Goal: Task Accomplishment & Management: Complete application form

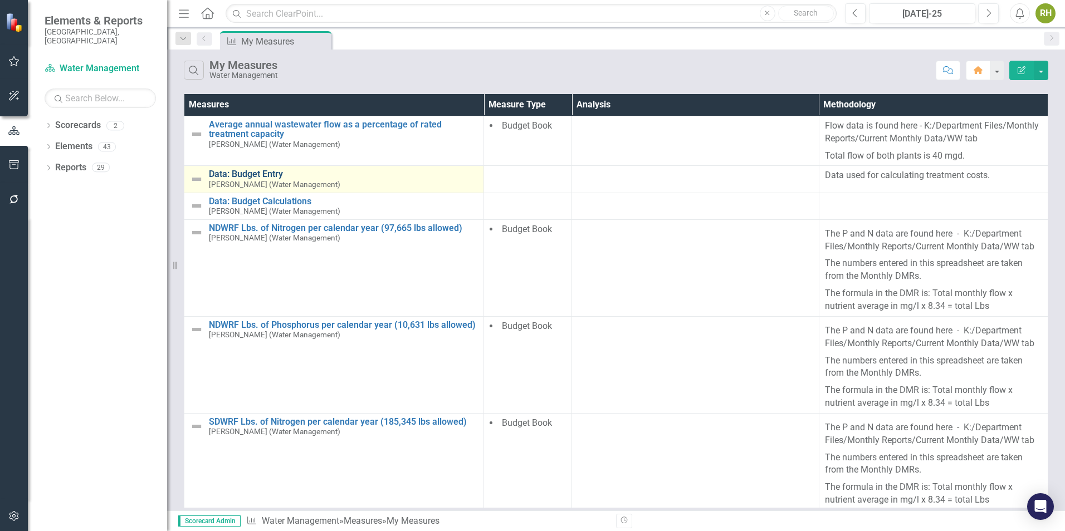
click at [249, 174] on link "Data: Budget Entry" at bounding box center [343, 174] width 269 height 10
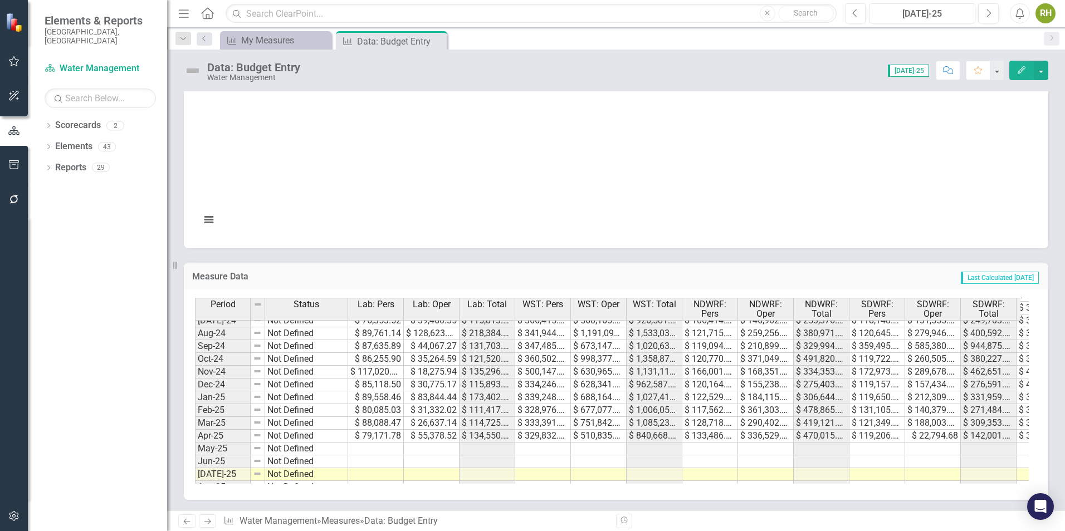
scroll to position [501, 0]
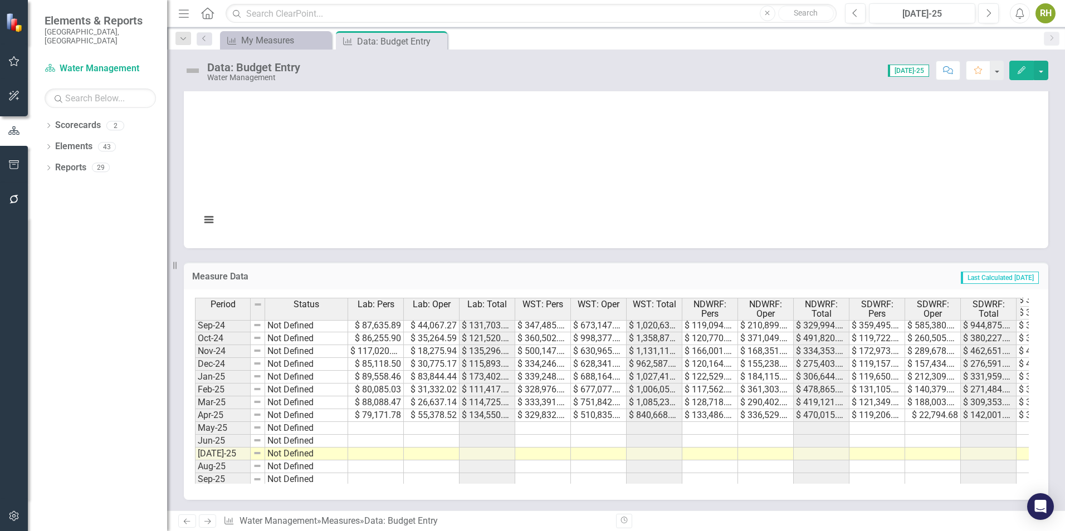
click at [386, 425] on td at bounding box center [376, 428] width 56 height 13
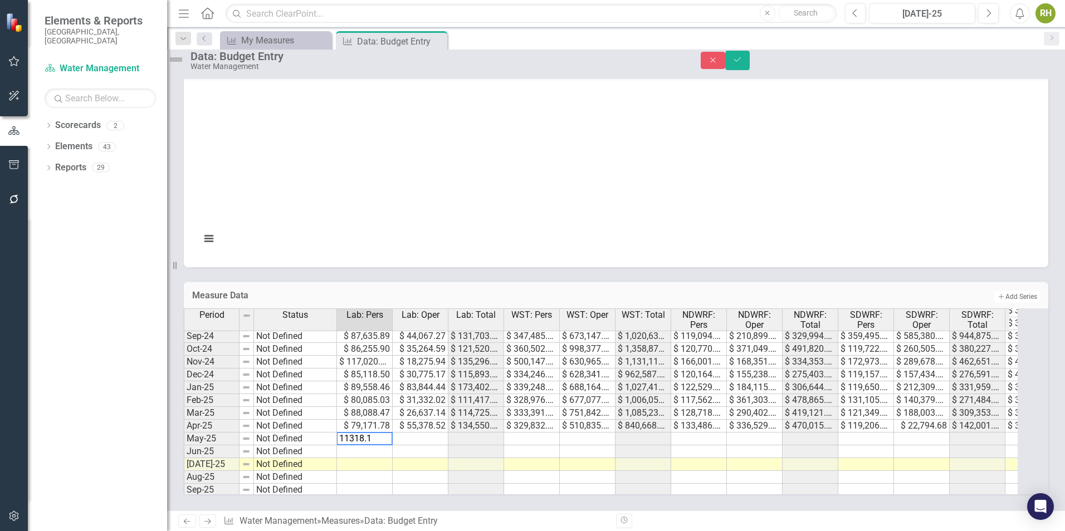
type textarea "11318.17"
type textarea "315433.36"
type textarea "199063.04"
type textarea "171200.72"
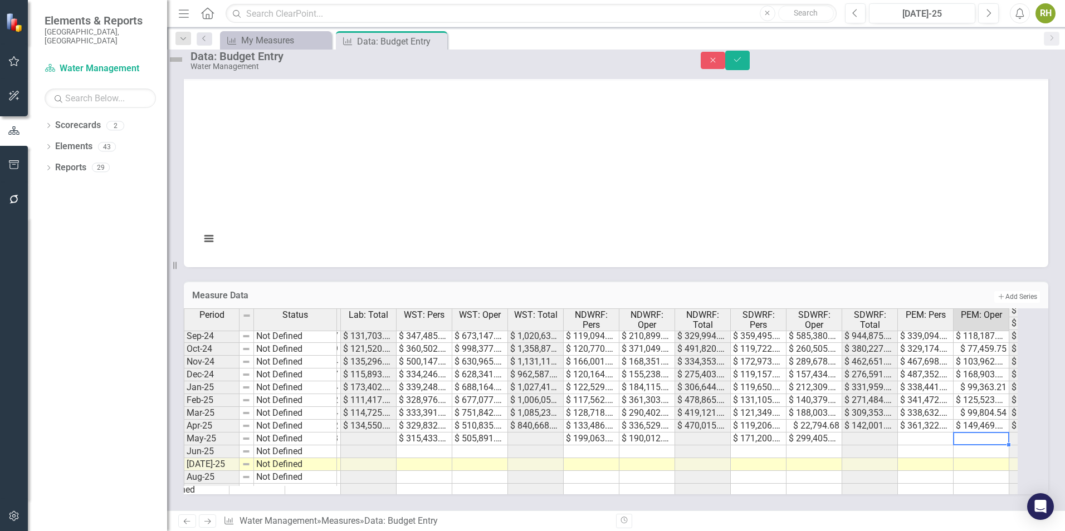
scroll to position [0, 163]
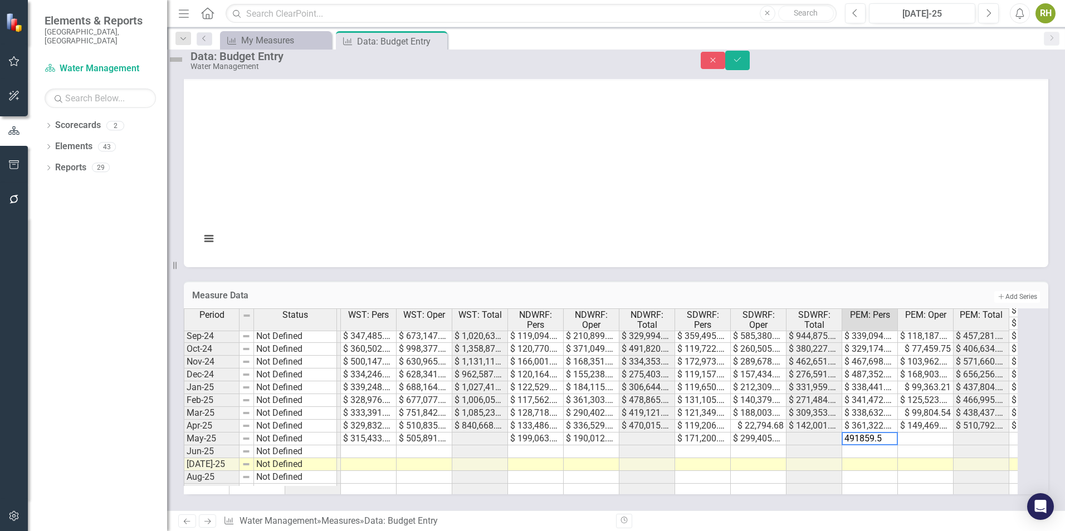
type textarea "491859.57"
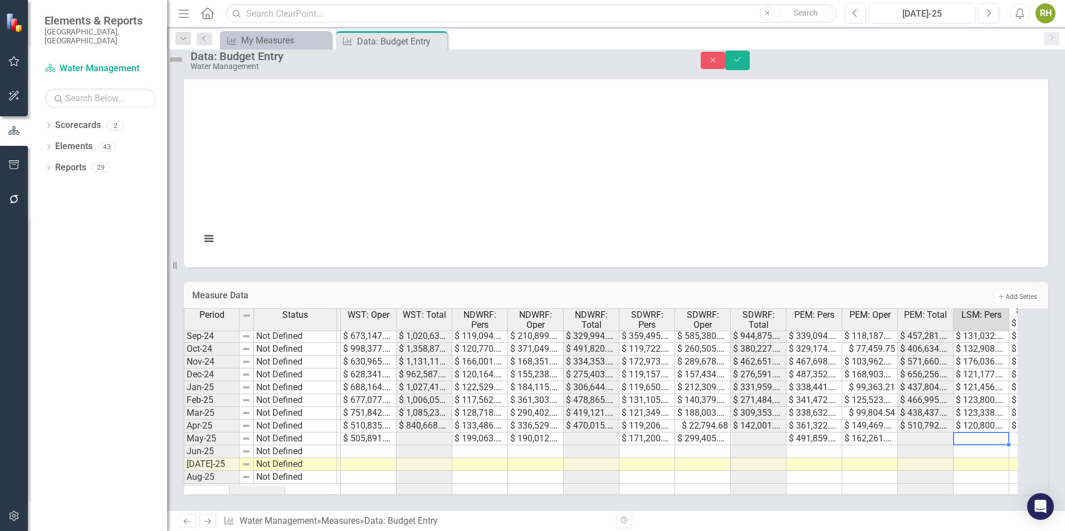
scroll to position [0, 274]
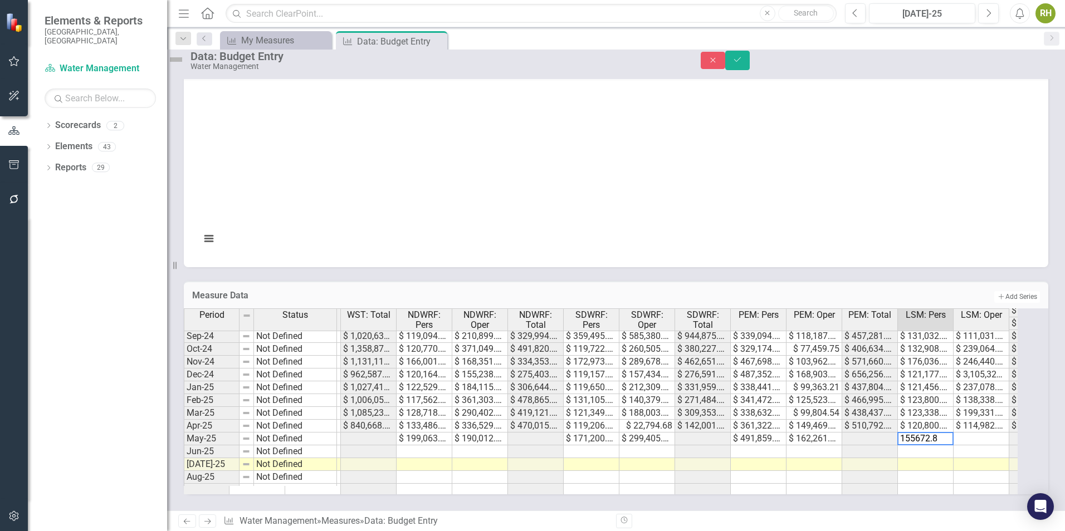
type textarea "155672.88"
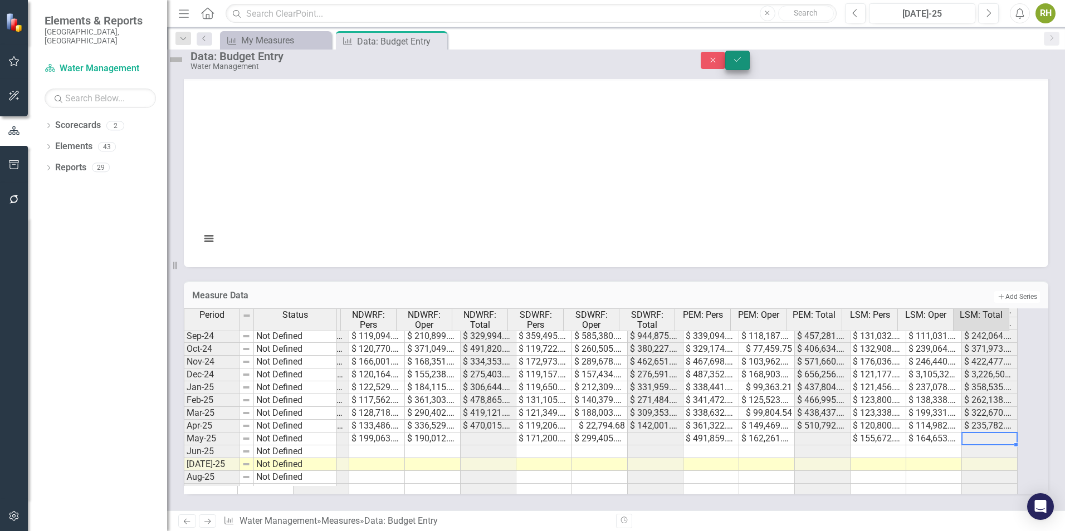
type textarea "164653.66"
click at [749, 70] on button "Save" at bounding box center [737, 60] width 24 height 19
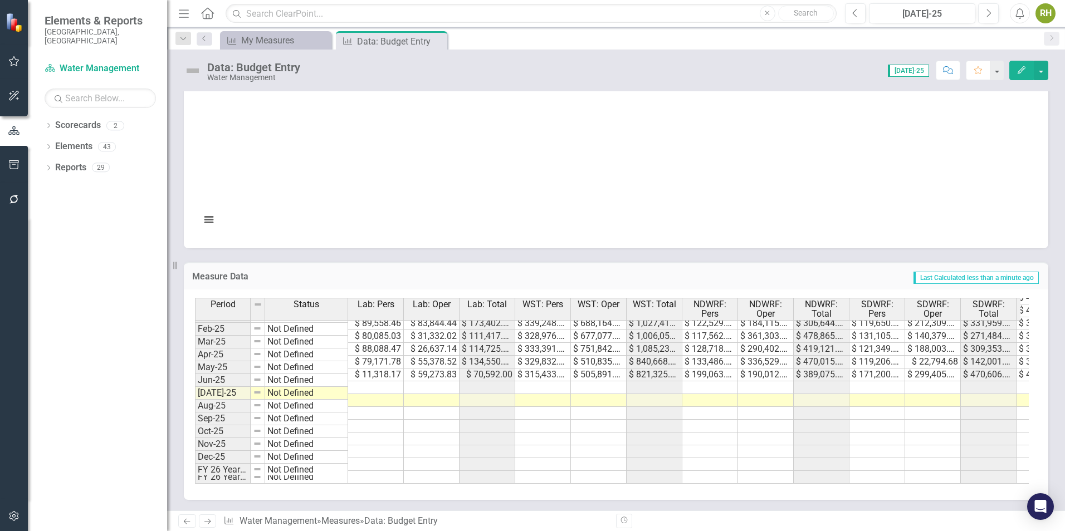
scroll to position [563, 0]
click at [365, 379] on tbody "Dec-23 Not Defined $ 106,351.15 $ 44,504.46 $ 150,855.61 $ 422,737.19 $ 735,901…" at bounding box center [772, 316] width 1155 height 333
click at [389, 381] on td at bounding box center [376, 387] width 56 height 13
click at [393, 421] on td at bounding box center [376, 426] width 56 height 13
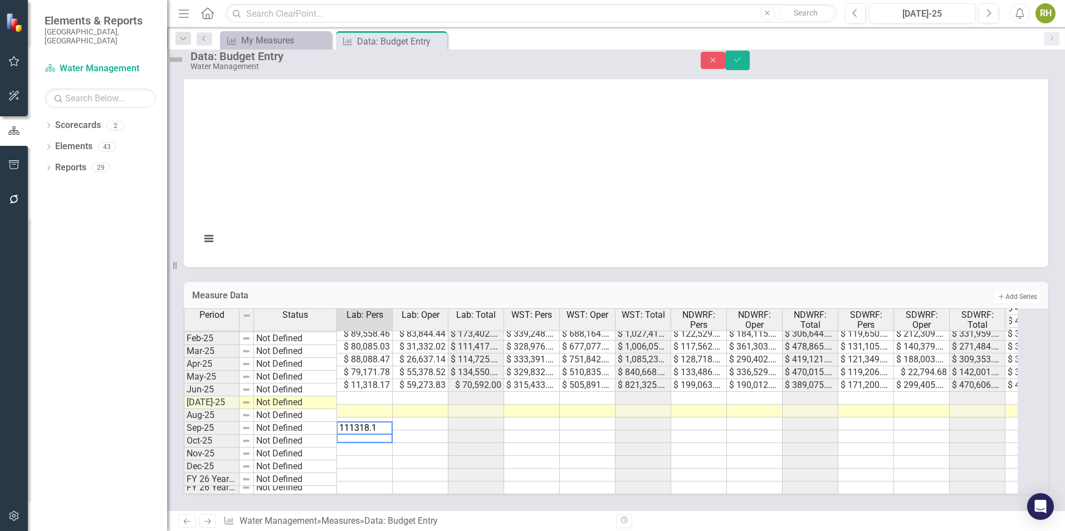
type textarea "111318.17"
type textarea "91461.09"
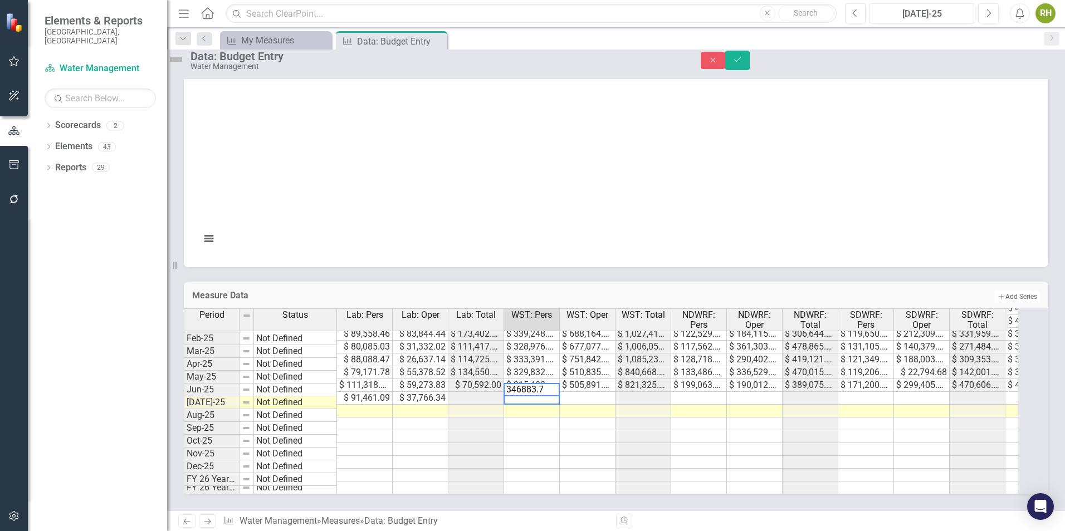
type textarea "346883.79"
type textarea "120953.37"
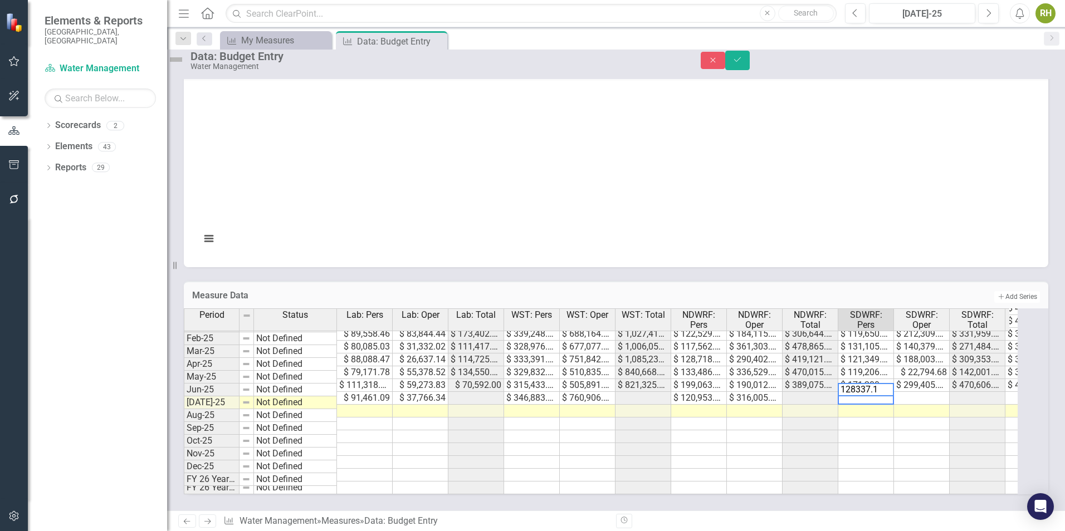
type textarea "128337.17"
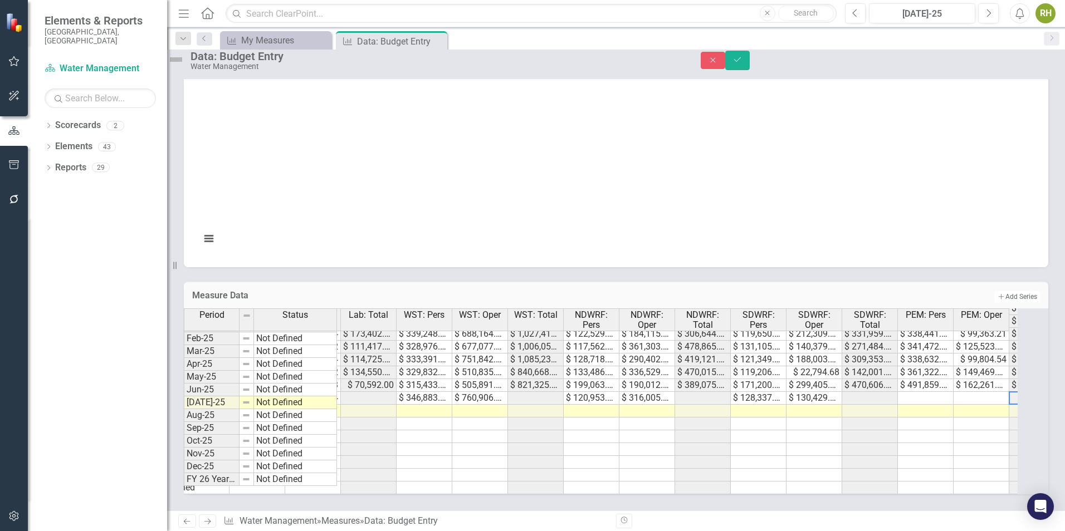
scroll to position [0, 163]
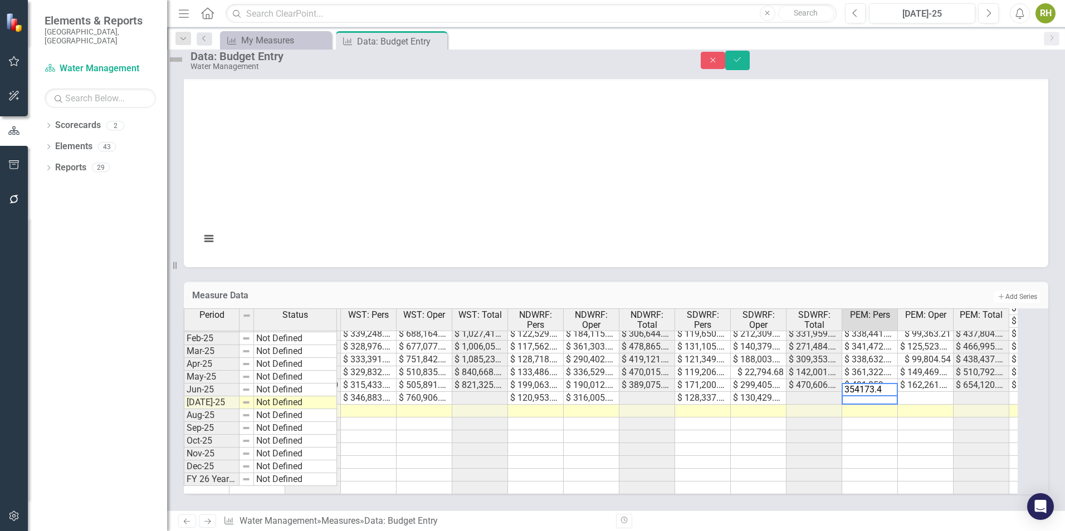
type textarea "354173.42"
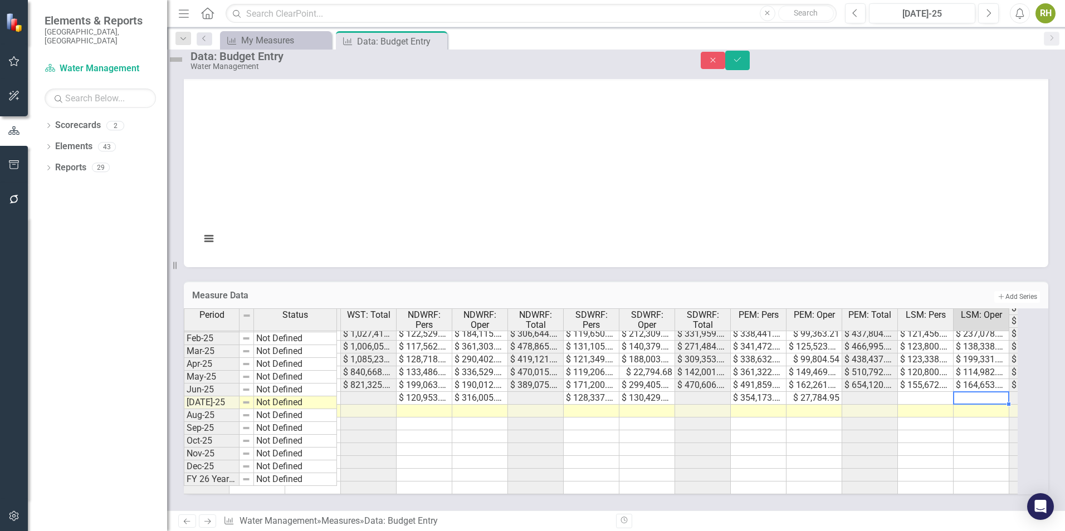
scroll to position [0, 330]
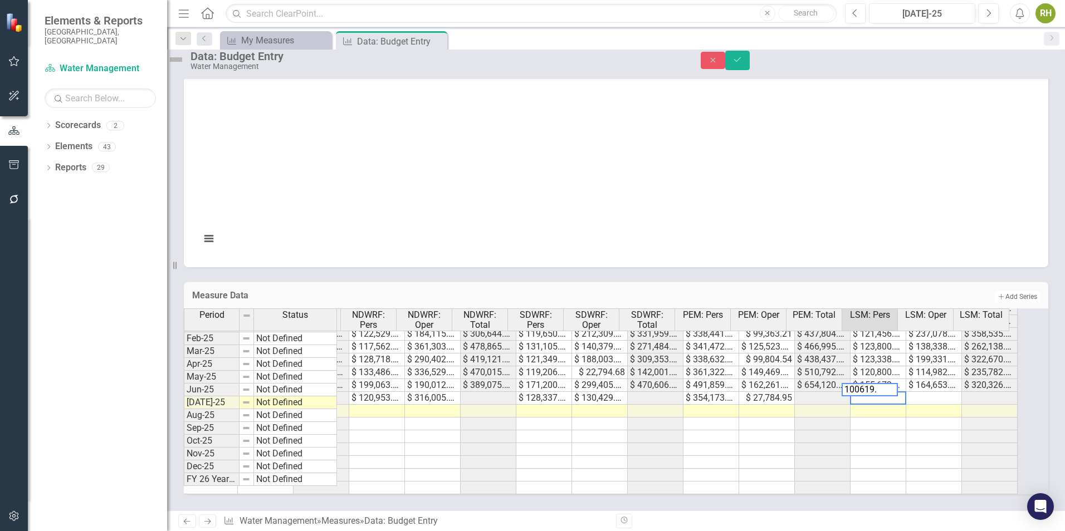
type textarea "100619.4"
type textarea "164653.66"
click at [749, 70] on button "Save" at bounding box center [737, 60] width 24 height 19
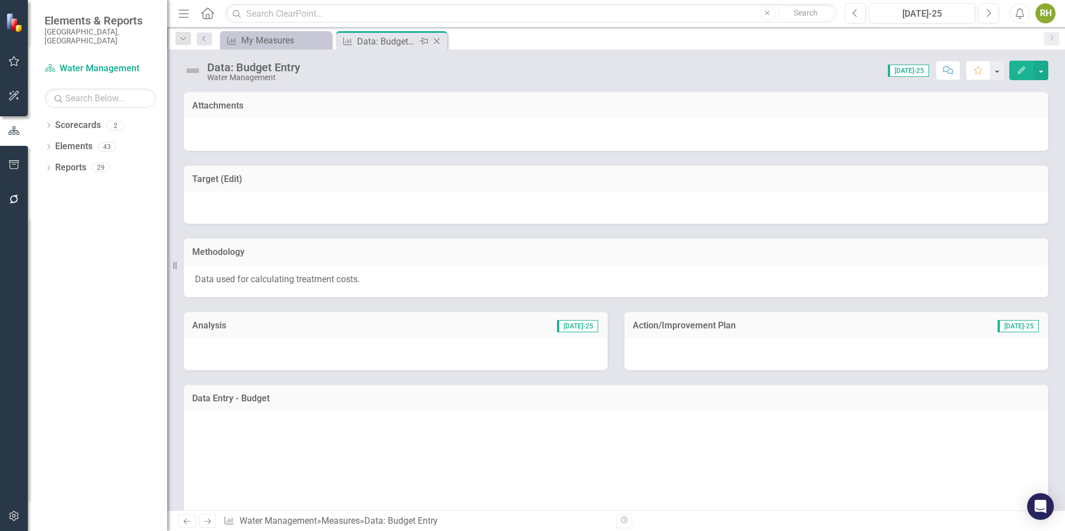
click at [435, 40] on icon "Close" at bounding box center [436, 41] width 11 height 9
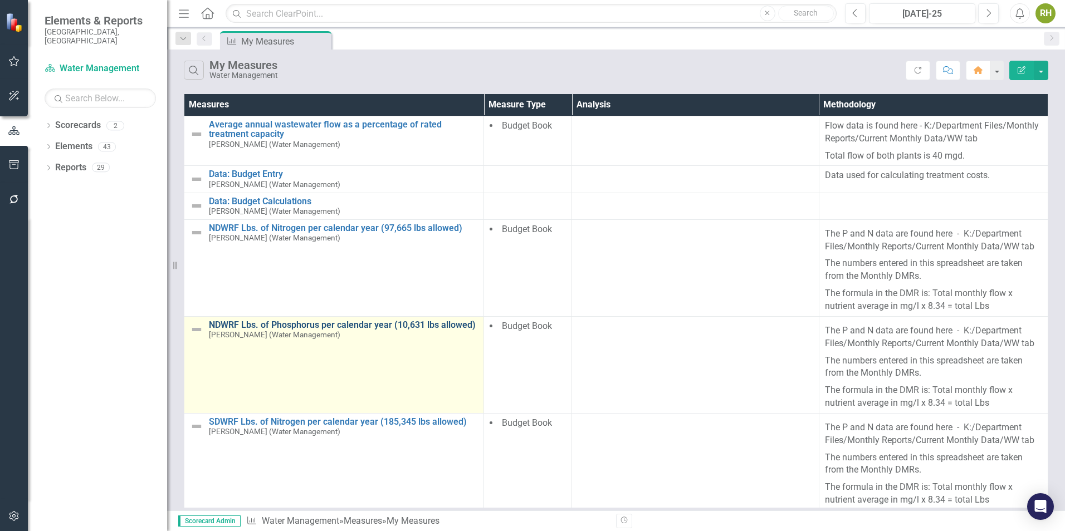
click at [311, 324] on link "NDWRF Lbs. of Phosphorus per calendar year (10,631 lbs allowed)" at bounding box center [343, 325] width 269 height 10
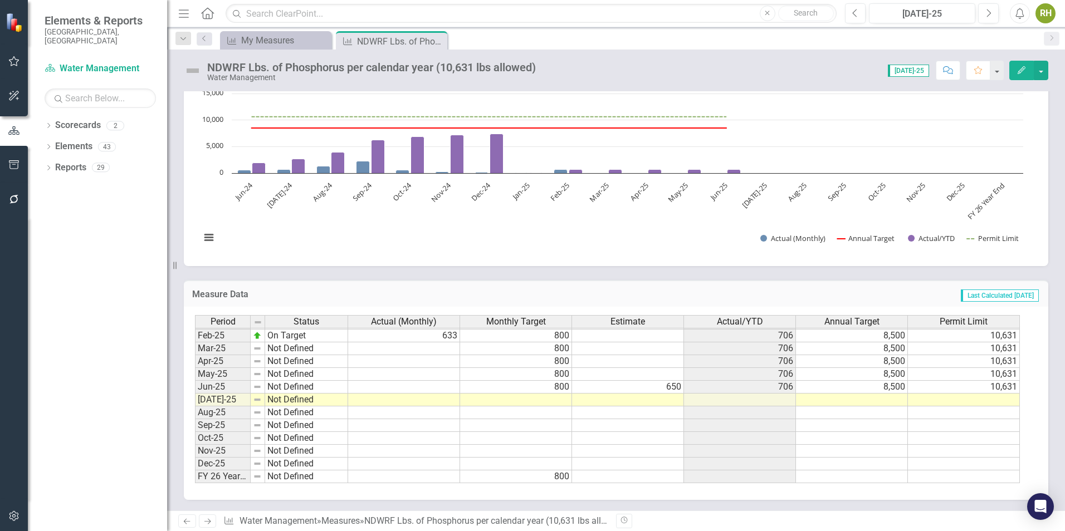
scroll to position [507, 0]
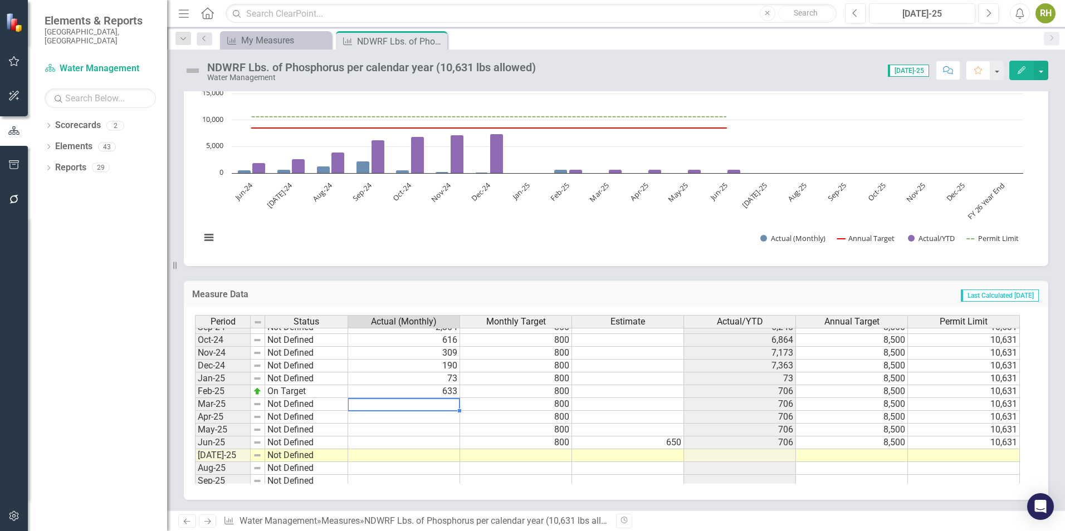
click at [424, 405] on tbody "Sep-23 On Target 374 800 2,959 8,500 10,631 Oct-23 On Target 302 800 3,261 8,50…" at bounding box center [607, 353] width 825 height 372
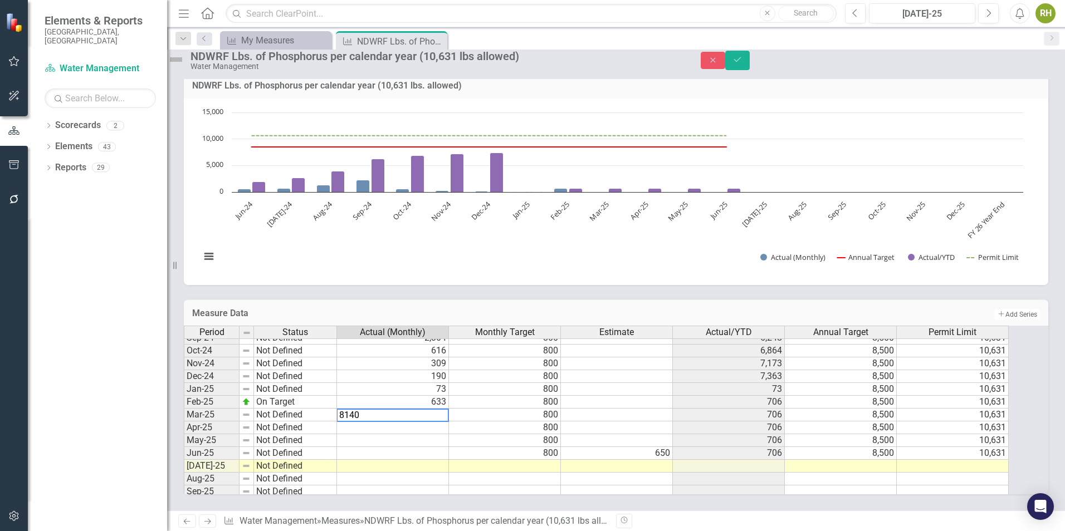
type textarea "8140"
click at [436, 421] on td at bounding box center [393, 427] width 112 height 13
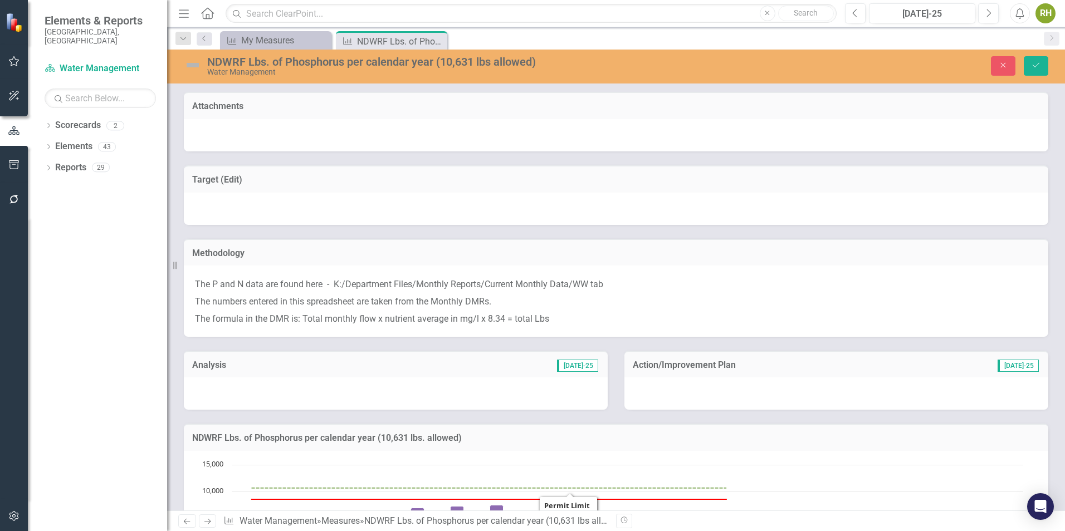
scroll to position [507, 0]
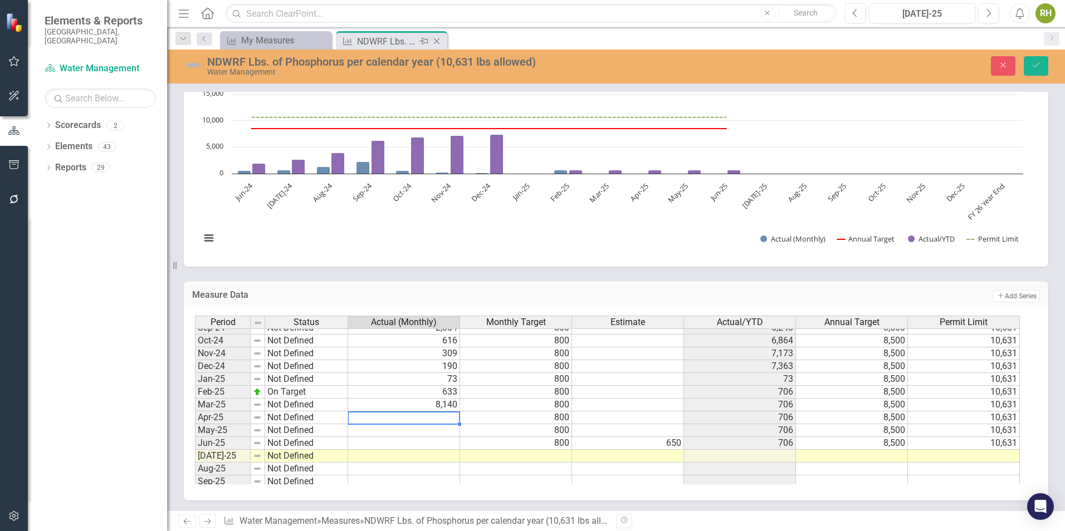
click at [436, 38] on icon "Close" at bounding box center [436, 41] width 11 height 9
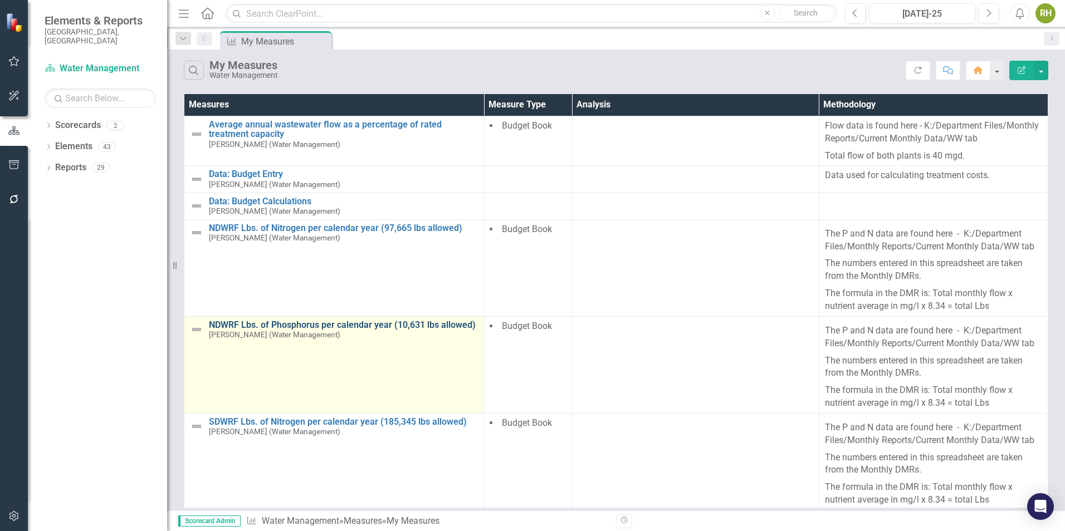
click at [320, 324] on link "NDWRF Lbs. of Phosphorus per calendar year (10,631 lbs allowed)" at bounding box center [343, 325] width 269 height 10
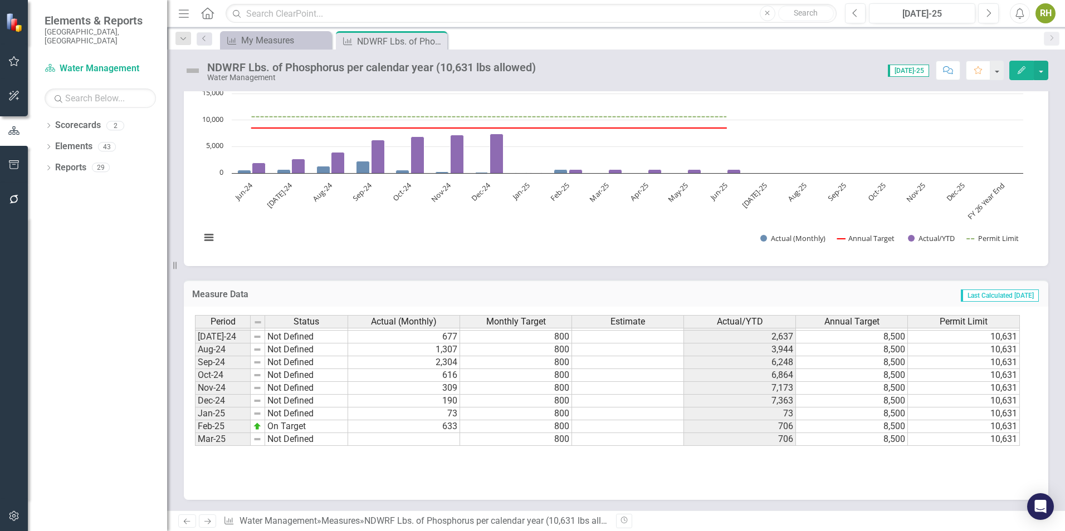
scroll to position [557, 0]
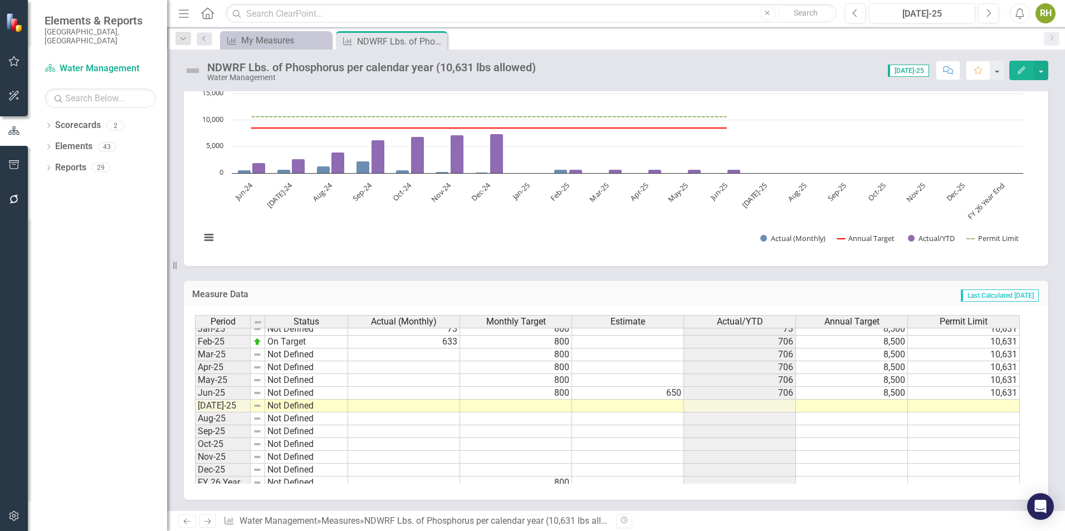
click at [427, 352] on tbody "Jul-23 On Target 215 800 2,328 8,500 10,631 Aug-23 On Target 257 800 2,585 8,50…" at bounding box center [607, 291] width 825 height 398
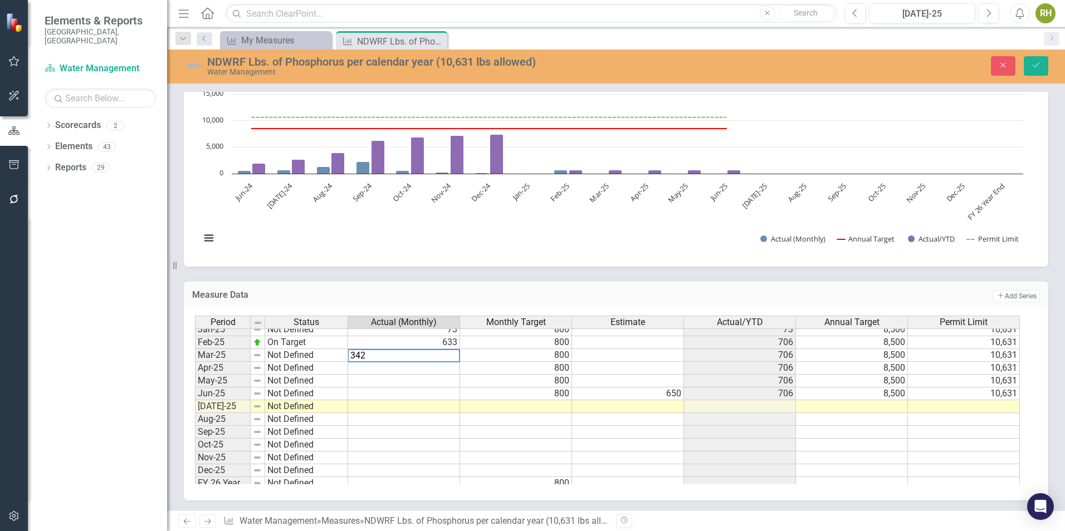
type textarea "342"
click at [440, 372] on td at bounding box center [404, 368] width 112 height 13
click at [436, 38] on icon "Close" at bounding box center [436, 41] width 11 height 9
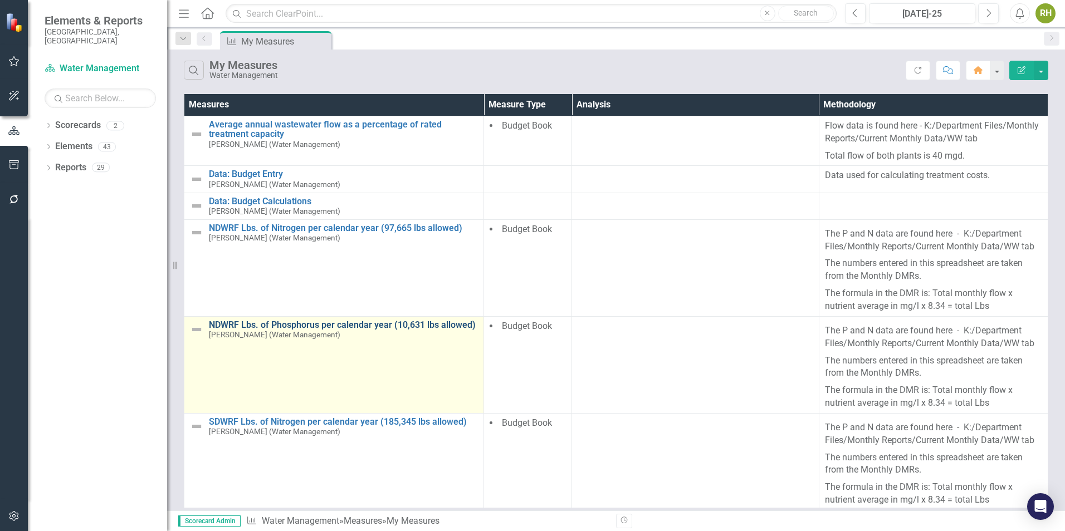
click at [341, 324] on link "NDWRF Lbs. of Phosphorus per calendar year (10,631 lbs allowed)" at bounding box center [343, 325] width 269 height 10
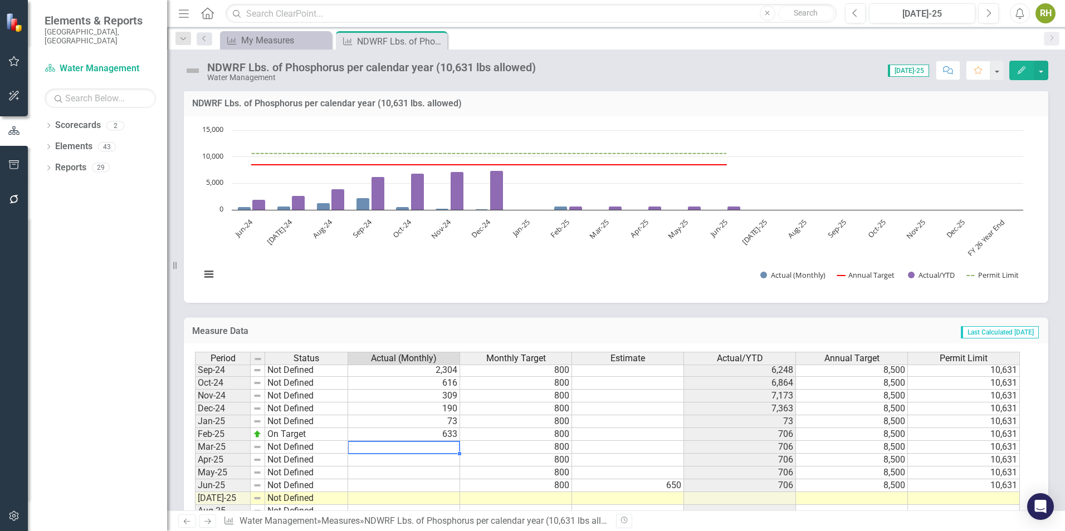
click at [449, 444] on tbody "Oct-23 On Target 302 800 3,261 8,500 10,631 Nov-23 On Target 356 800 3,617 8,50…" at bounding box center [607, 402] width 825 height 359
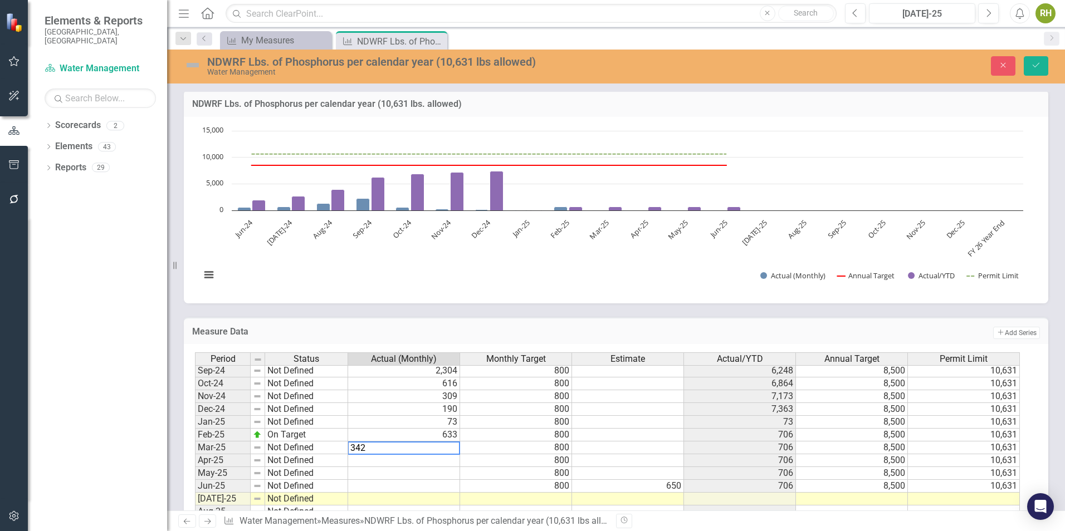
type textarea "800"
click at [529, 428] on td "800" at bounding box center [516, 422] width 112 height 13
click at [1038, 68] on icon "Save" at bounding box center [1036, 65] width 10 height 8
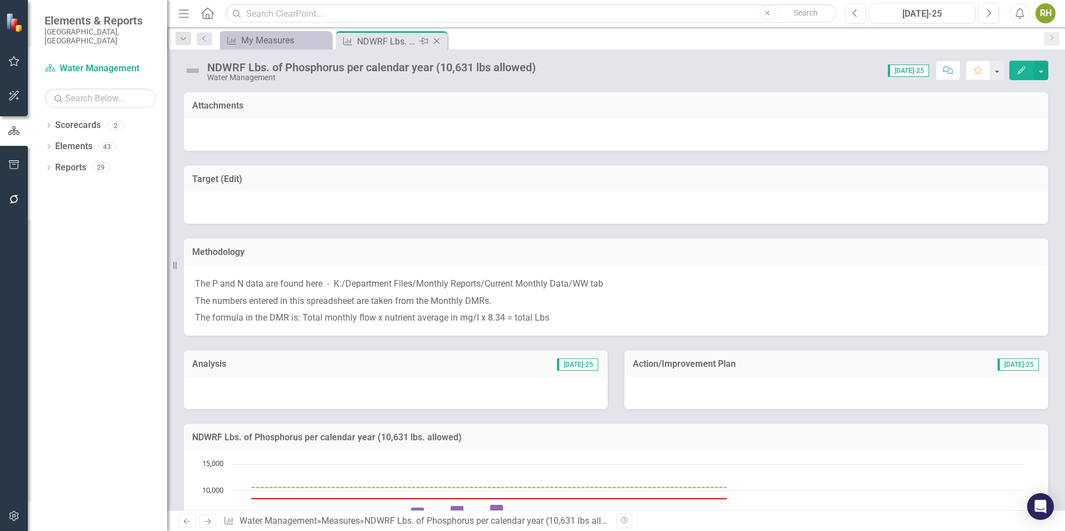
click at [438, 42] on icon at bounding box center [437, 41] width 6 height 6
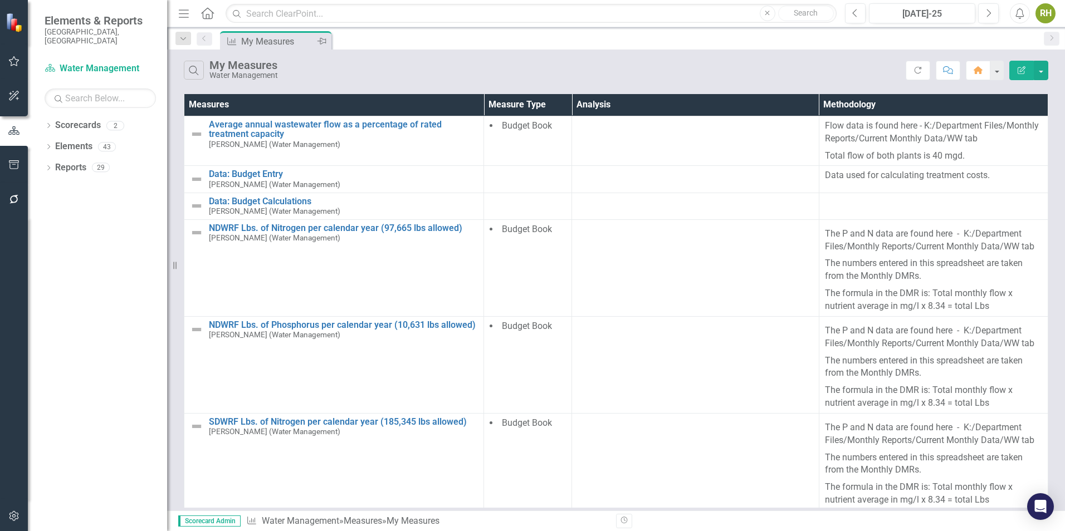
click at [289, 43] on div "My Measures" at bounding box center [277, 42] width 73 height 14
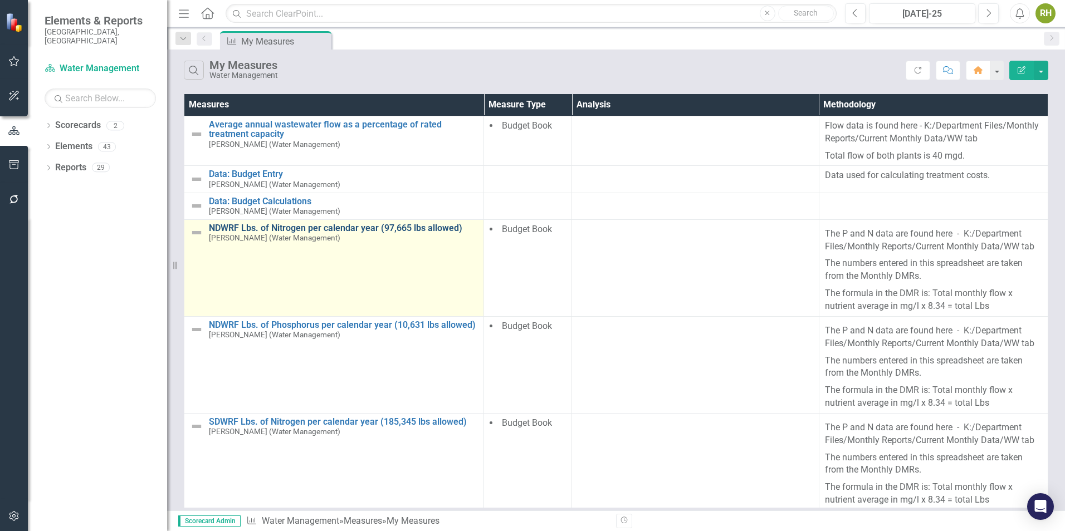
click at [315, 227] on link "NDWRF Lbs. of Nitrogen per calendar year (97,665 lbs allowed)" at bounding box center [343, 228] width 269 height 10
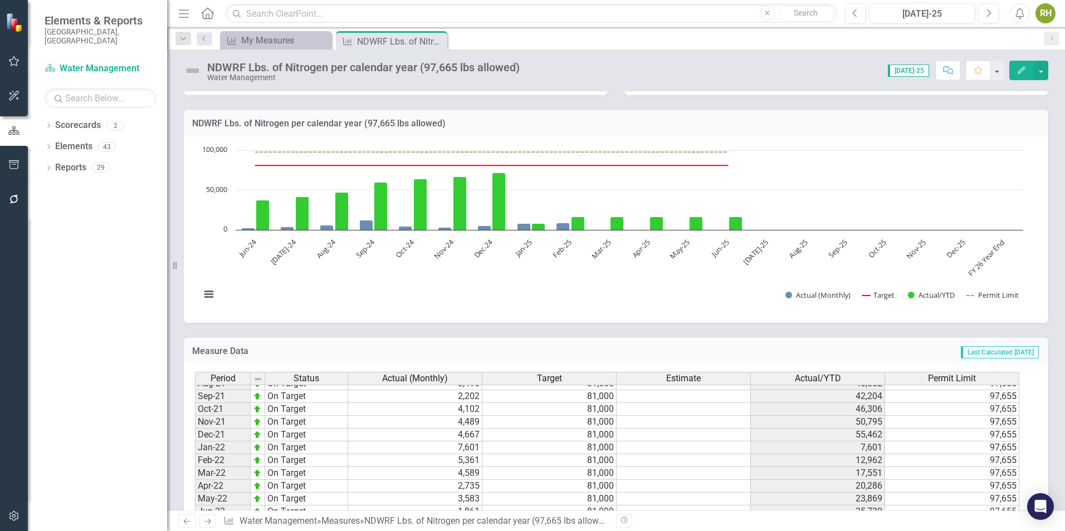
scroll to position [210, 0]
click at [414, 469] on tbody "Oct-23 On Target 4,229 81,000 48,483 97,655 Nov-23 On Target 4,117 81,000 52,60…" at bounding box center [607, 422] width 824 height 359
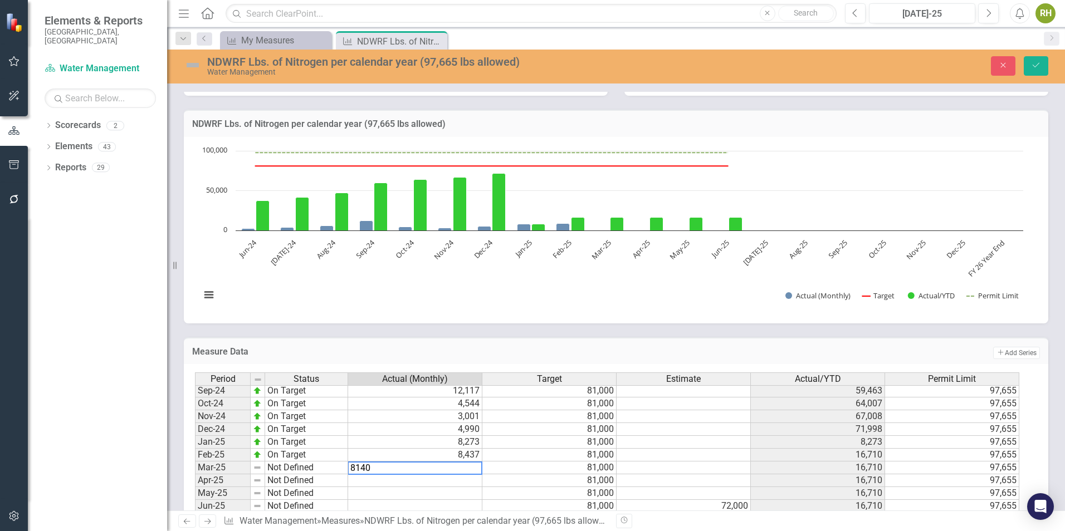
type textarea "4990"
click at [462, 431] on td "4,990" at bounding box center [415, 429] width 134 height 13
click at [1034, 62] on icon "Save" at bounding box center [1036, 65] width 10 height 8
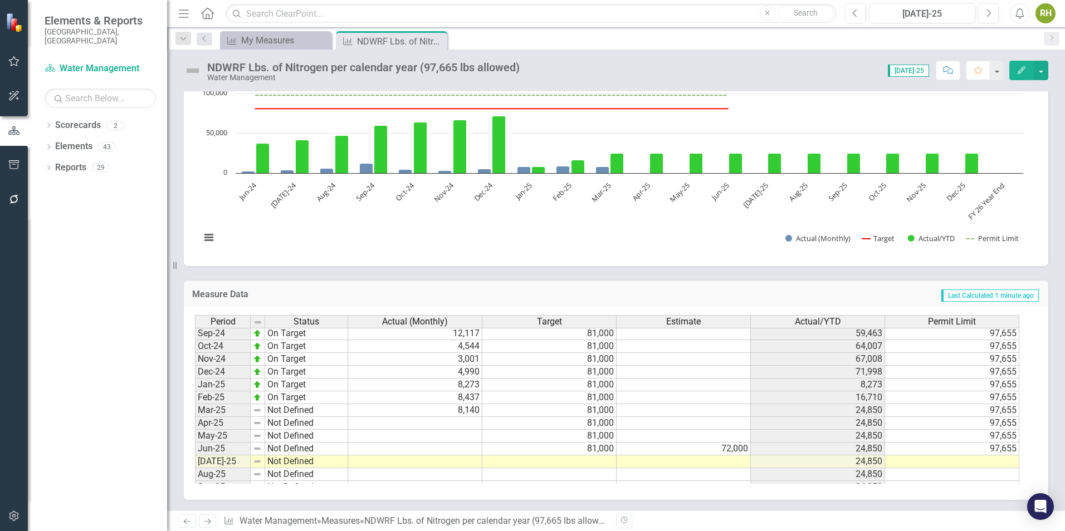
scroll to position [537, 0]
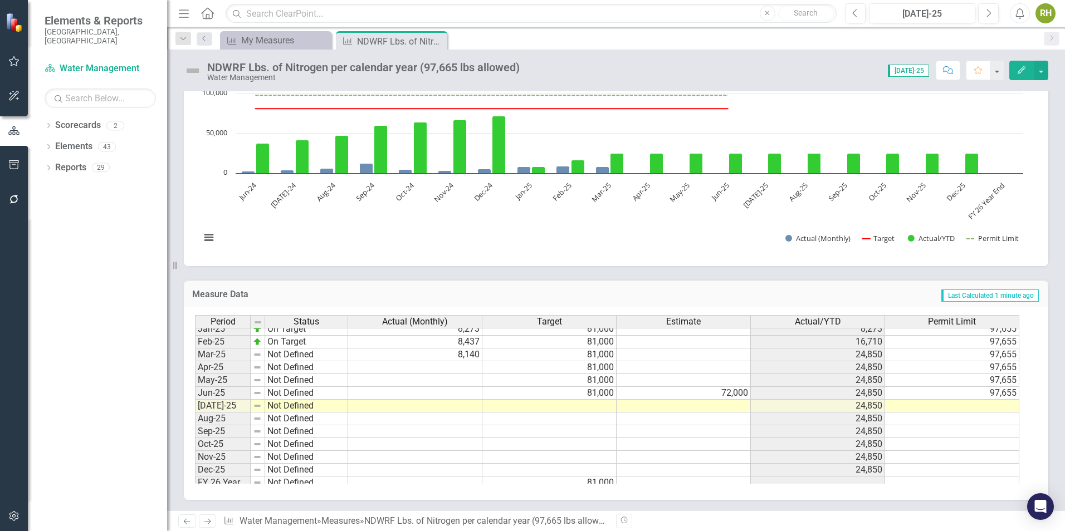
click at [431, 370] on tbody "Jul-23 On Target 3,433 81,000 35,080 97,655 Aug-23 On Target 3,560 81,000 38,64…" at bounding box center [607, 291] width 824 height 398
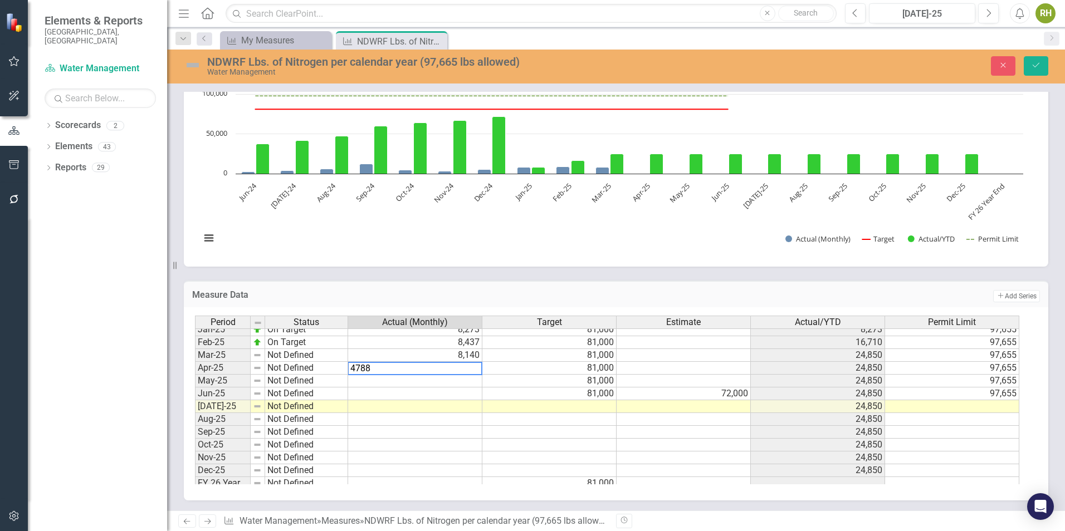
type textarea "4788"
click at [440, 378] on td at bounding box center [415, 381] width 134 height 13
click at [1038, 63] on icon "Save" at bounding box center [1036, 65] width 10 height 8
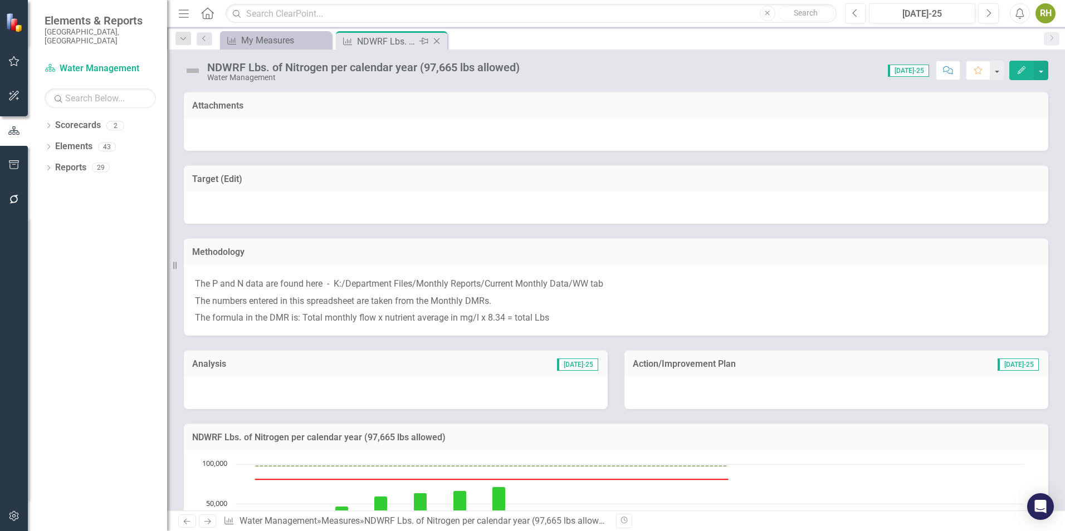
click at [437, 41] on icon "Close" at bounding box center [436, 41] width 11 height 9
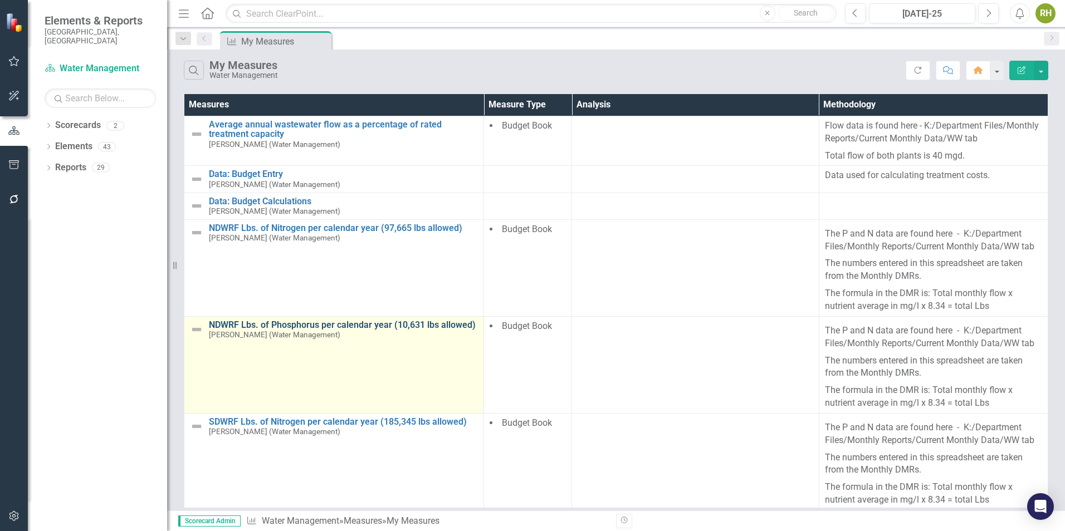
click at [327, 322] on link "NDWRF Lbs. of Phosphorus per calendar year (10,631 lbs allowed)" at bounding box center [343, 325] width 269 height 10
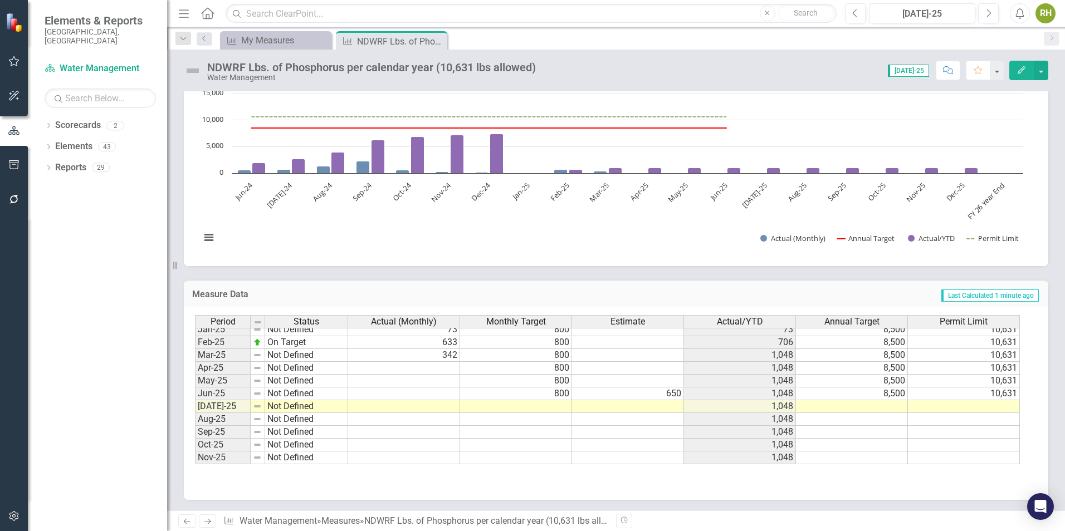
scroll to position [557, 0]
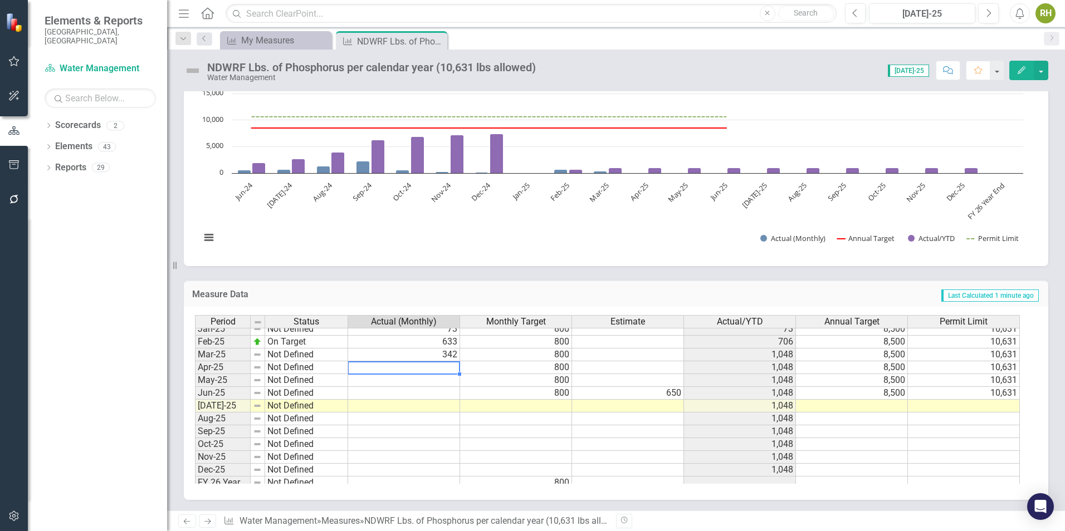
click at [448, 371] on tbody "Jan-24 On Target 135 800 135 8,500 10,631 Feb-24 On Target 357 800 492 8,500 10…" at bounding box center [607, 329] width 825 height 321
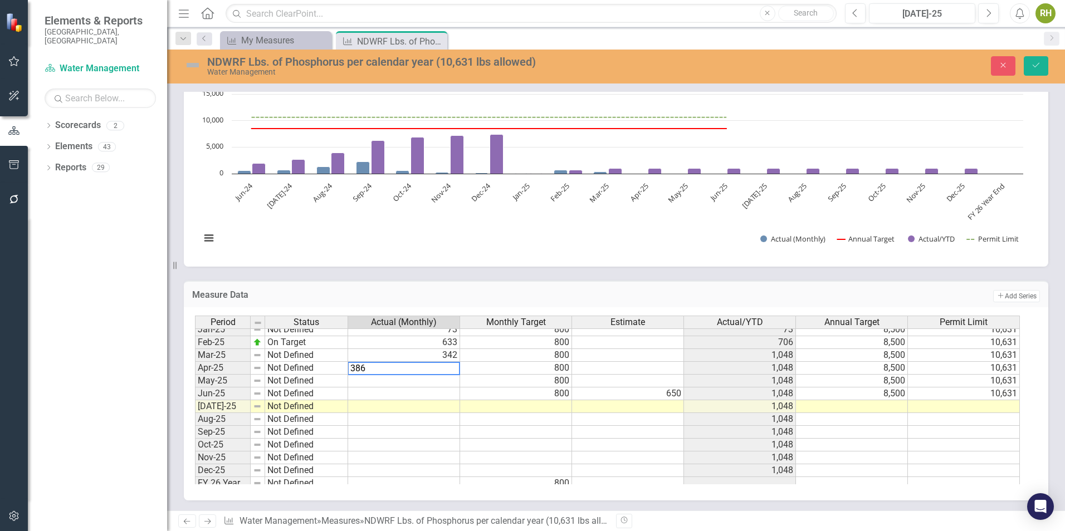
type textarea "800"
click at [466, 396] on td "800" at bounding box center [516, 393] width 112 height 13
click at [323, 342] on td "On Target" at bounding box center [306, 342] width 83 height 13
drag, startPoint x: 347, startPoint y: 349, endPoint x: 347, endPoint y: 391, distance: 42.3
click at [195, 490] on div at bounding box center [195, 490] width 0 height 0
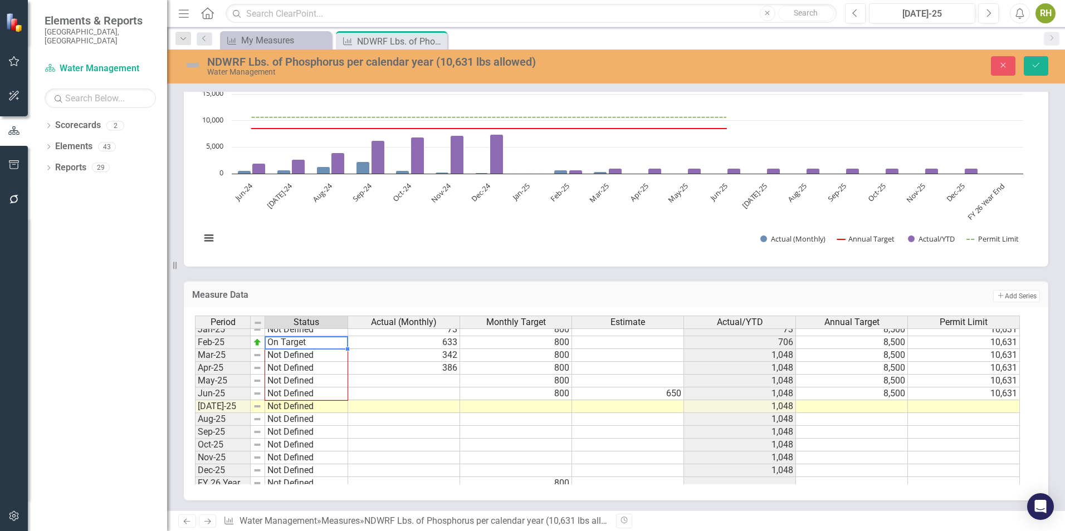
type textarea "On Target"
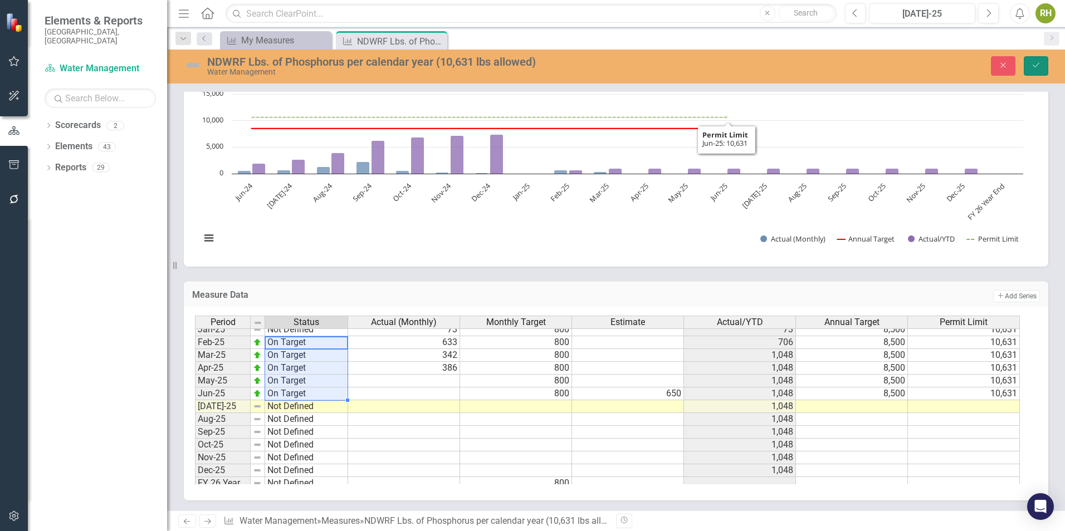
click at [1043, 63] on button "Save" at bounding box center [1035, 65] width 24 height 19
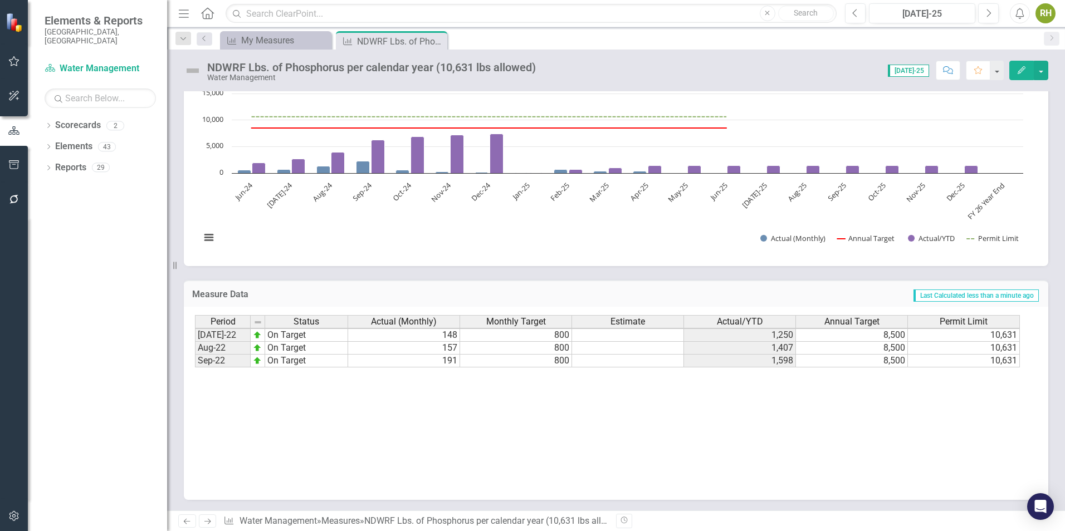
scroll to position [223, 0]
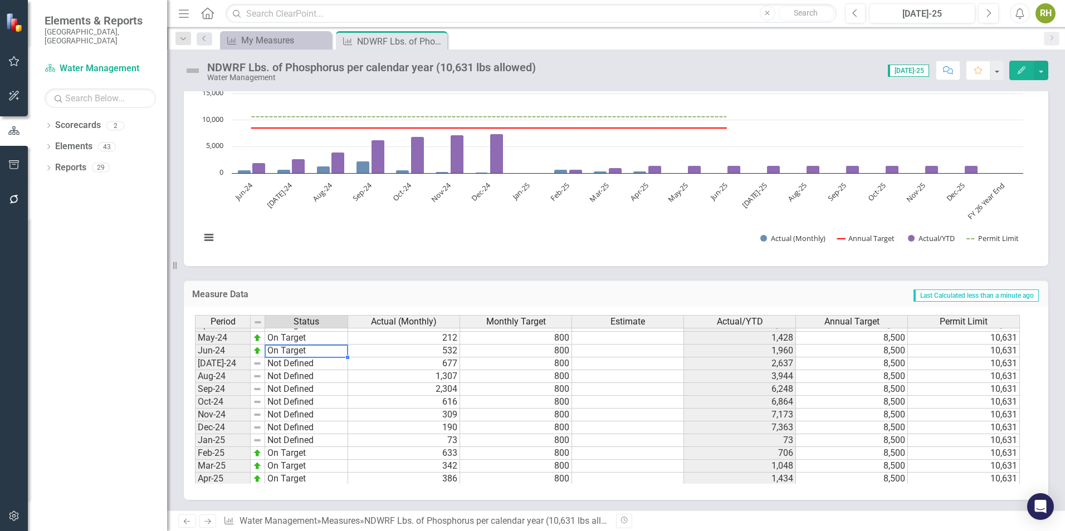
click at [308, 355] on tbody "Jan-23 On Target Feb-23 On Target Mar-23 On Target Apr-23 On Target May-23 On T…" at bounding box center [271, 325] width 153 height 398
drag, startPoint x: 345, startPoint y: 359, endPoint x: 339, endPoint y: 437, distance: 78.8
click at [195, 437] on div "Period Status Jun-23 On Target Jul-23 On Target Aug-23 On Target Sep-23 On Targ…" at bounding box center [195, 389] width 0 height 424
type textarea "On Target"
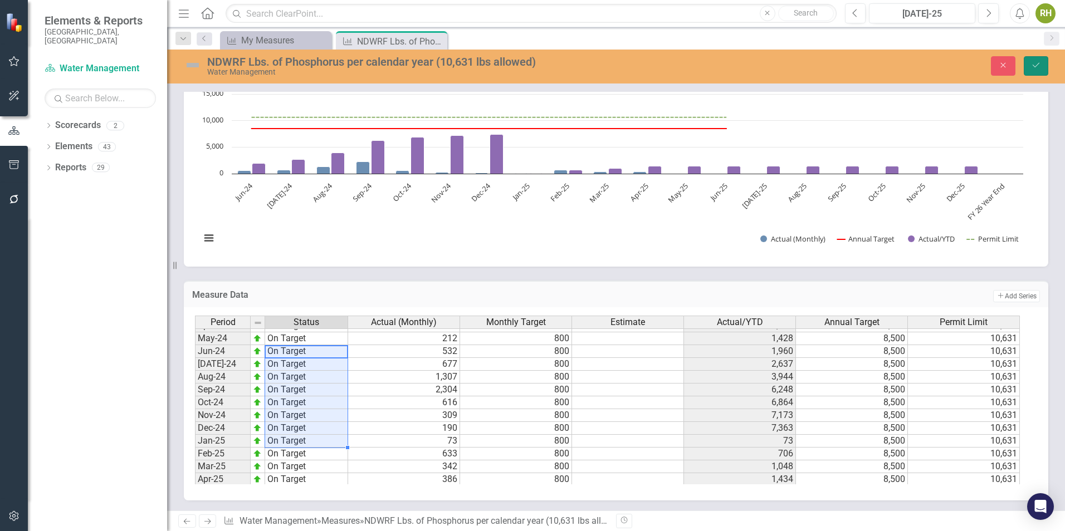
click at [1039, 60] on button "Save" at bounding box center [1035, 65] width 24 height 19
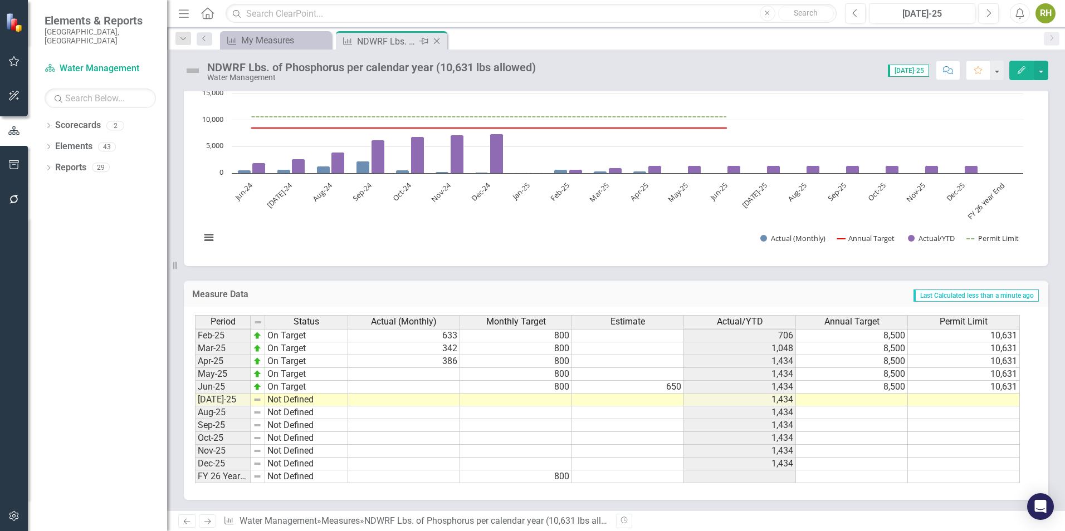
click at [436, 41] on icon "Close" at bounding box center [436, 41] width 11 height 9
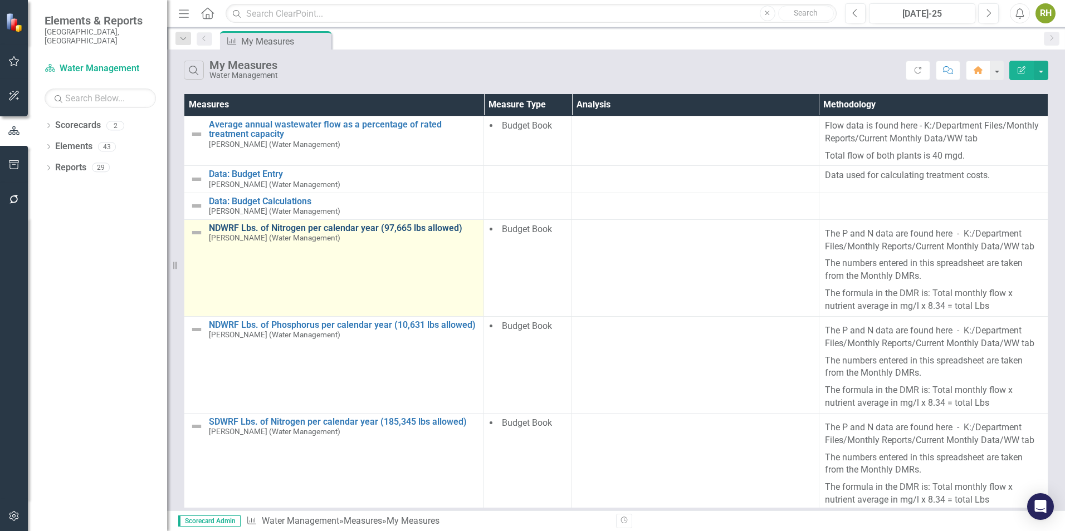
click at [316, 227] on link "NDWRF Lbs. of Nitrogen per calendar year (97,665 lbs allowed)" at bounding box center [343, 228] width 269 height 10
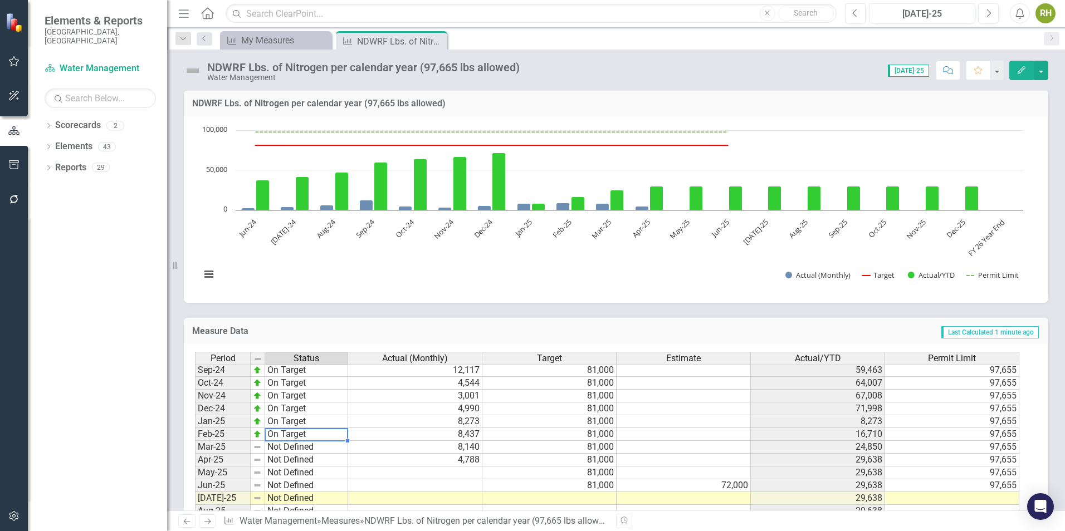
click at [321, 436] on tbody "Oct-23 On Target Nov-23 On Target Dec-23 On Target Jan-24 On Target Feb-24 On T…" at bounding box center [271, 402] width 153 height 359
drag, startPoint x: 349, startPoint y: 441, endPoint x: 345, endPoint y: 488, distance: 47.0
click at [195, 488] on div "Period Status Oct-23 On Target Nov-23 On Target Dec-23 On Target Jan-24 On Targ…" at bounding box center [195, 395] width 0 height 372
type textarea "On Target"
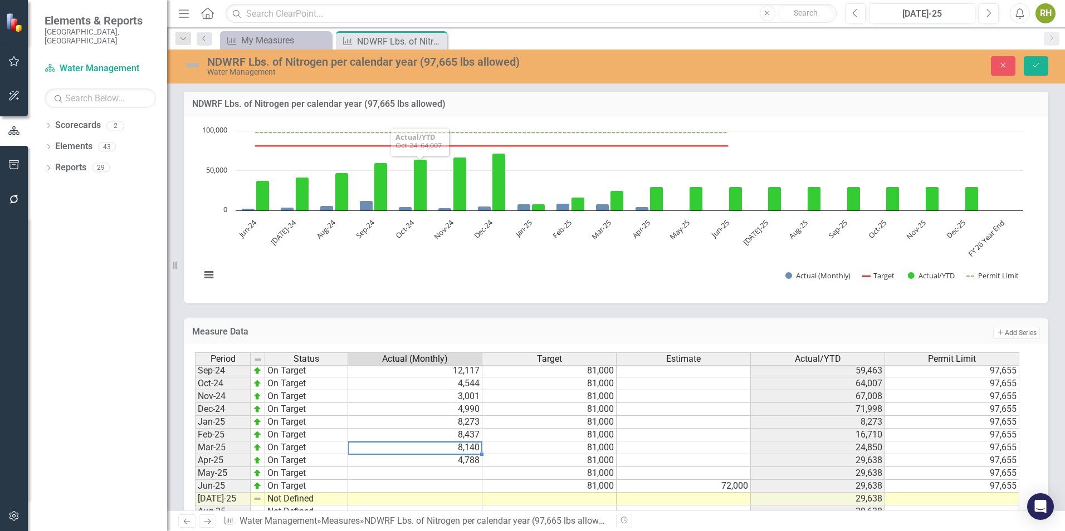
click at [393, 448] on td "8,140" at bounding box center [415, 448] width 134 height 13
click at [423, 478] on td at bounding box center [415, 473] width 134 height 13
click at [1038, 69] on icon "Save" at bounding box center [1036, 65] width 10 height 8
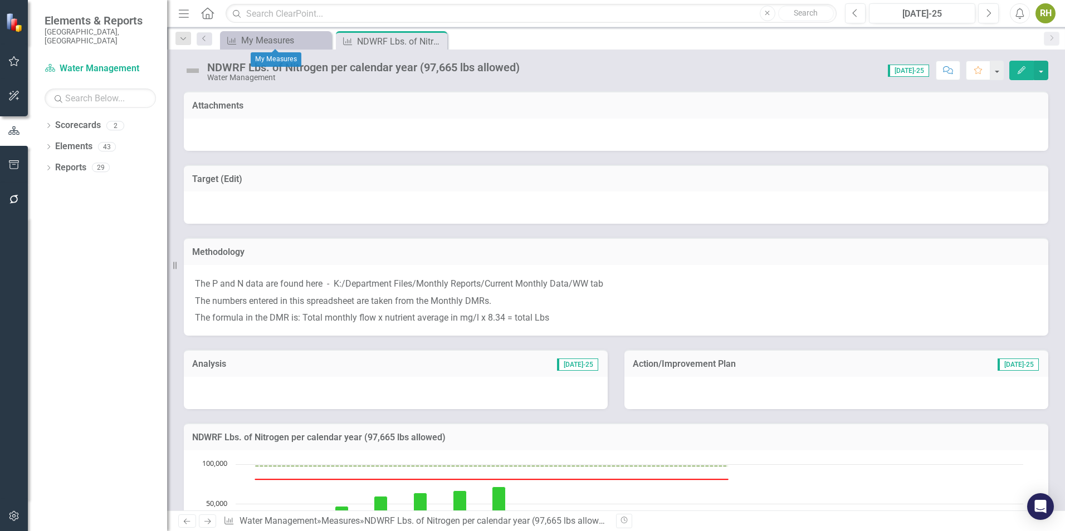
click at [291, 42] on div "My Measures" at bounding box center [284, 40] width 87 height 14
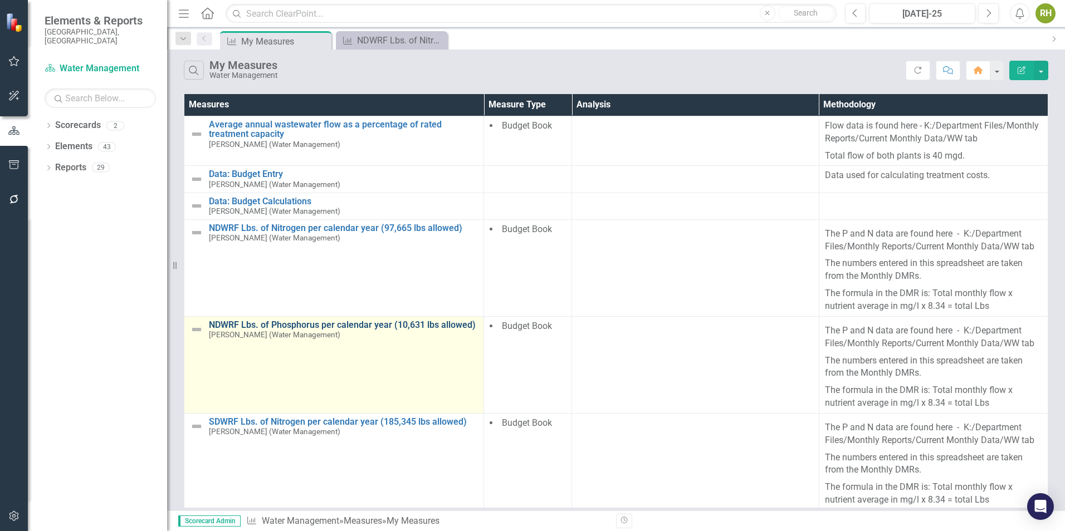
click at [344, 323] on link "NDWRF Lbs. of Phosphorus per calendar year (10,631 lbs allowed)" at bounding box center [343, 325] width 269 height 10
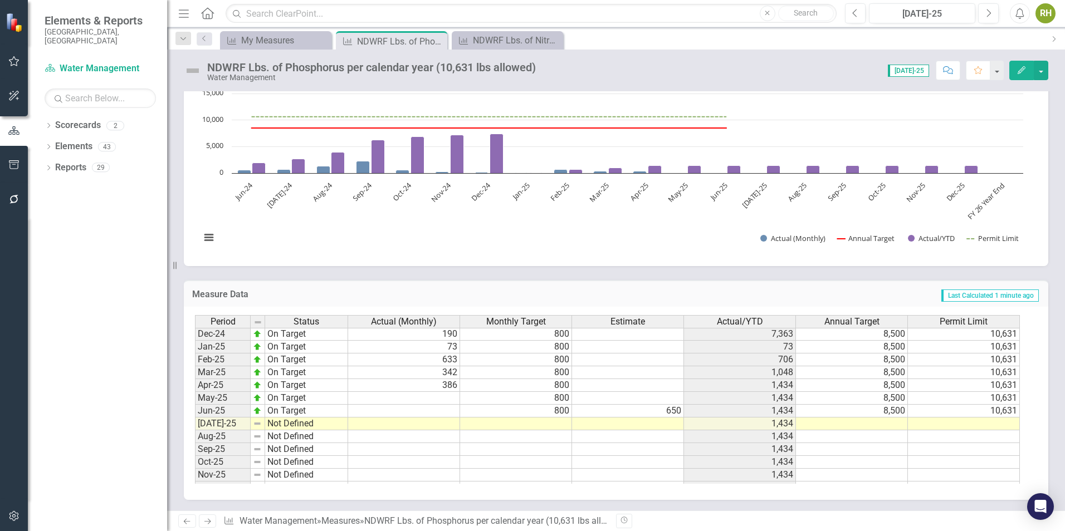
scroll to position [557, 0]
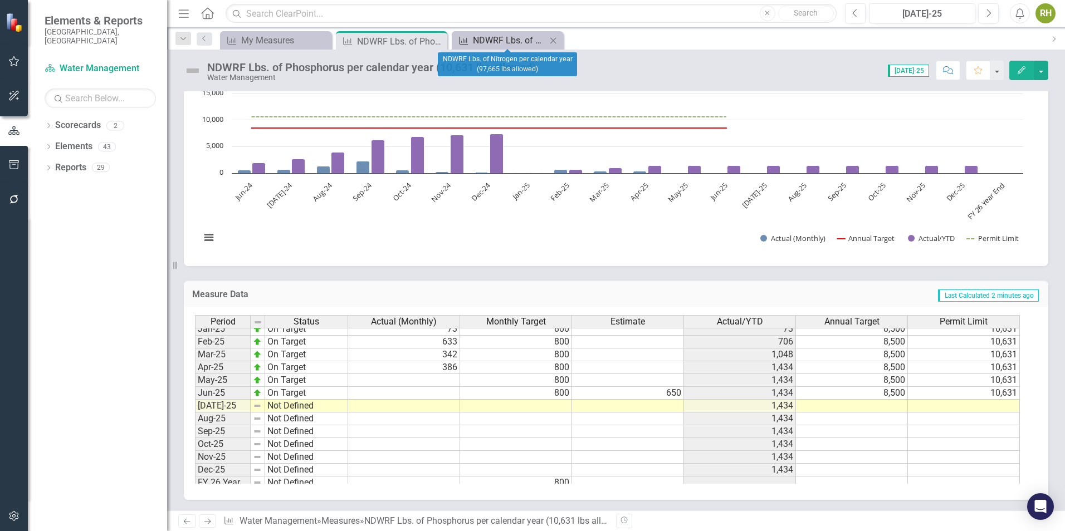
click at [514, 37] on div "NDWRF Lbs. of Nitrogen per calendar year (97,665 lbs allowed)" at bounding box center [509, 40] width 73 height 14
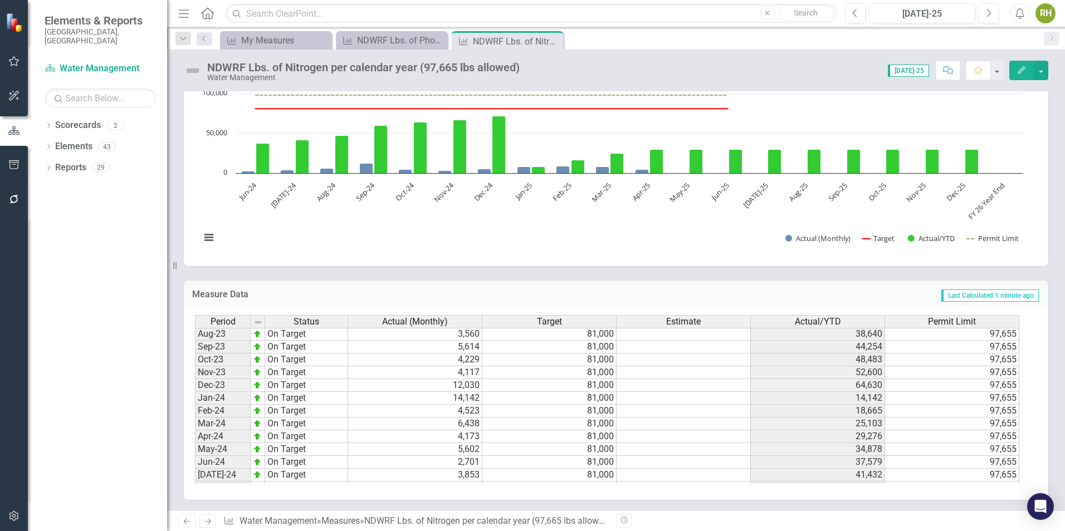
scroll to position [371, 0]
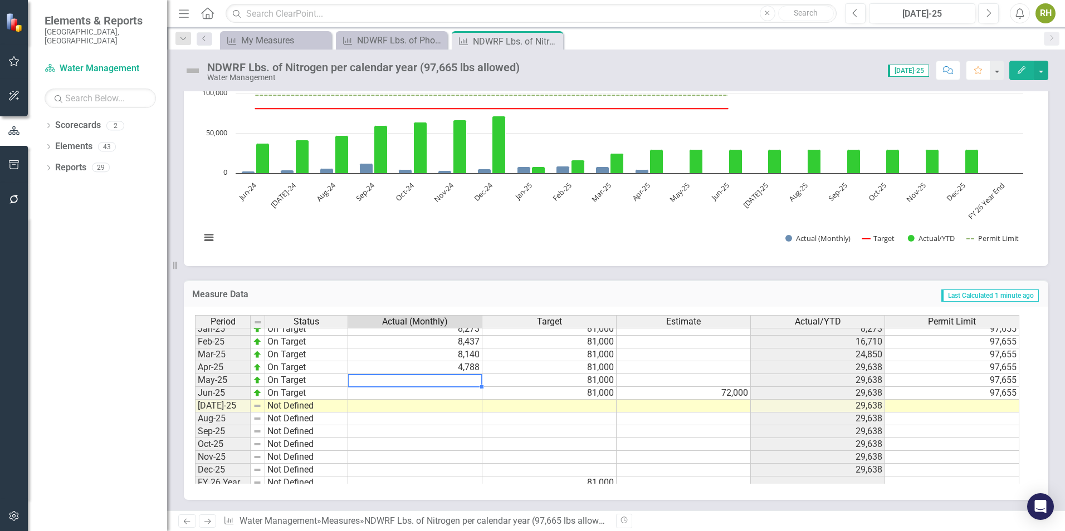
click at [470, 381] on tbody "Jun-23 On Target 5,837 81,000 31,647 97,655 Jul-23 On Target 3,433 81,000 35,08…" at bounding box center [607, 284] width 824 height 410
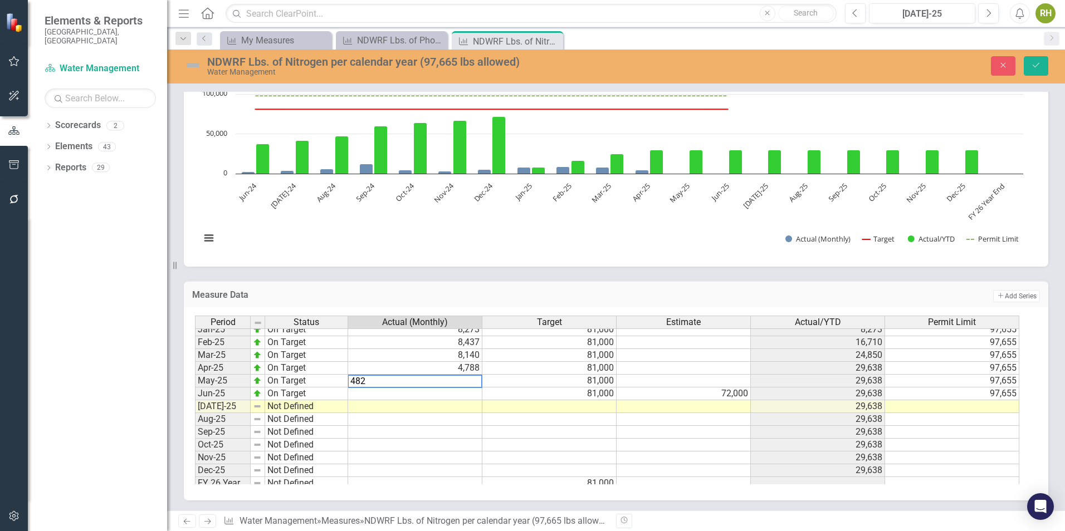
type textarea "4826"
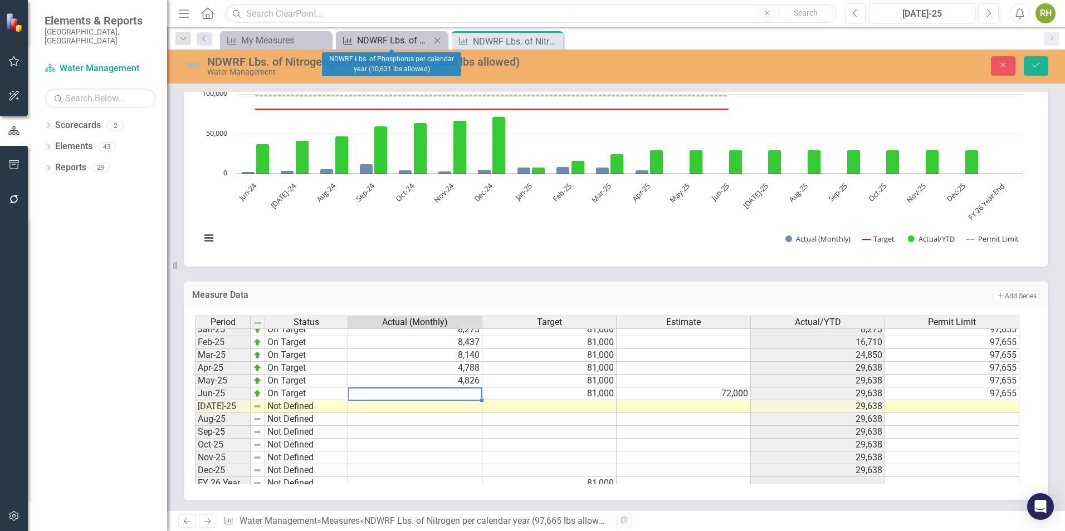
click at [394, 41] on div "NDWRF Lbs. of Phosphorus per calendar year (10,631 lbs allowed)" at bounding box center [393, 40] width 73 height 14
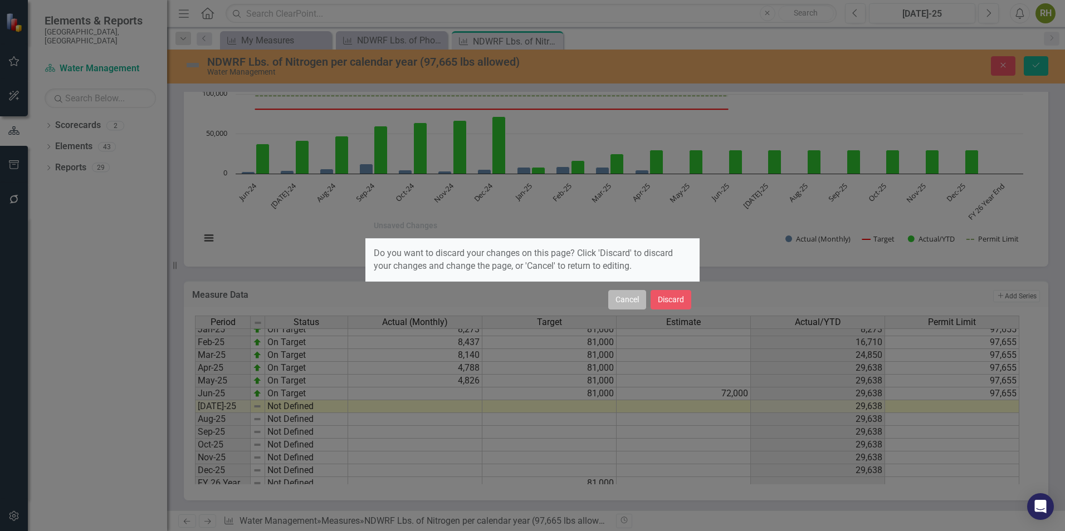
click at [630, 298] on button "Cancel" at bounding box center [627, 299] width 38 height 19
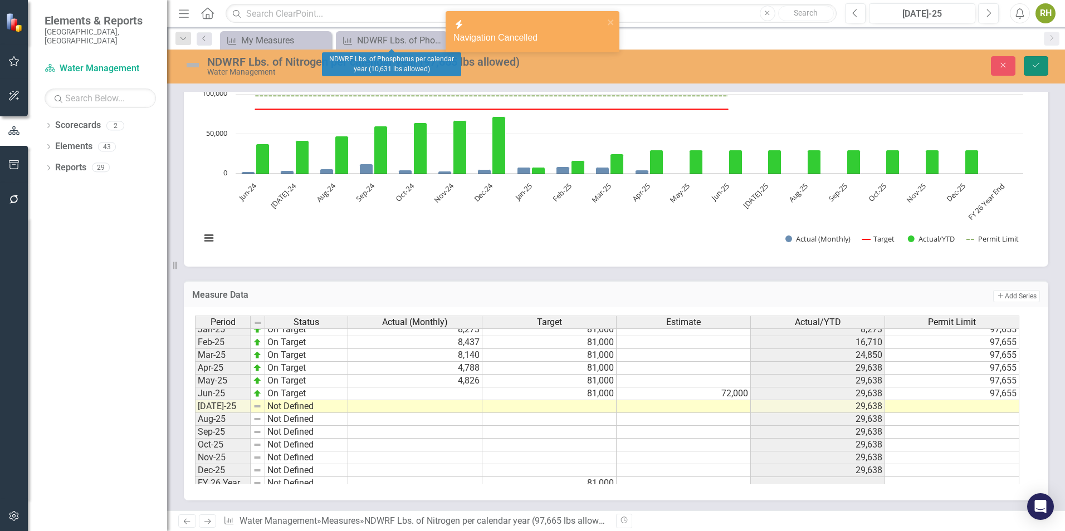
click at [1035, 62] on icon "Save" at bounding box center [1036, 65] width 10 height 8
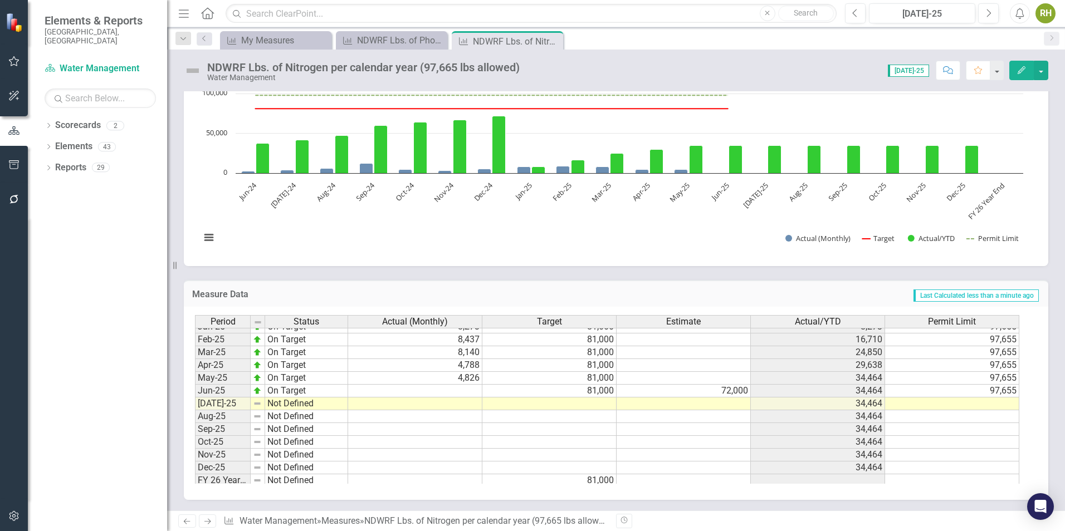
scroll to position [563, 0]
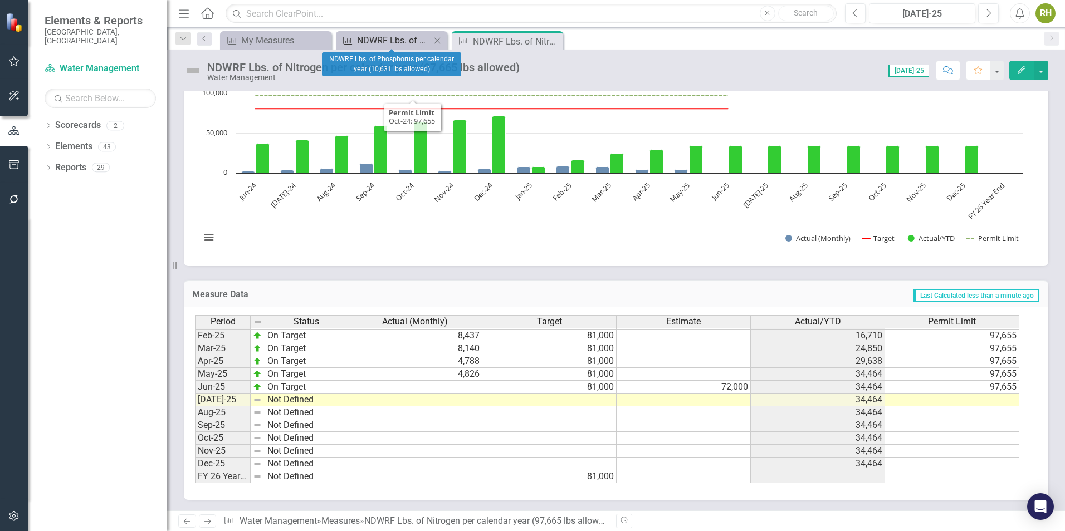
click at [405, 36] on div "NDWRF Lbs. of Phosphorus per calendar year (10,631 lbs allowed)" at bounding box center [393, 40] width 73 height 14
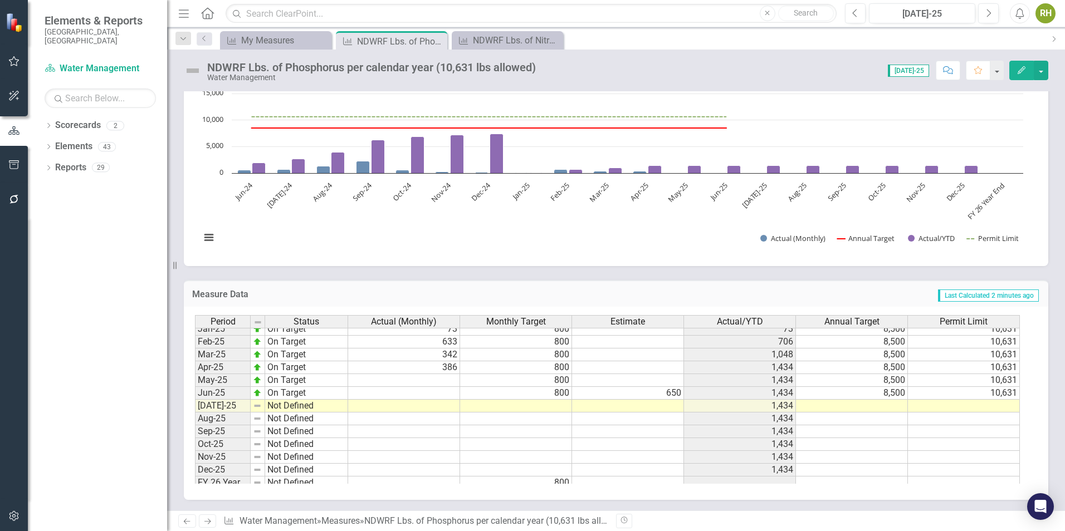
click at [195, 386] on div "Period Status Actual (Monthly) Monthly Target Estimate Actual/YTD Annual Target…" at bounding box center [195, 278] width 0 height 424
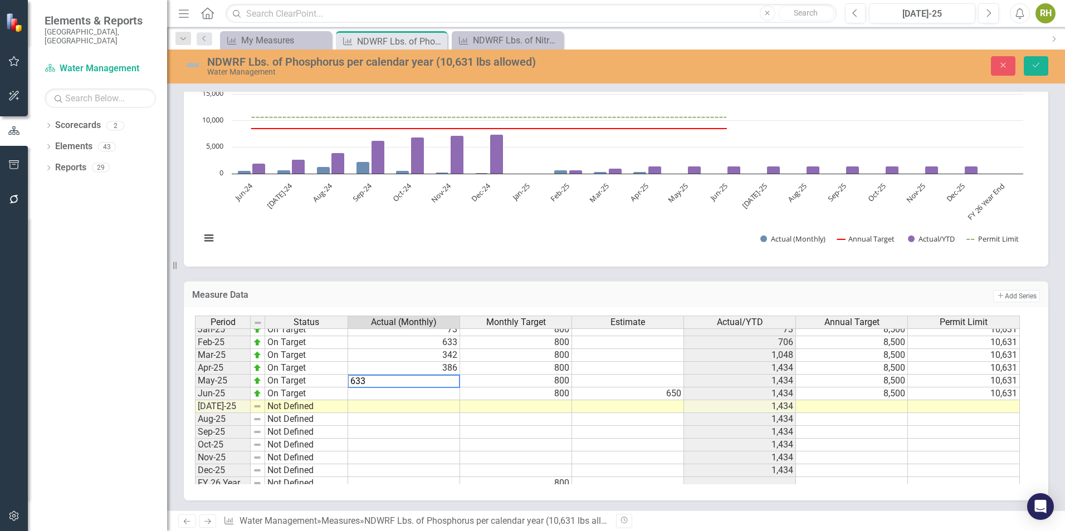
type textarea "633"
click at [401, 395] on td at bounding box center [404, 393] width 112 height 13
click at [1042, 70] on button "Save" at bounding box center [1035, 65] width 24 height 19
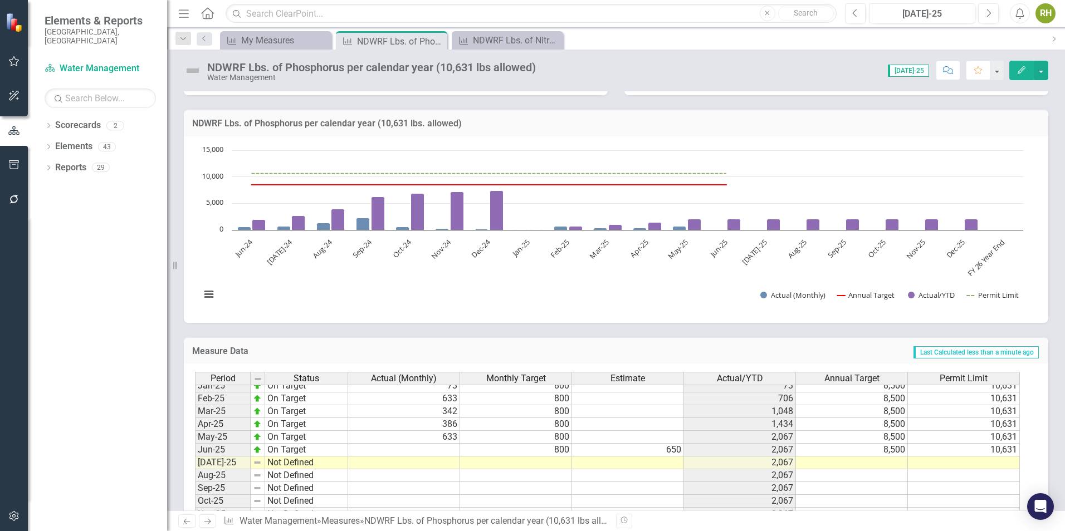
click at [438, 453] on tbody "Nov-23 On Target 356 800 3,617 8,500 10,631 Dec-23 On Target 358 800 3,975 8,50…" at bounding box center [607, 373] width 825 height 346
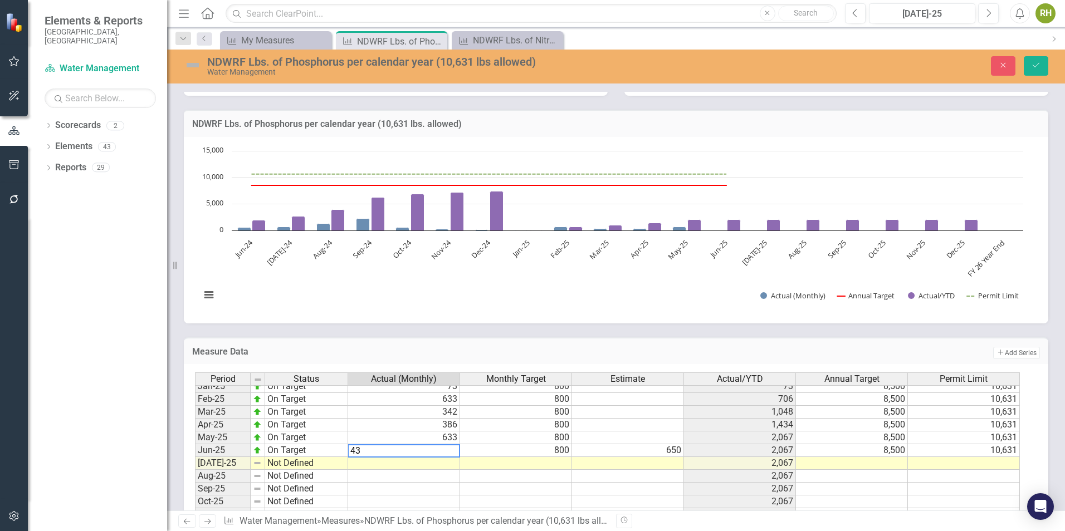
type textarea "4"
click at [195, 457] on div "Period Status Actual (Monthly) Monthly Target Estimate Actual/YTD Annual Target…" at bounding box center [195, 380] width 0 height 334
click at [416, 454] on td at bounding box center [404, 450] width 112 height 13
type textarea "633"
click at [1036, 67] on icon "Save" at bounding box center [1036, 65] width 10 height 8
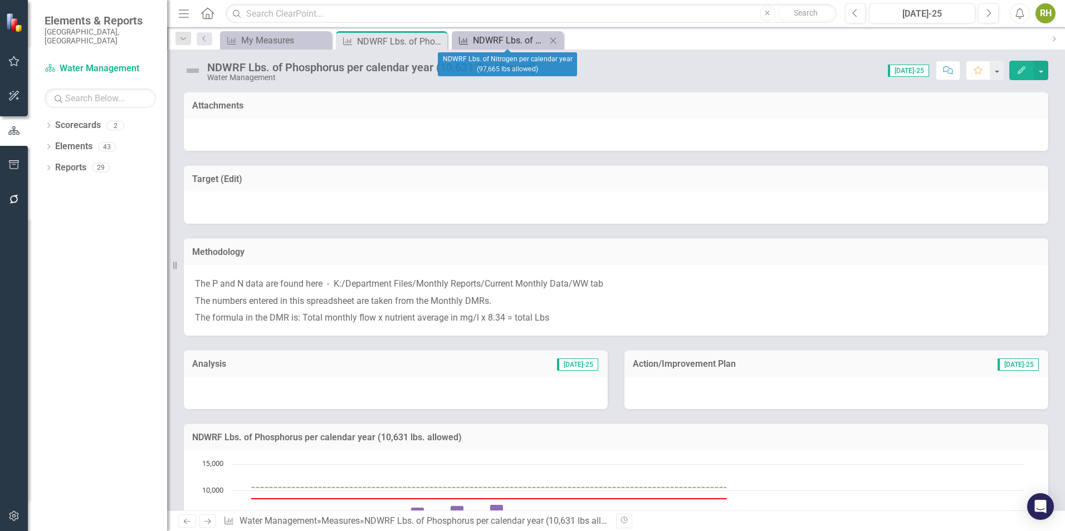
click at [516, 41] on div "NDWRF Lbs. of Nitrogen per calendar year (97,665 lbs allowed)" at bounding box center [509, 40] width 73 height 14
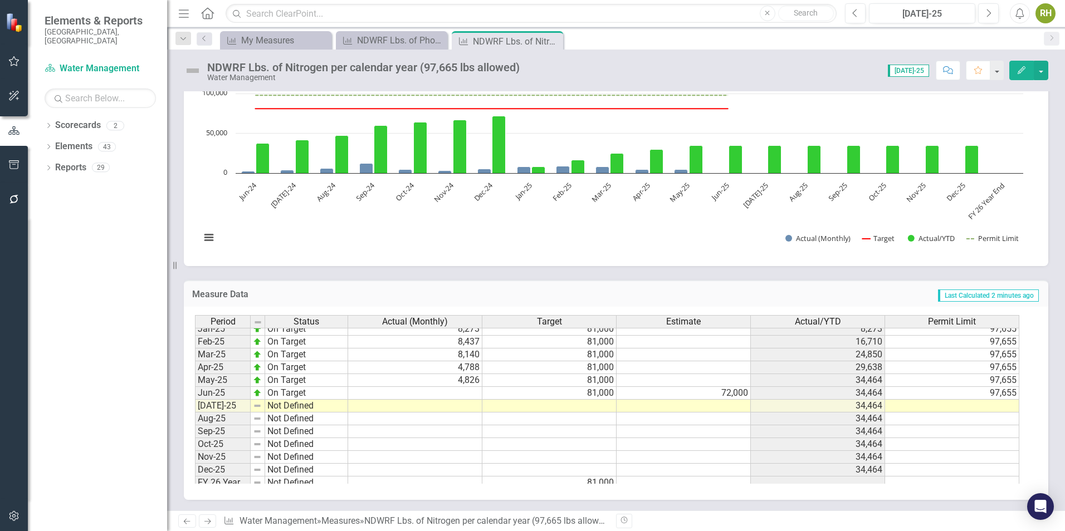
scroll to position [562, 0]
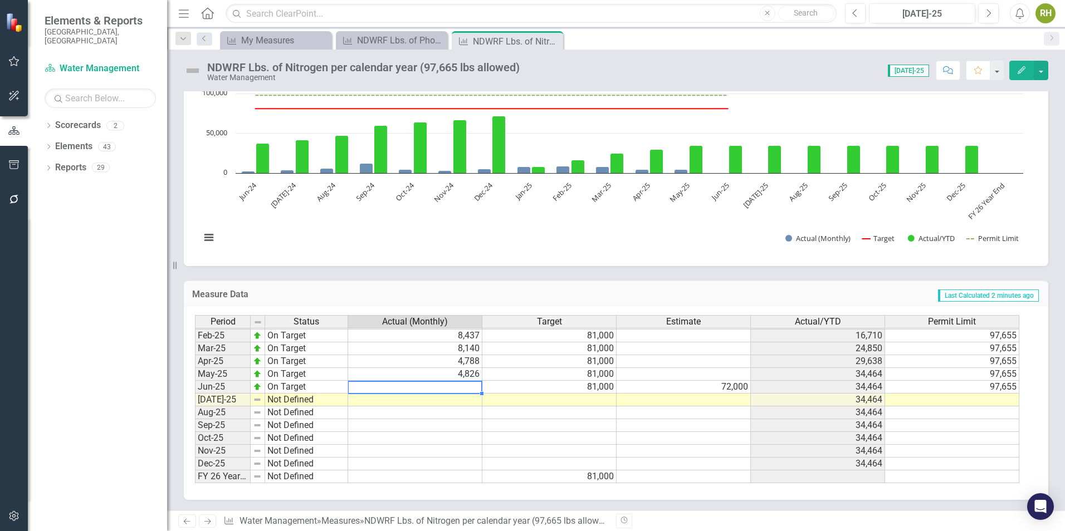
click at [448, 387] on tbody "Sep-23 On Target 5,614 81,000 44,254 97,655 Oct-23 On Target 4,229 81,000 48,48…" at bounding box center [607, 297] width 824 height 372
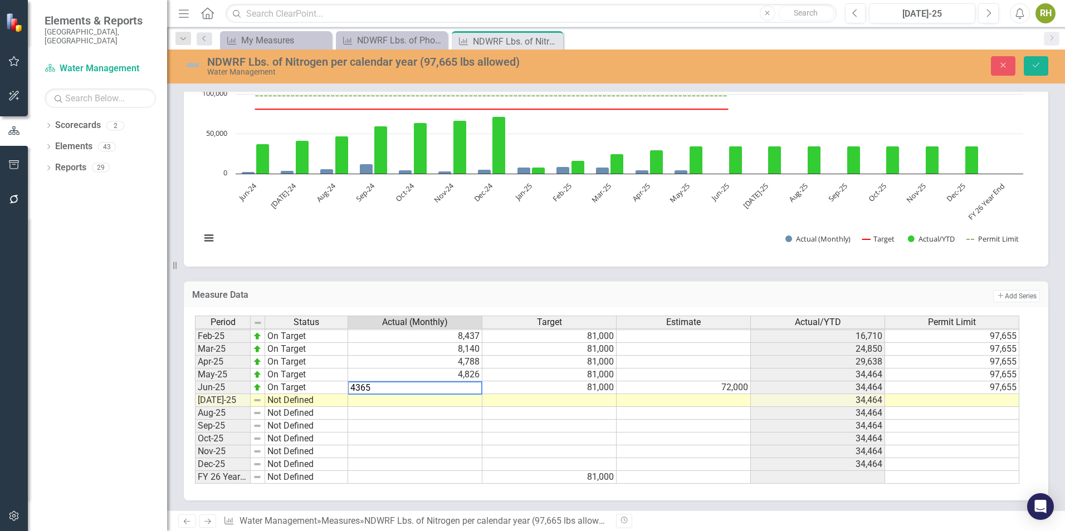
type textarea "81000"
click at [536, 375] on td "81,000" at bounding box center [549, 375] width 134 height 13
click at [1028, 63] on button "Save" at bounding box center [1035, 65] width 24 height 19
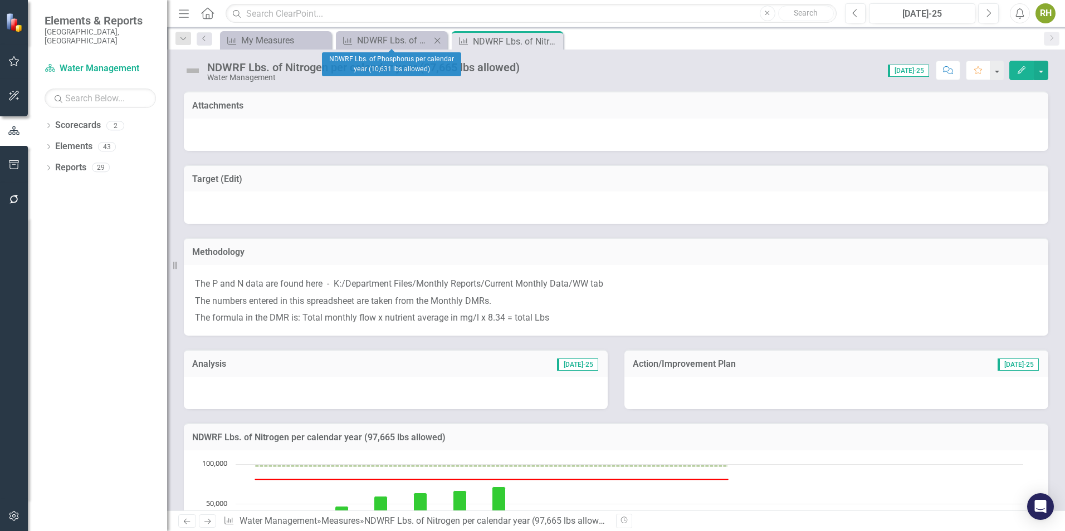
click at [438, 41] on icon "Close" at bounding box center [436, 40] width 11 height 9
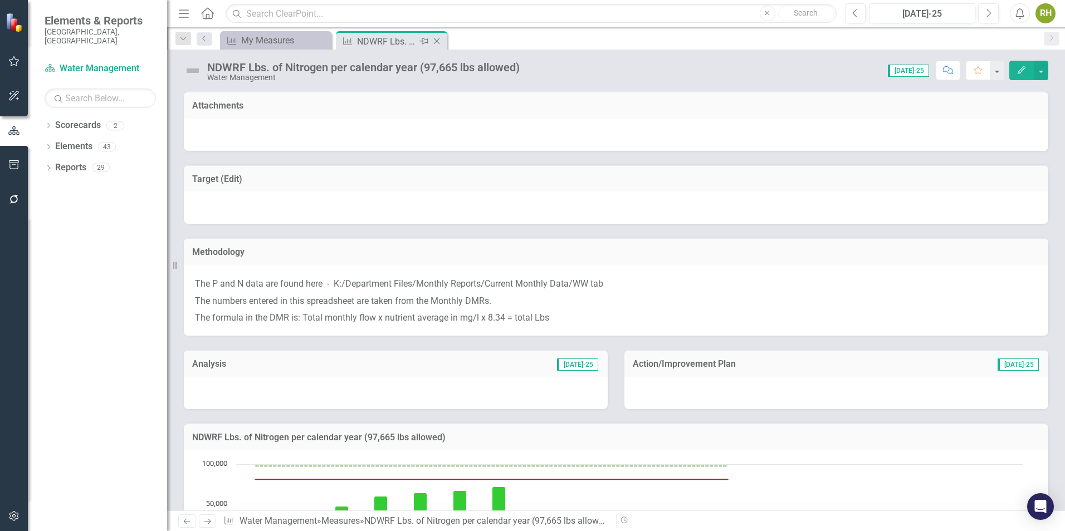
click at [437, 43] on icon "Close" at bounding box center [436, 41] width 11 height 9
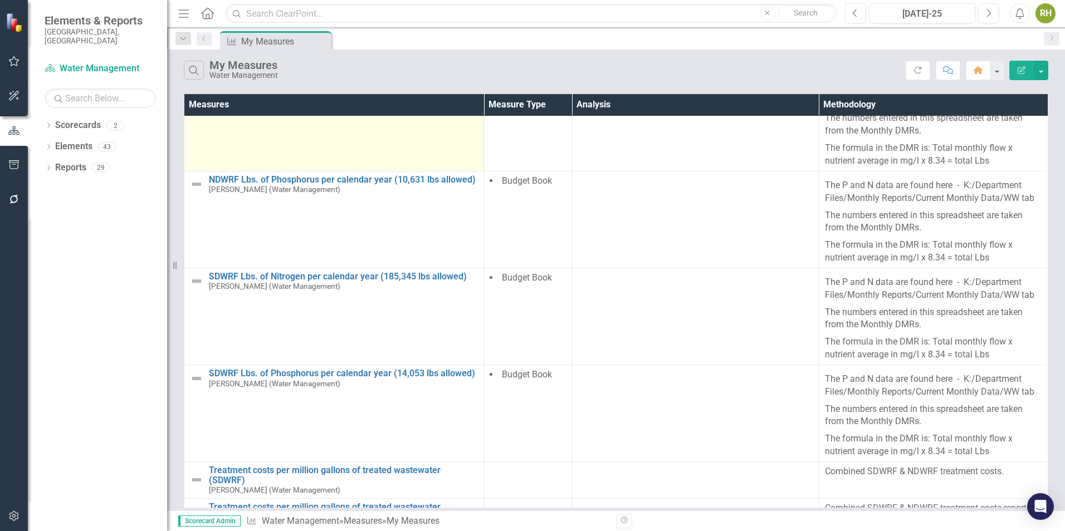
scroll to position [171, 0]
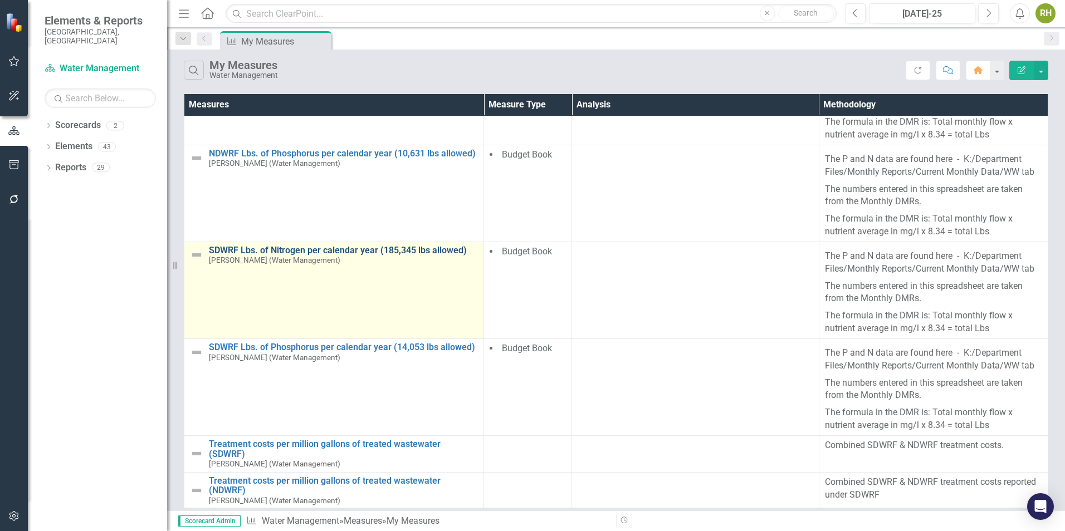
click at [335, 249] on link "SDWRF Lbs. of Nitrogen per calendar year (185,345 lbs allowed)" at bounding box center [343, 251] width 269 height 10
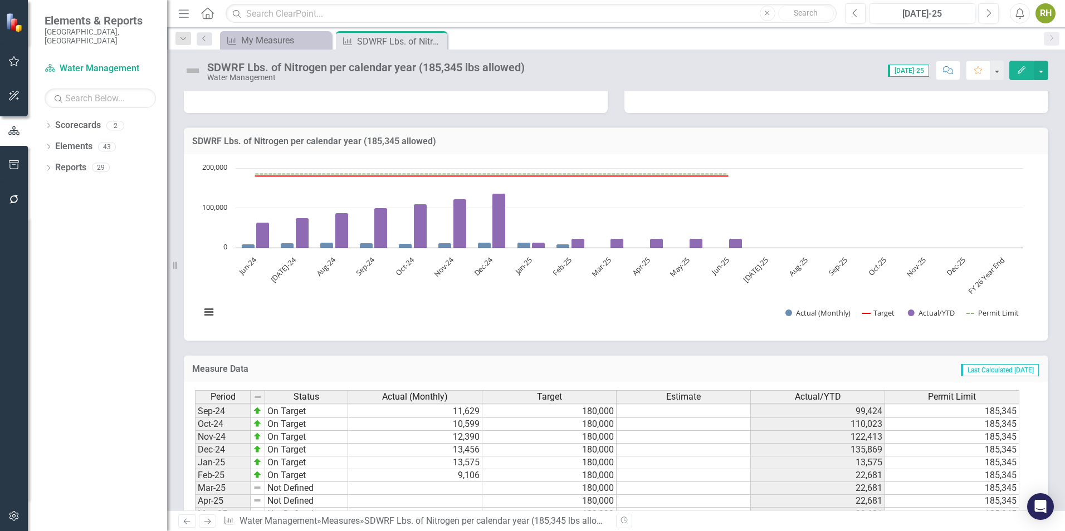
scroll to position [501, 0]
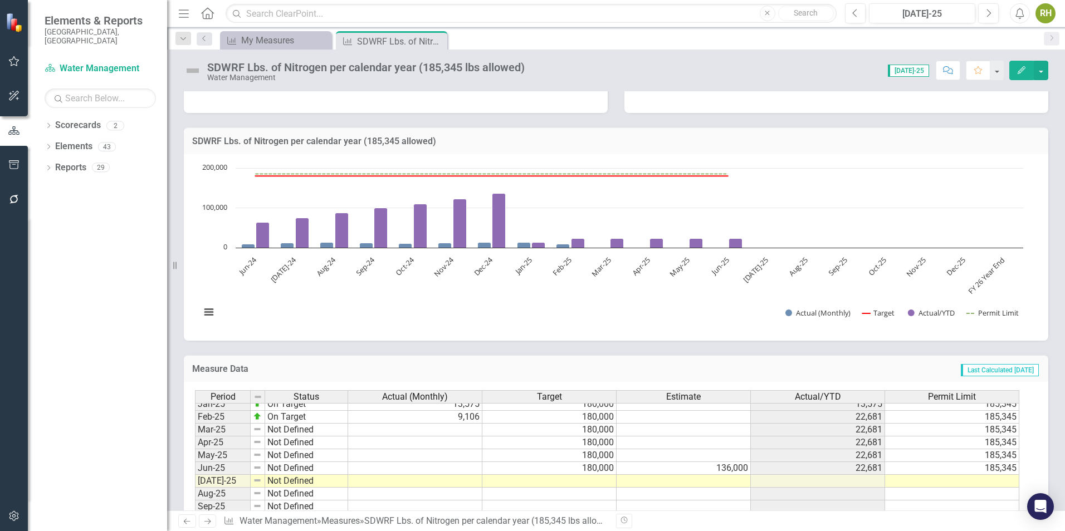
click at [309, 417] on tbody "Aug-23 On Target Sep-23 On Target Oct-23 On Target Nov-23 On Target Dec-23 On T…" at bounding box center [271, 372] width 153 height 385
drag, startPoint x: 347, startPoint y: 423, endPoint x: 340, endPoint y: 471, distance: 48.4
click at [195, 471] on div "Period Status Jan-24 On Target Feb-24 On Target Mar-24 On Target Apr-24 On Targ…" at bounding box center [195, 397] width 0 height 334
type textarea "On Target"
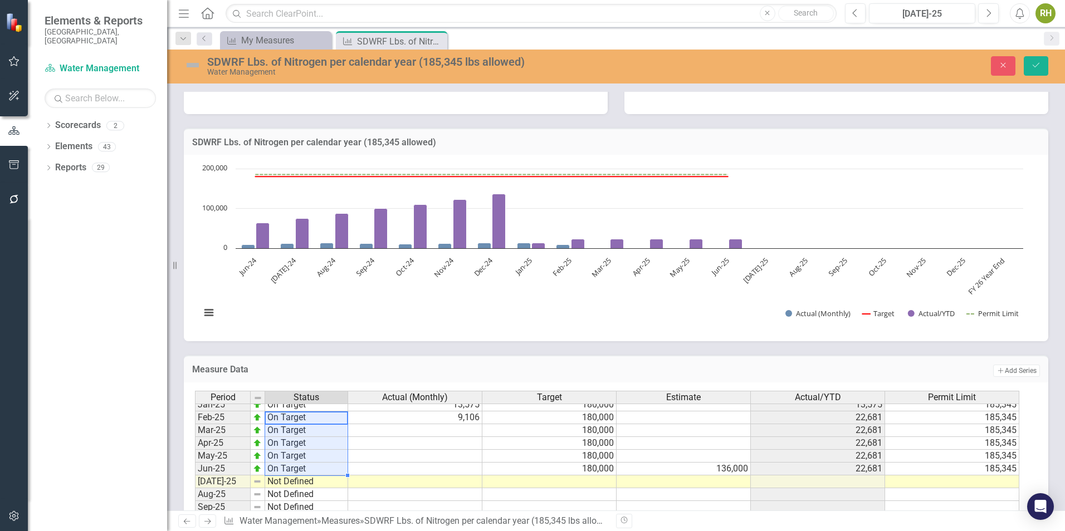
click at [441, 428] on td at bounding box center [415, 430] width 134 height 13
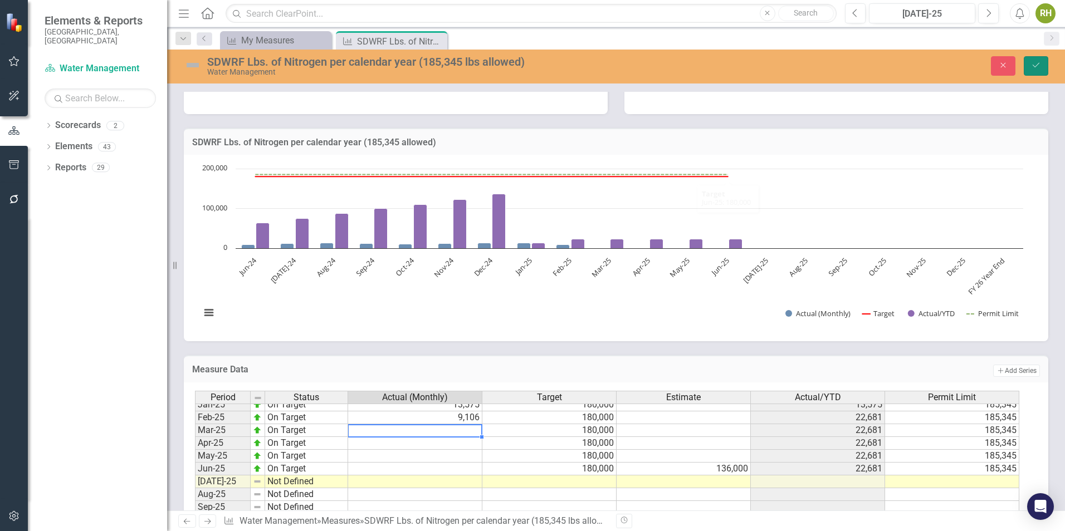
click at [1038, 64] on icon "Save" at bounding box center [1036, 65] width 10 height 8
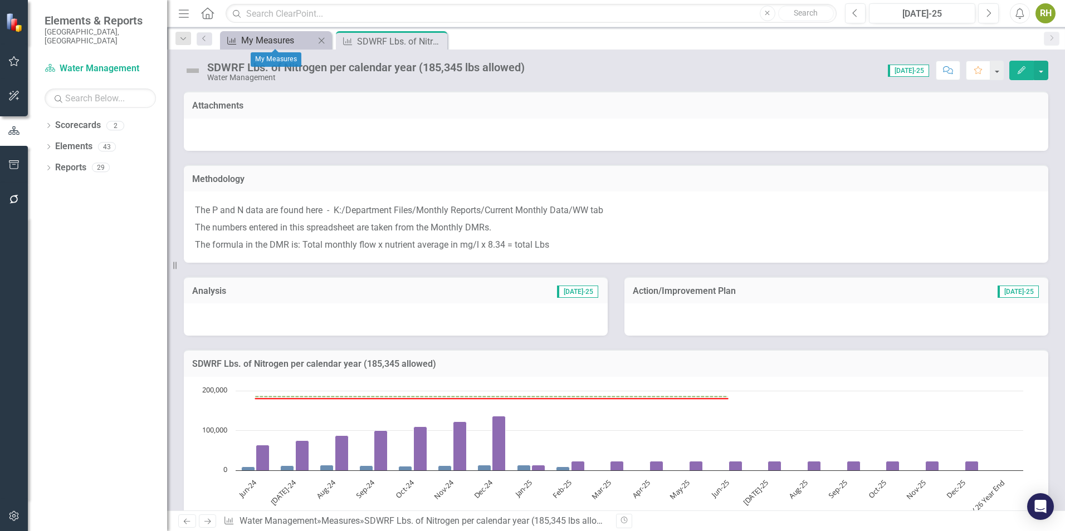
click at [276, 35] on div "My Measures" at bounding box center [277, 40] width 73 height 14
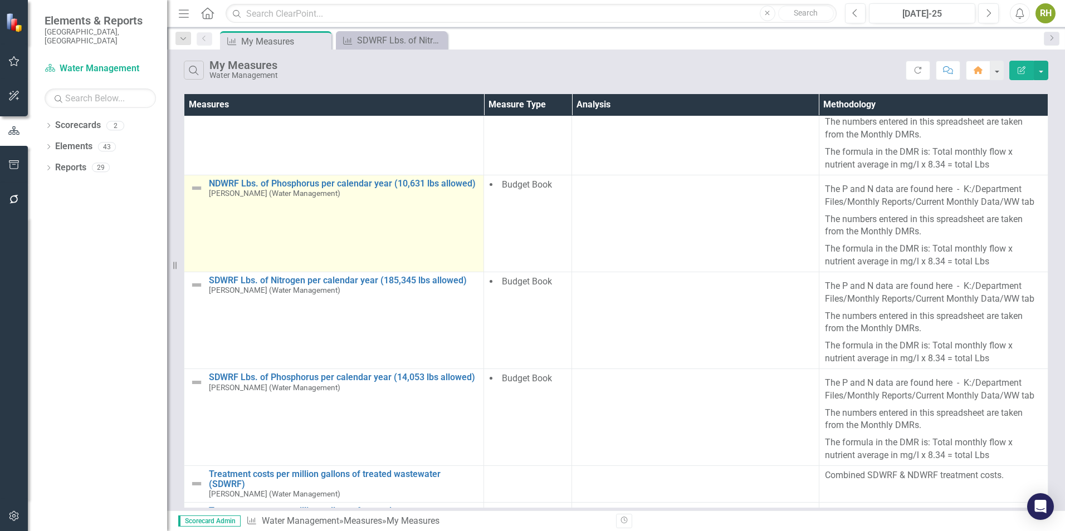
scroll to position [167, 0]
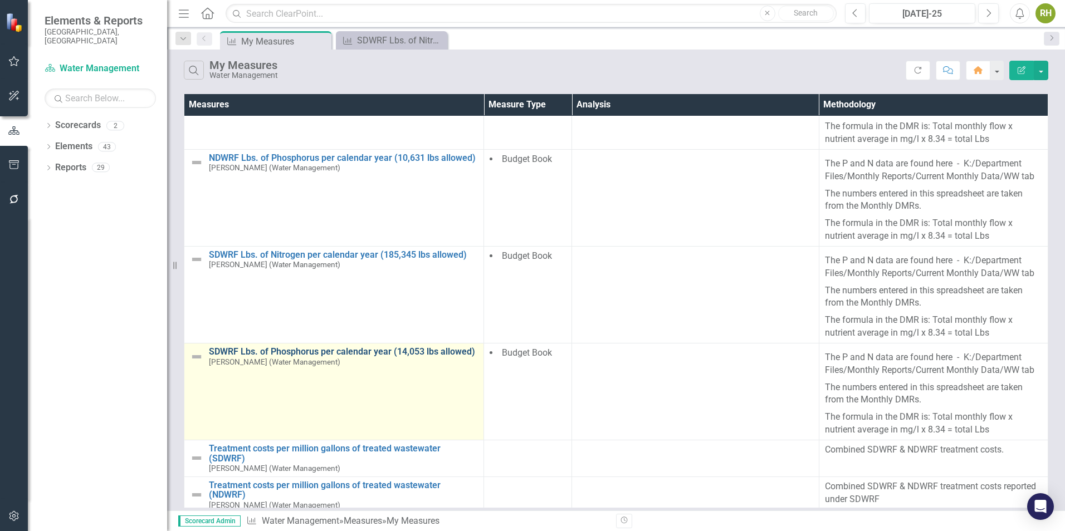
click at [302, 347] on link "SDWRF Lbs. of Phosphorus per calendar year (14,053 lbs allowed)" at bounding box center [343, 352] width 269 height 10
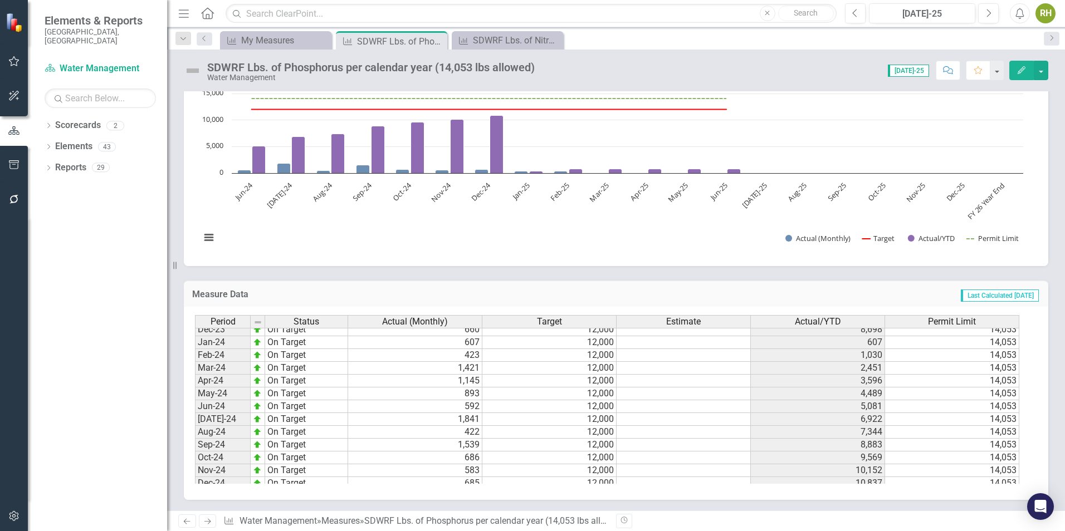
scroll to position [557, 0]
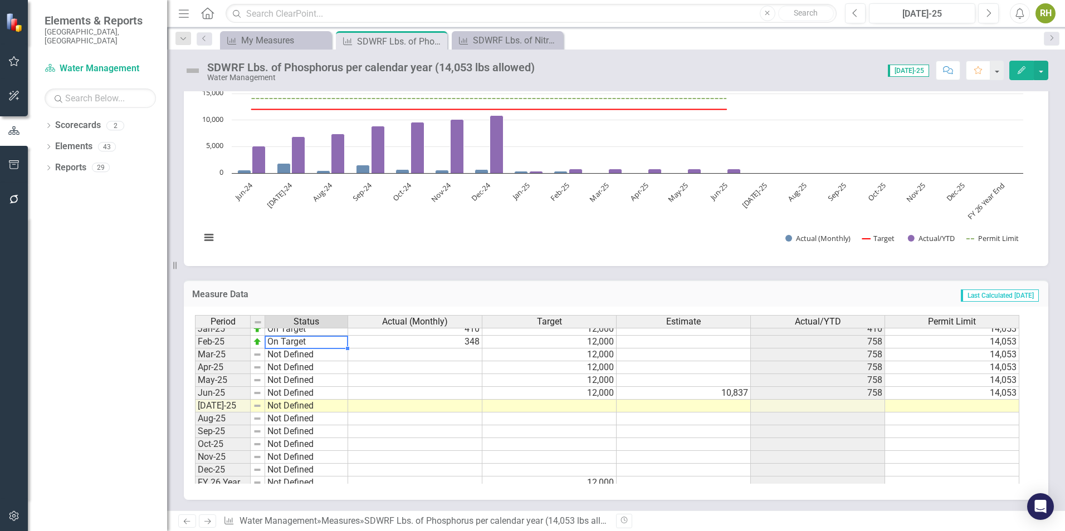
click at [329, 341] on td "On Target" at bounding box center [306, 342] width 83 height 13
drag, startPoint x: 346, startPoint y: 350, endPoint x: 344, endPoint y: 396, distance: 45.7
click at [195, 396] on div "Period Status Jan-24 On Target Feb-24 On Target Mar-24 On Target Apr-24 On Targ…" at bounding box center [195, 322] width 0 height 334
type textarea "On Target"
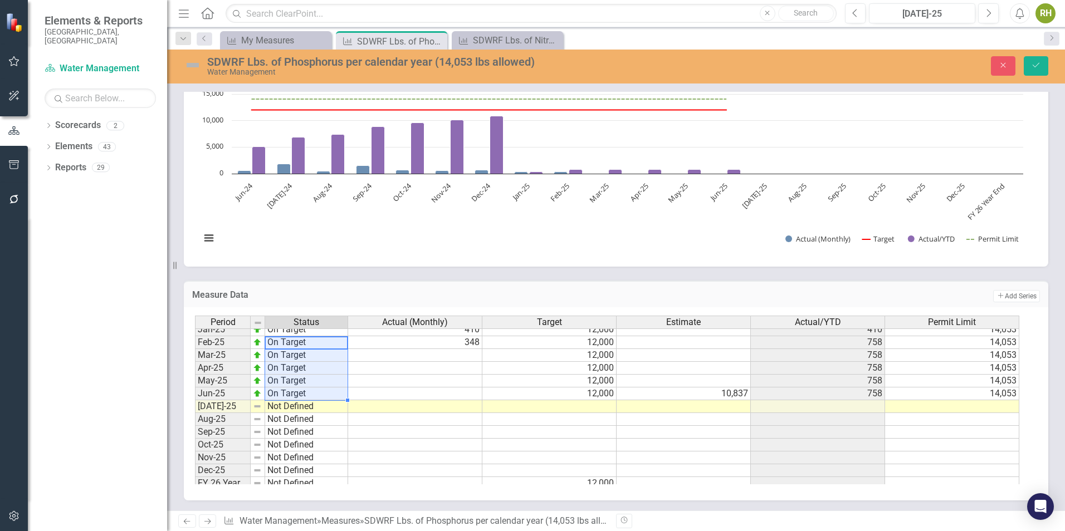
click at [468, 354] on td at bounding box center [415, 355] width 134 height 13
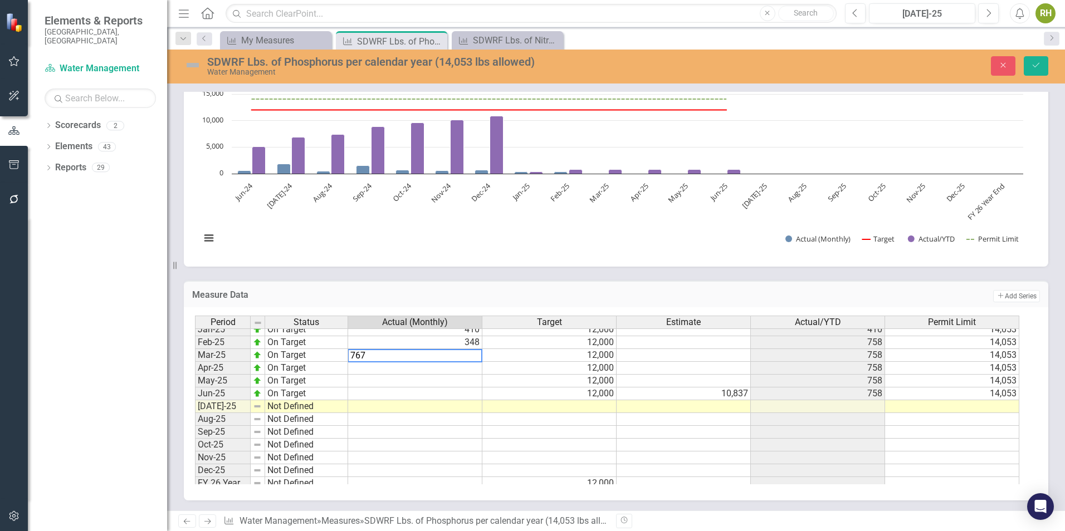
click at [463, 357] on textarea "767" at bounding box center [414, 355] width 135 height 13
type textarea "767"
click at [462, 367] on td at bounding box center [415, 368] width 134 height 13
click at [1032, 65] on icon "Save" at bounding box center [1036, 65] width 10 height 8
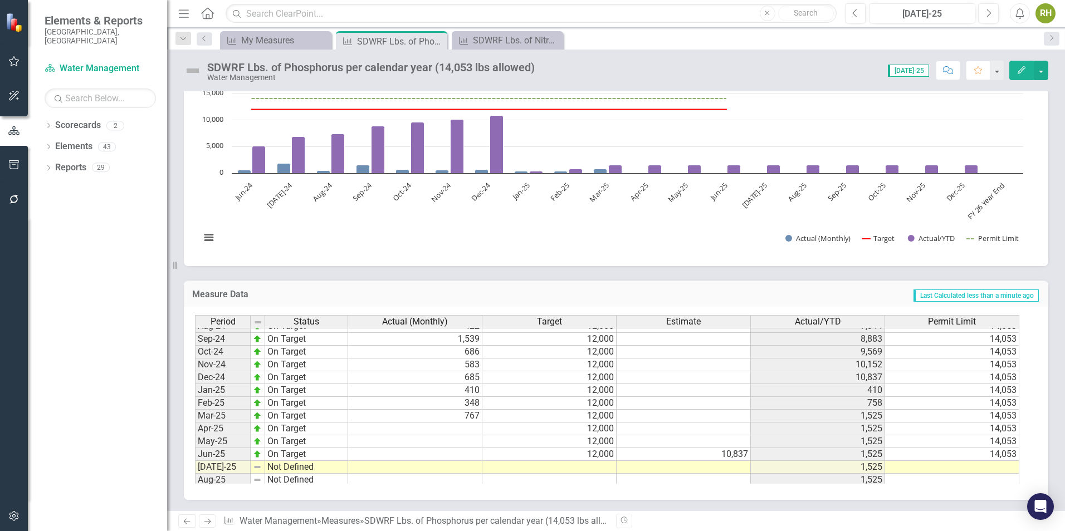
scroll to position [501, 0]
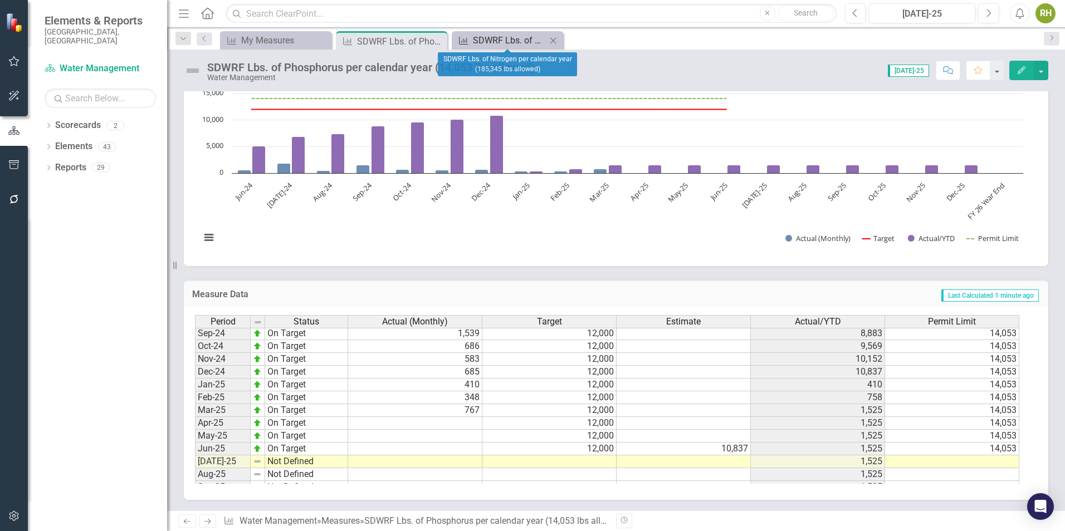
click at [508, 41] on div "SDWRF Lbs. of Nitrogen per calendar year (185,345 lbs allowed)" at bounding box center [509, 40] width 73 height 14
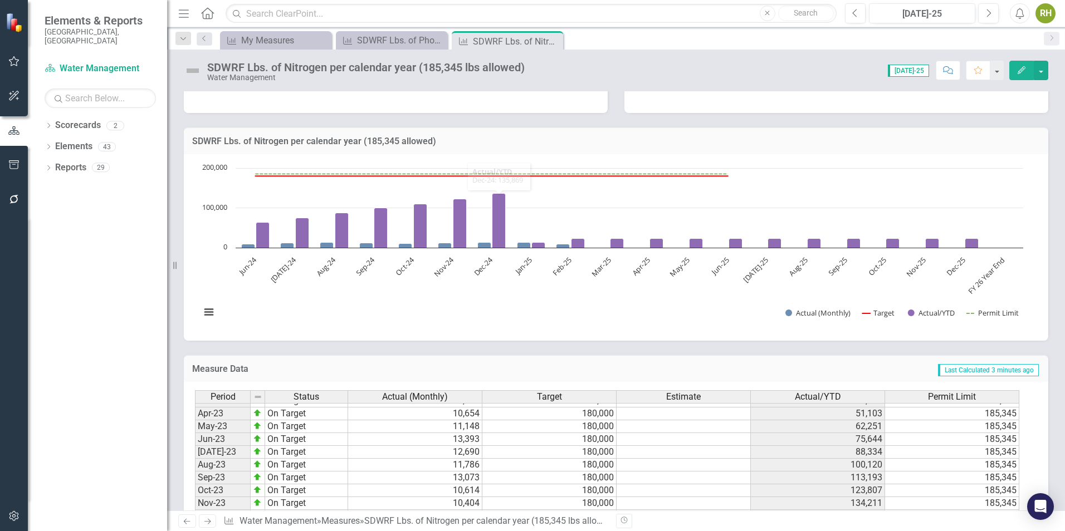
scroll to position [501, 0]
click at [475, 482] on tbody "Mar-23 On Target 13,207 180,000 40,449 185,345 Apr-23 On Target 10,654 180,000 …" at bounding box center [607, 370] width 824 height 398
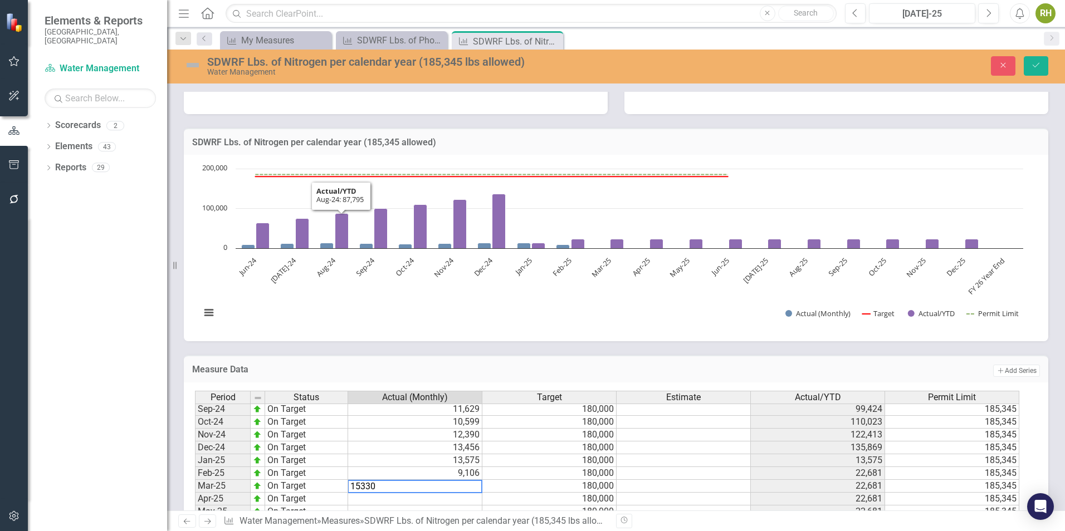
type textarea "180000"
click at [490, 446] on td "180,000" at bounding box center [549, 448] width 134 height 13
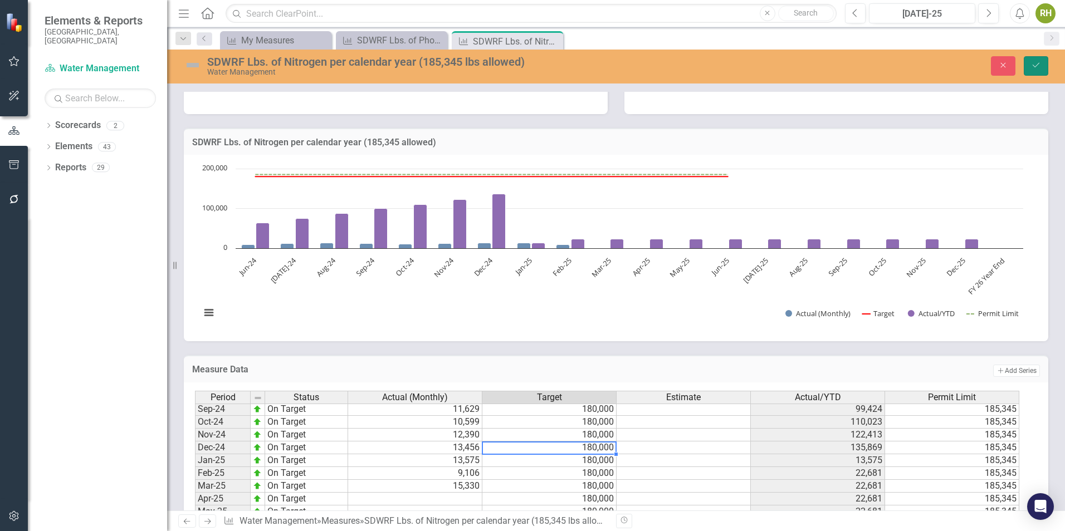
click at [1036, 67] on icon "Save" at bounding box center [1036, 65] width 10 height 8
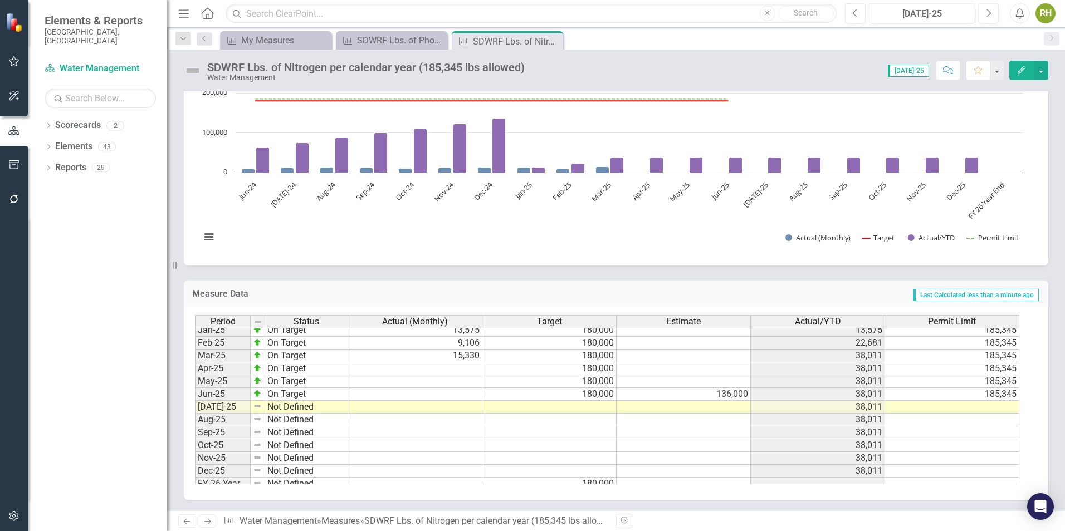
scroll to position [563, 0]
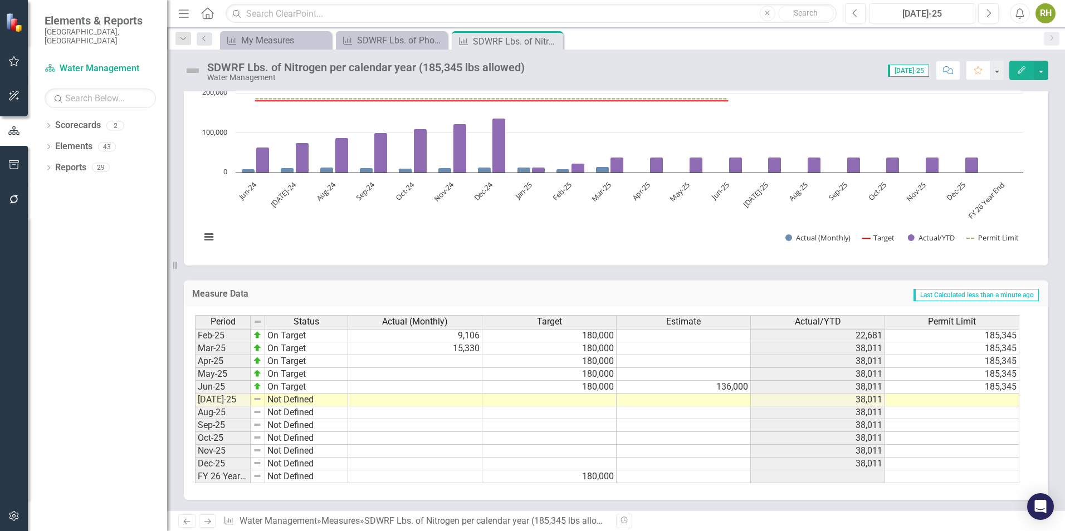
click at [469, 361] on tbody "Aug-23 On Target 11,786 180,000 100,120 185,345 Sep-23 On Target 13,073 180,000…" at bounding box center [607, 291] width 824 height 385
click at [195, 381] on div "Period Status Actual (Monthly) Target Estimate Actual/YTD Permit Limit Jan-24 O…" at bounding box center [195, 316] width 0 height 334
click at [459, 361] on td at bounding box center [415, 361] width 134 height 13
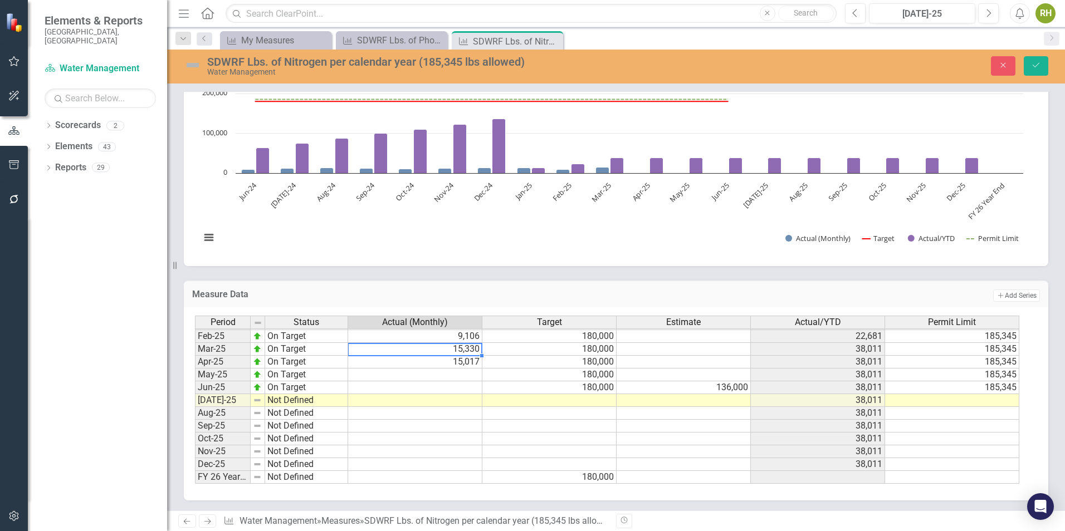
type textarea "15330"
click at [1039, 63] on icon "Save" at bounding box center [1036, 65] width 10 height 8
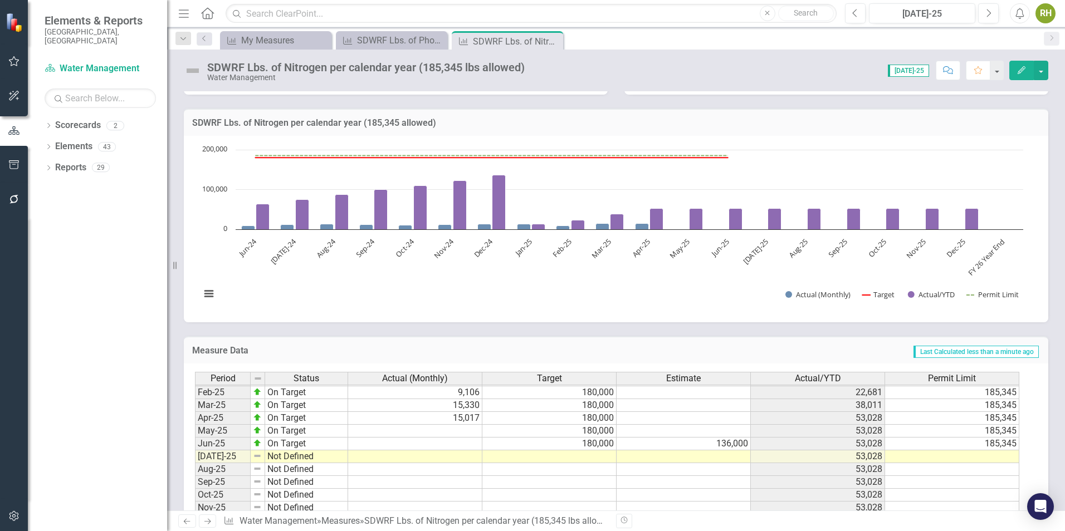
click at [472, 428] on tbody "Oct-23 On Target 10,614 180,000 123,807 185,345 Nov-23 On Target 10,404 180,000…" at bounding box center [607, 360] width 824 height 359
click at [416, 35] on div "SDWRF Lbs. of Phosphorus per calendar year (14,053 lbs allowed)" at bounding box center [393, 40] width 73 height 14
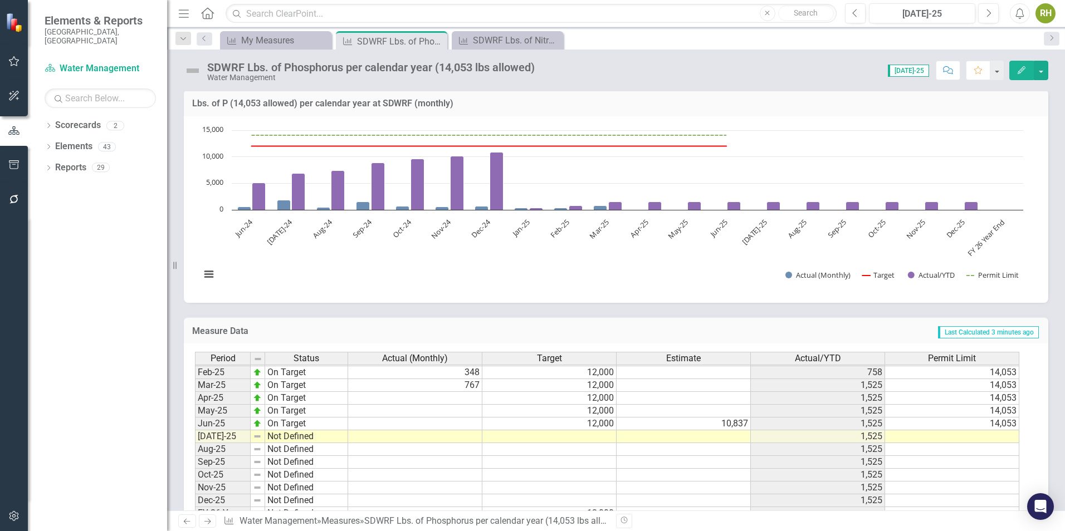
click at [466, 400] on tbody "Dec-23 On Target 660 12,000 8,698 14,053 Jan-24 On Target 607 12,000 607 14,053…" at bounding box center [607, 353] width 824 height 333
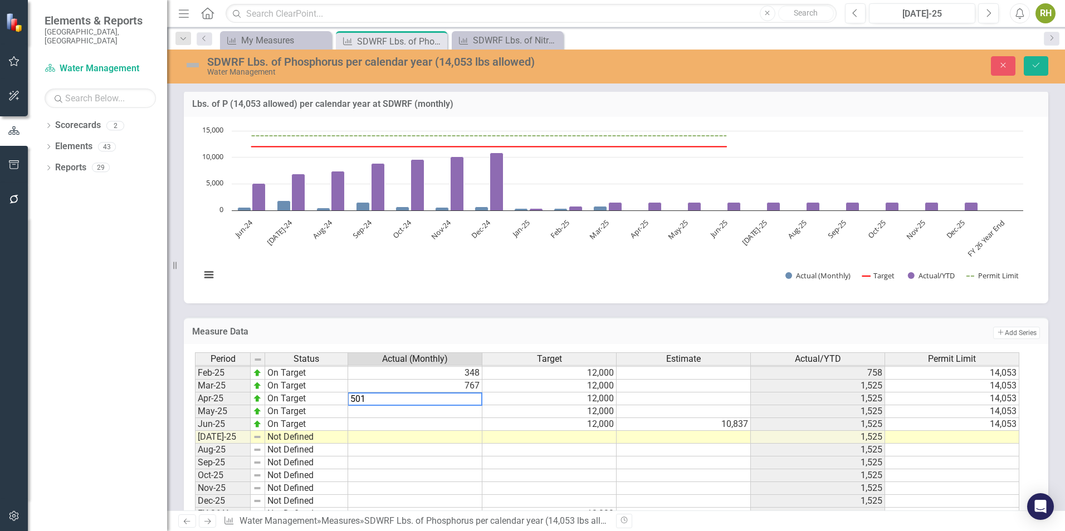
type textarea "12000"
click at [489, 407] on td "12,000" at bounding box center [549, 411] width 134 height 13
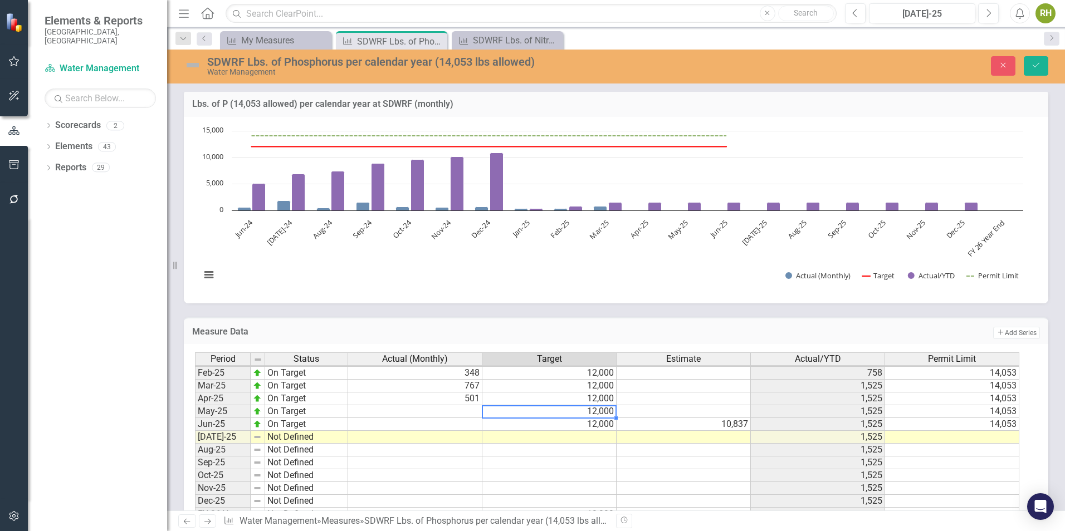
click at [195, 406] on div "Period Status Actual (Monthly) Target Estimate Actual/YTD Permit Limit Jan-24 O…" at bounding box center [195, 354] width 0 height 334
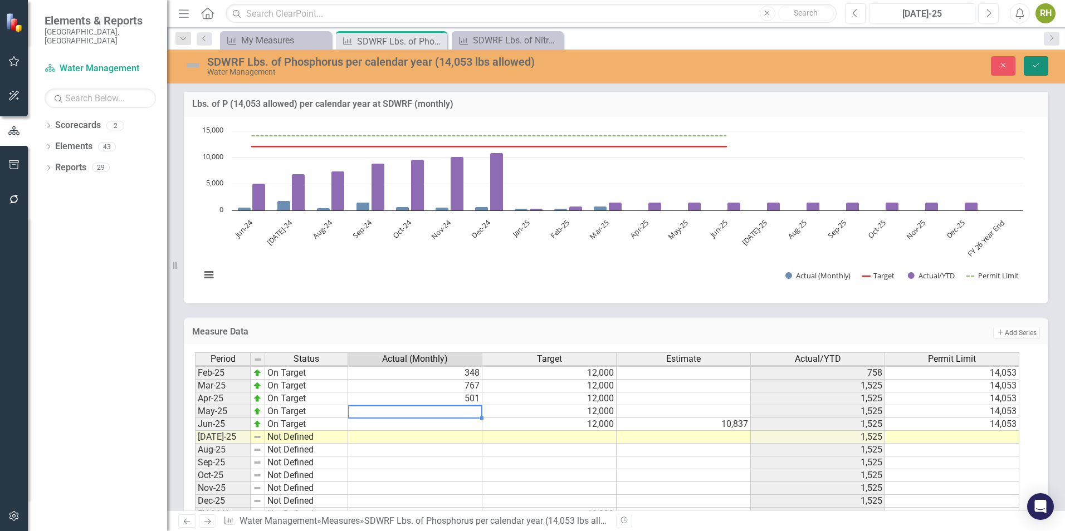
click at [1033, 63] on icon "Save" at bounding box center [1036, 65] width 10 height 8
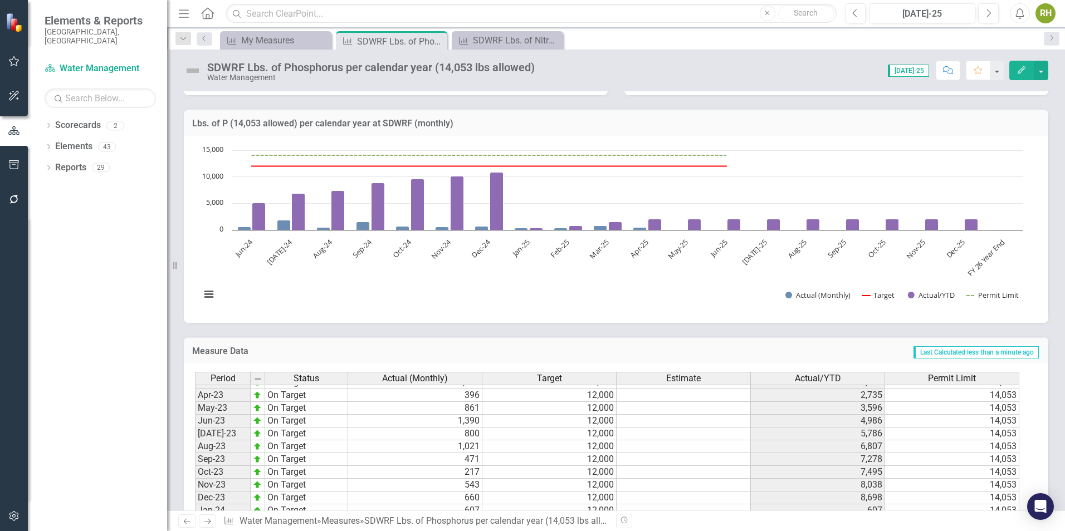
scroll to position [445, 0]
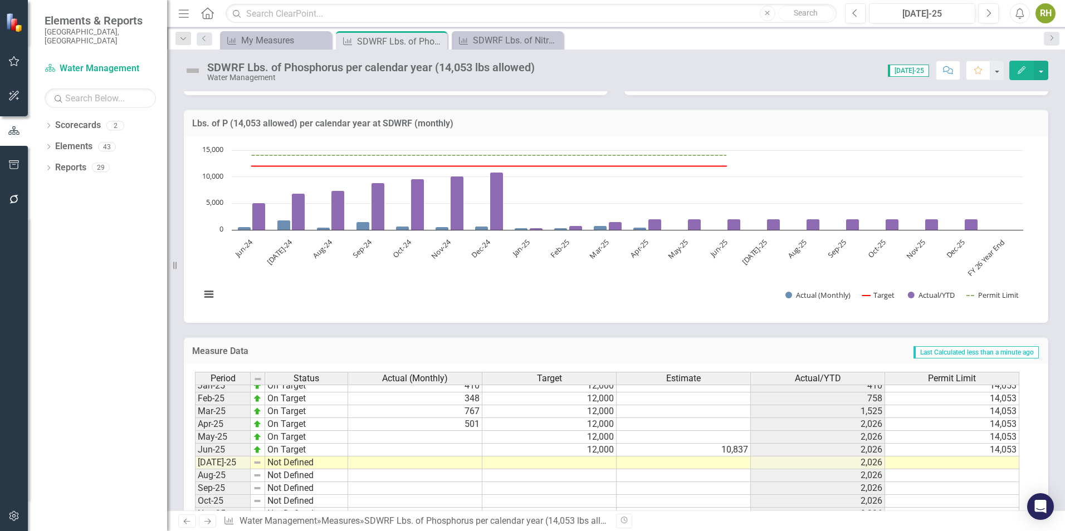
click at [497, 434] on td "12,000" at bounding box center [549, 437] width 134 height 13
click at [433, 436] on td at bounding box center [415, 437] width 134 height 13
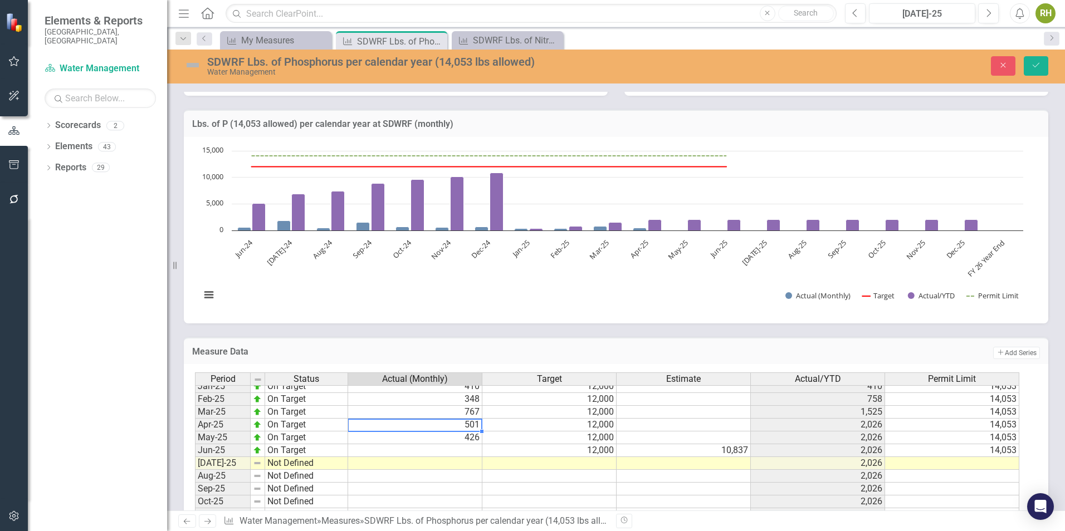
type textarea "501"
click at [1039, 60] on button "Save" at bounding box center [1035, 65] width 24 height 19
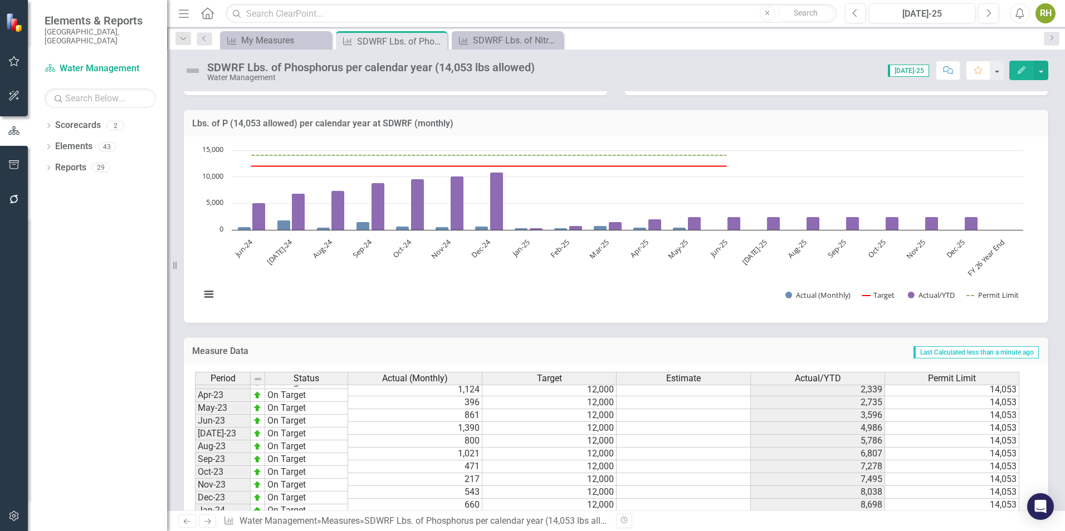
scroll to position [322, 0]
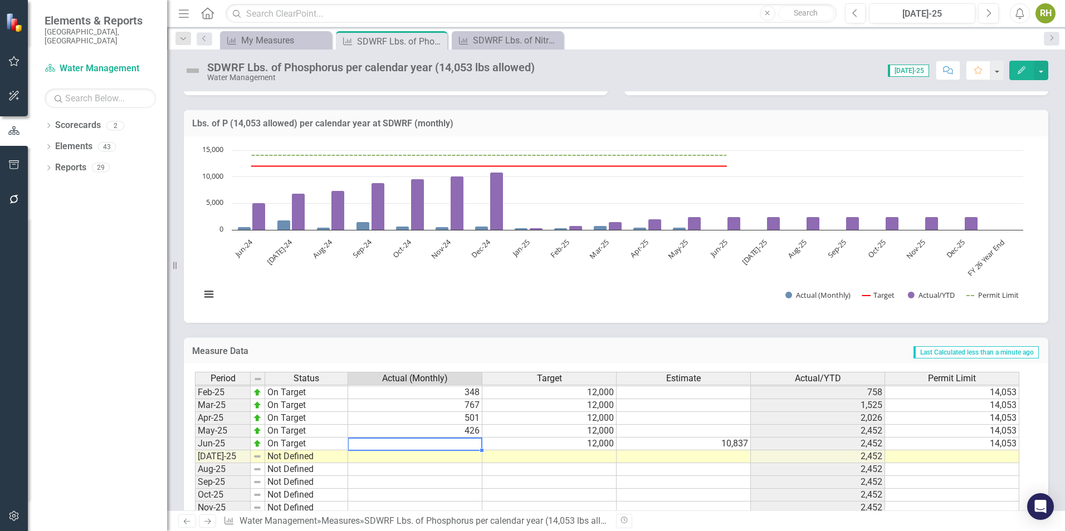
click at [465, 443] on tbody "Jan-24 On Target 607 12,000 607 14,053 Feb-24 On Target 423 12,000 1,030 14,053…" at bounding box center [607, 379] width 824 height 321
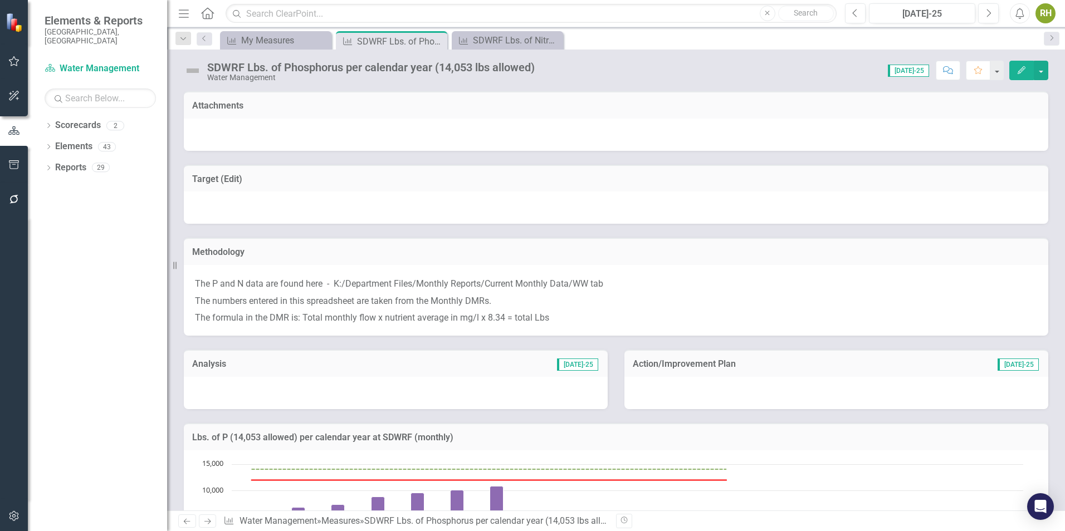
scroll to position [563, 0]
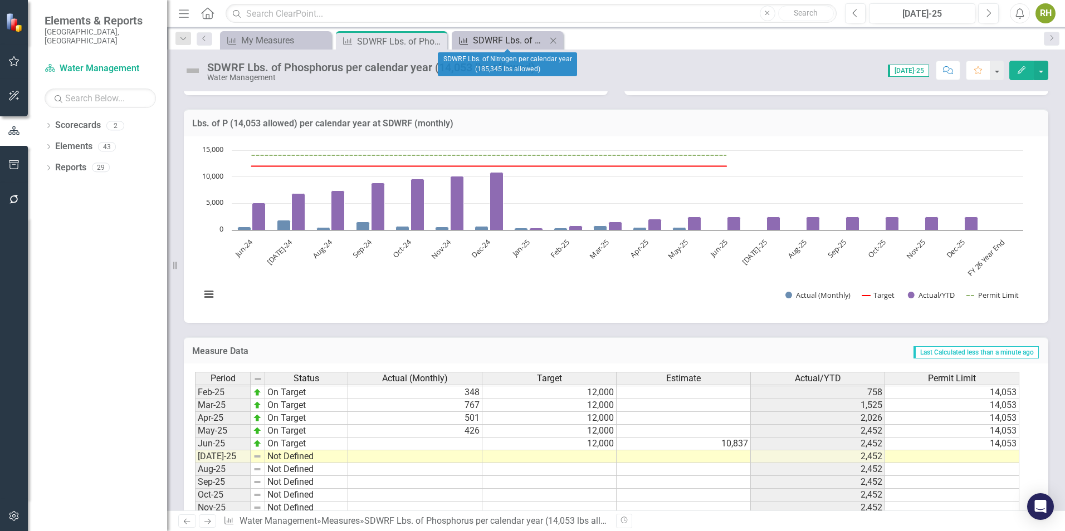
click at [521, 39] on div "SDWRF Lbs. of Nitrogen per calendar year (185,345 lbs allowed)" at bounding box center [509, 40] width 73 height 14
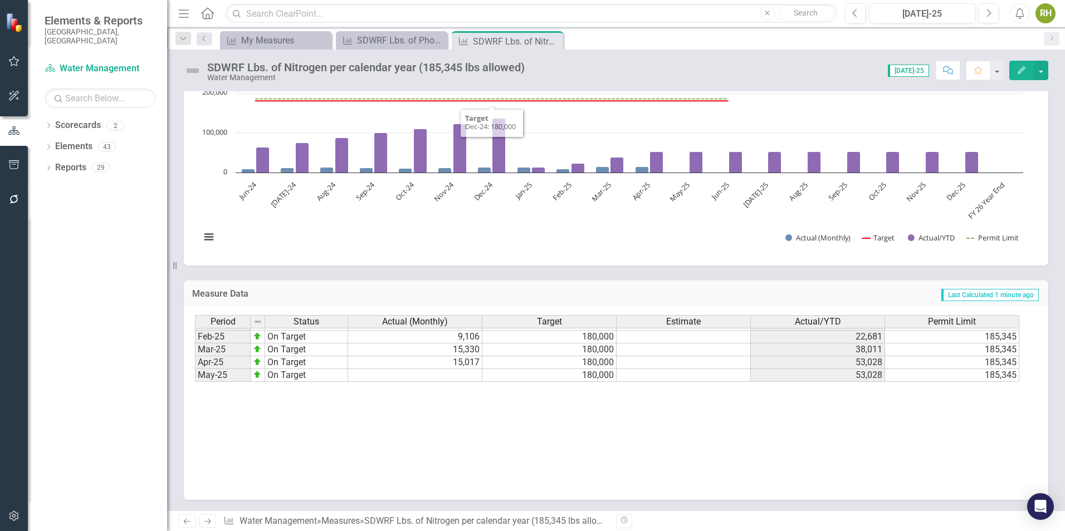
scroll to position [563, 0]
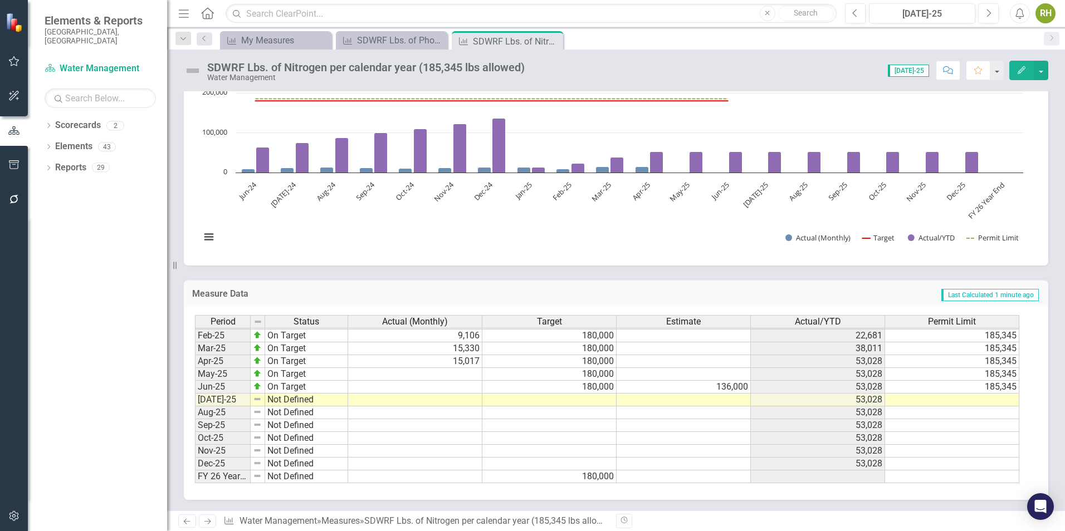
click at [458, 377] on tbody "Jul-23 On Target 12,690 180,000 88,334 185,345 Aug-23 On Target 11,786 180,000 …" at bounding box center [607, 285] width 824 height 398
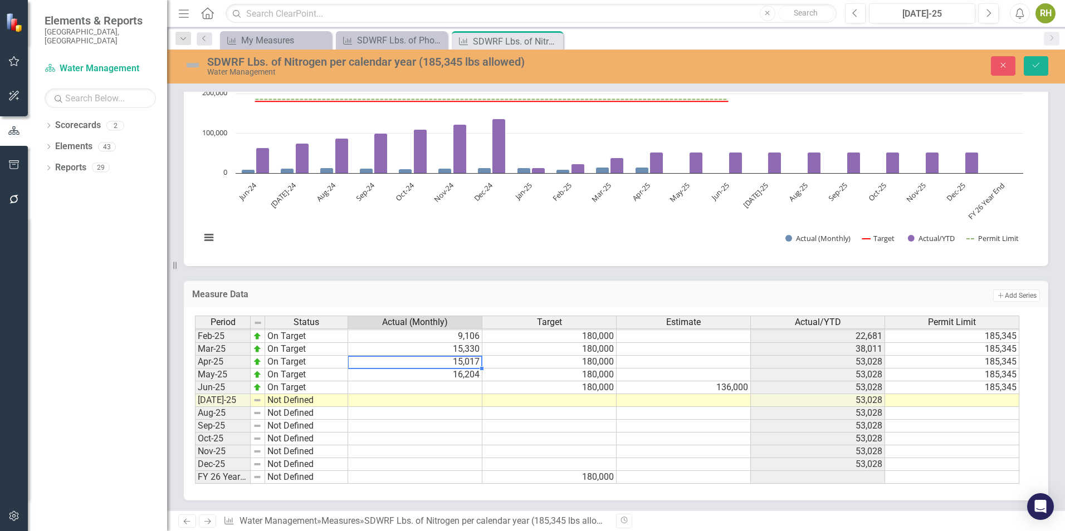
type textarea "15017"
click at [1039, 66] on icon "Save" at bounding box center [1036, 65] width 10 height 8
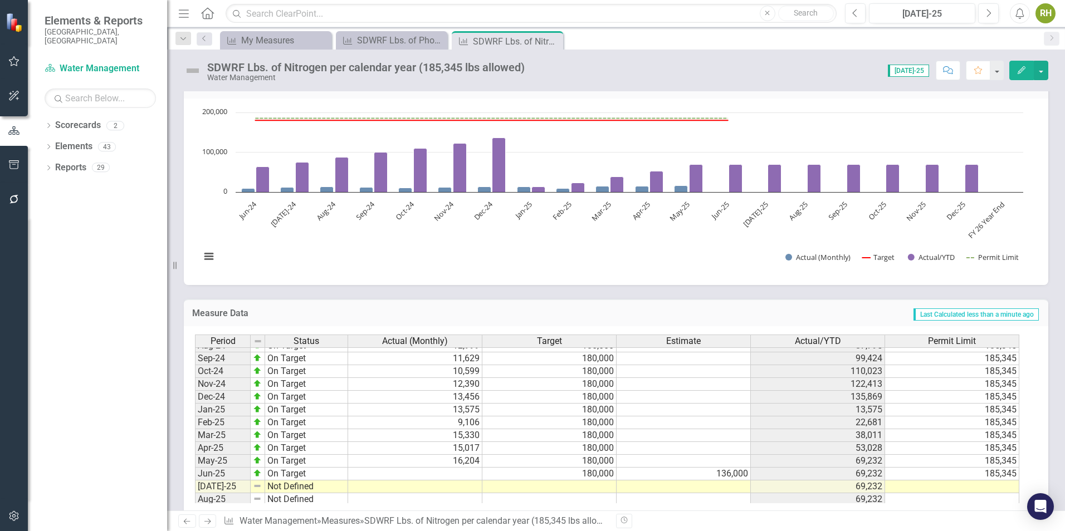
scroll to position [501, 0]
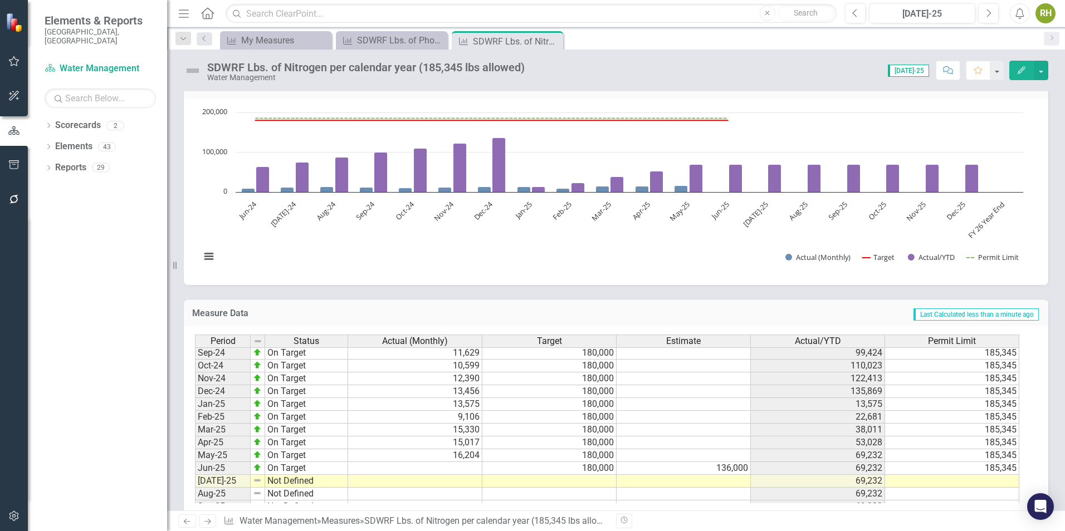
click at [429, 473] on tbody "Jun-23 On Target 13,393 180,000 75,644 185,345 Jul-23 On Target 12,690 180,000 …" at bounding box center [607, 359] width 824 height 410
click at [398, 45] on div "SDWRF Lbs. of Phosphorus per calendar year (14,053 lbs allowed)" at bounding box center [393, 40] width 73 height 14
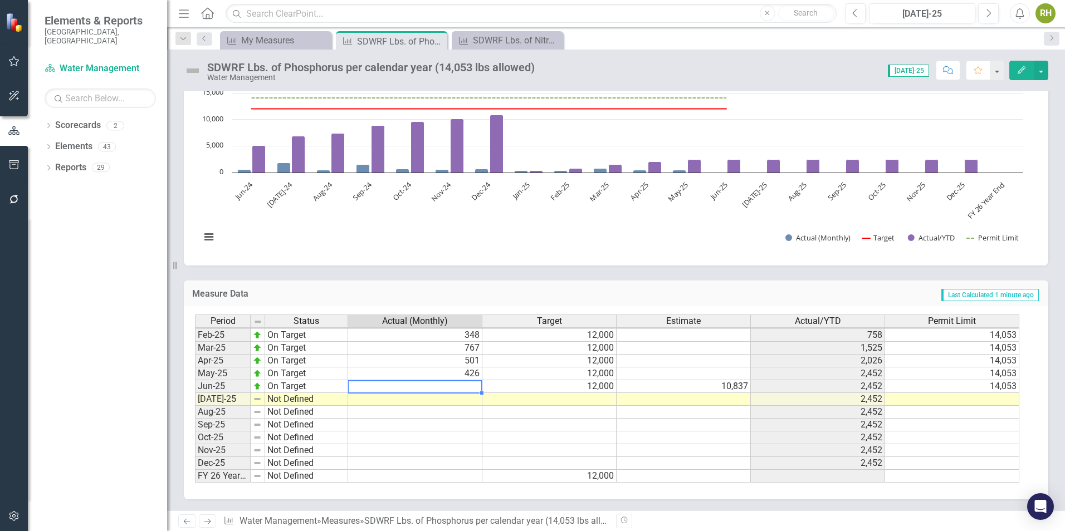
click at [425, 386] on tbody "Jan-24 On Target 607 12,000 607 14,053 Feb-24 On Target 423 12,000 1,030 14,053…" at bounding box center [607, 322] width 824 height 321
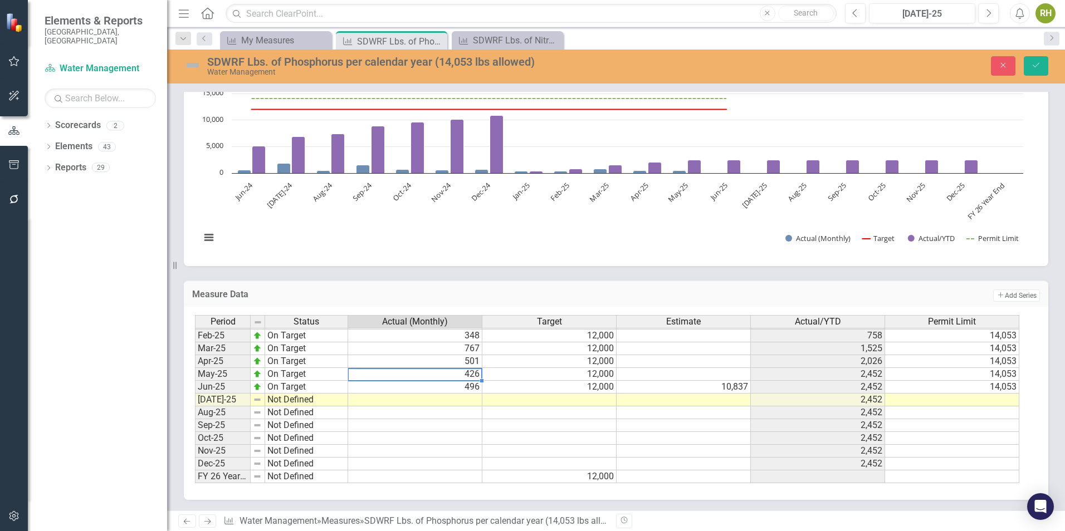
type textarea "426"
click at [1043, 65] on button "Save" at bounding box center [1035, 65] width 24 height 19
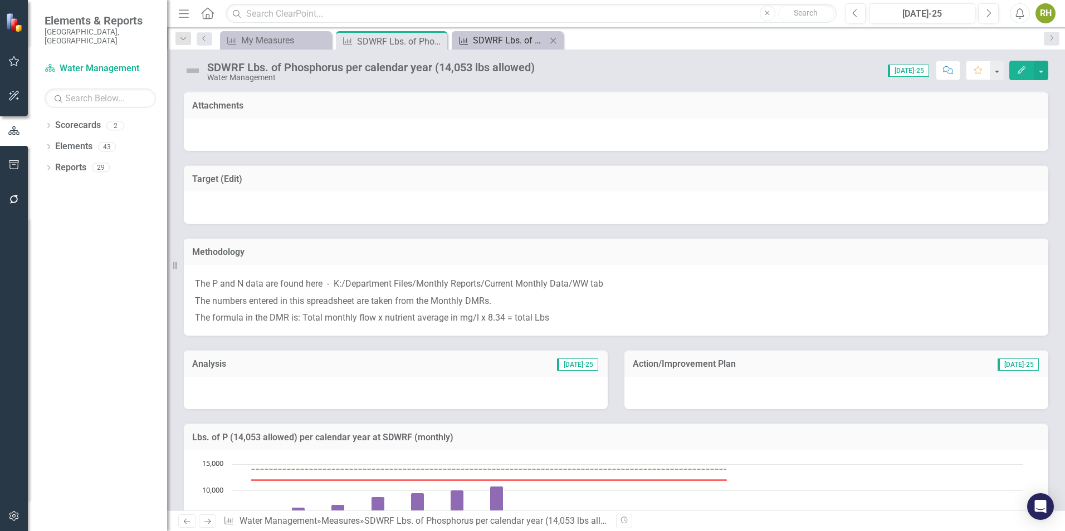
click at [502, 38] on div "SDWRF Lbs. of Nitrogen per calendar year (185,345 lbs allowed)" at bounding box center [509, 40] width 73 height 14
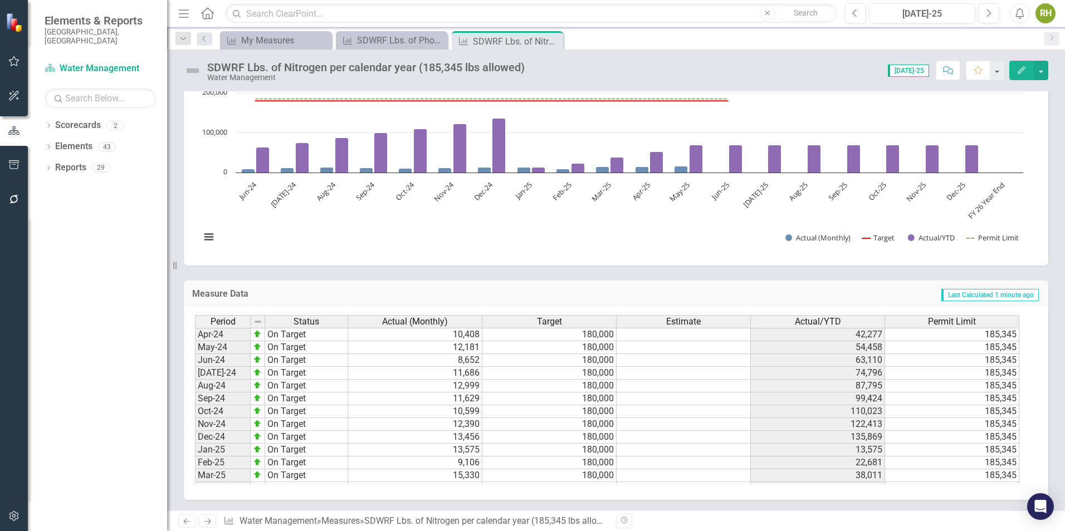
scroll to position [558, 0]
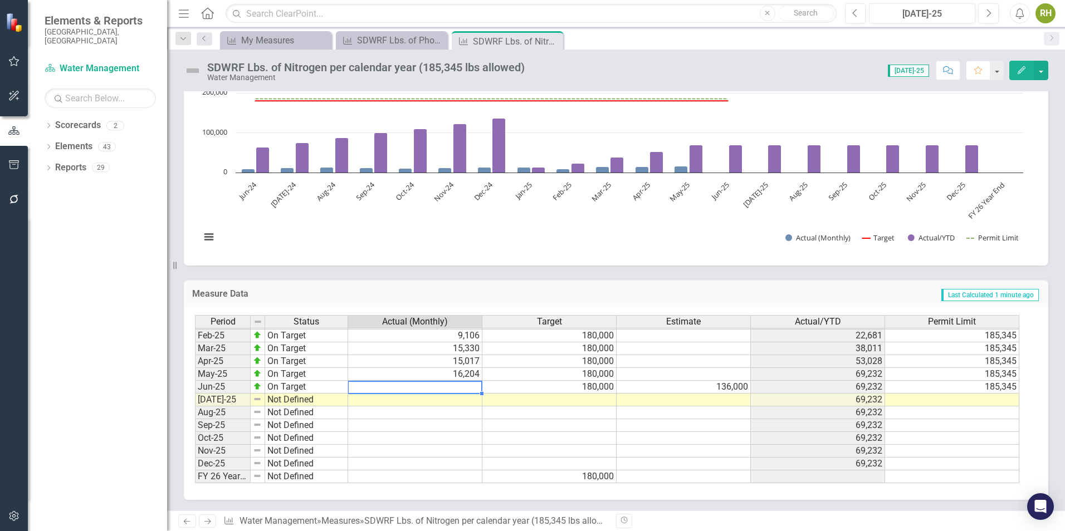
click at [477, 389] on tbody "Jan-24 On Target 10,311 180,000 10,311 185,345 Feb-24 On Target 10,194 180,000 …" at bounding box center [607, 323] width 824 height 321
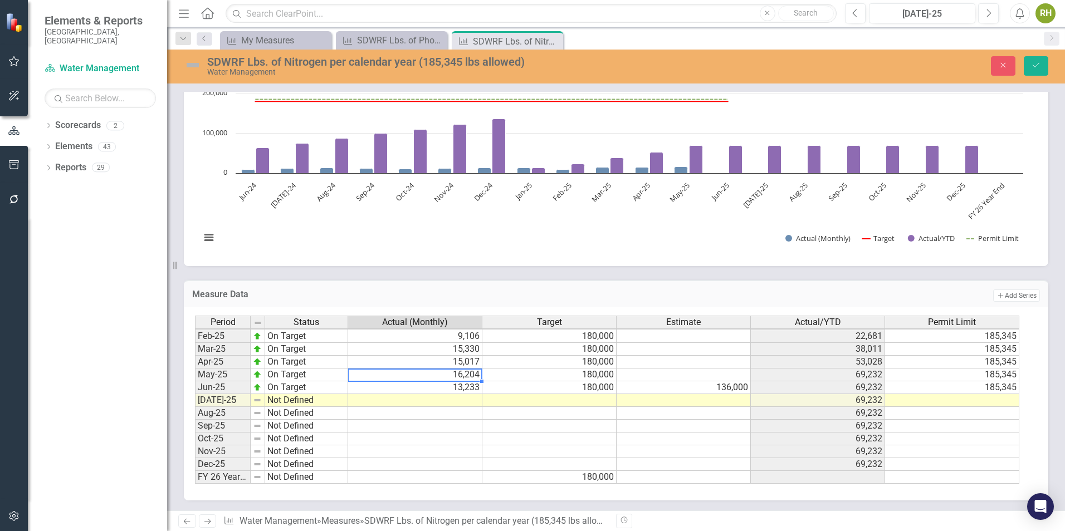
type textarea "16204"
click at [1039, 65] on icon "Save" at bounding box center [1036, 65] width 10 height 8
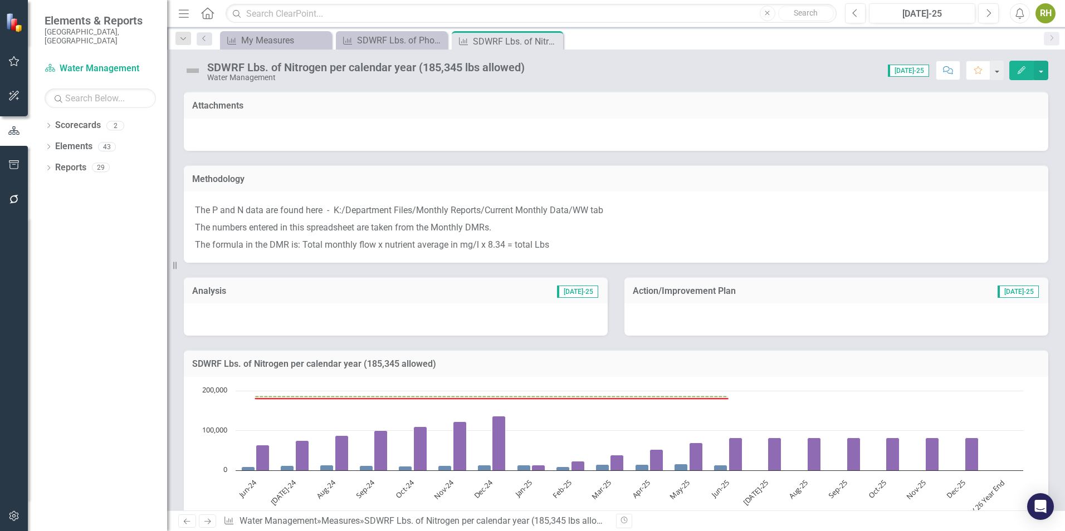
drag, startPoint x: 554, startPoint y: 38, endPoint x: 486, endPoint y: 38, distance: 67.9
click at [0, 0] on icon "Close" at bounding box center [0, 0] width 0 height 0
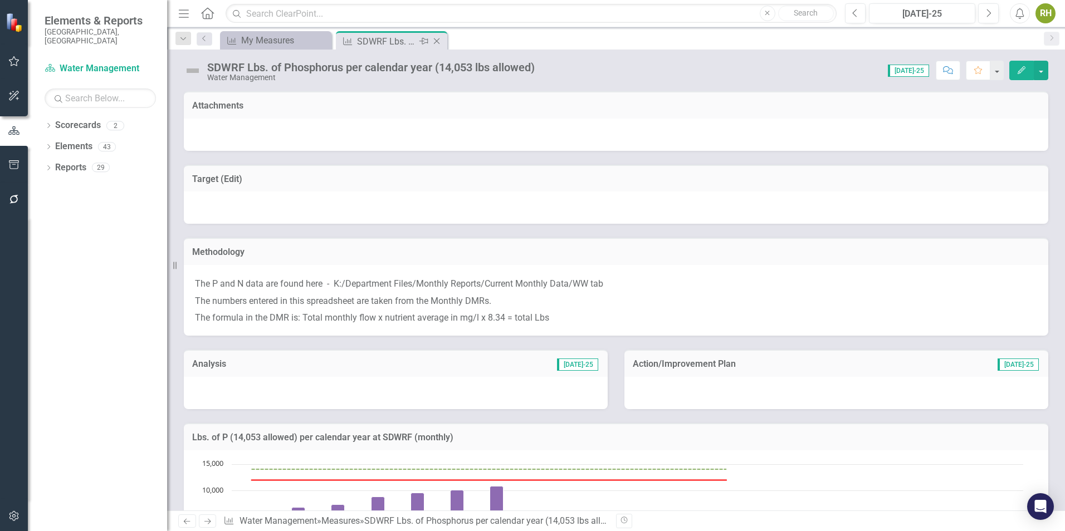
click at [440, 40] on icon "Close" at bounding box center [436, 41] width 11 height 9
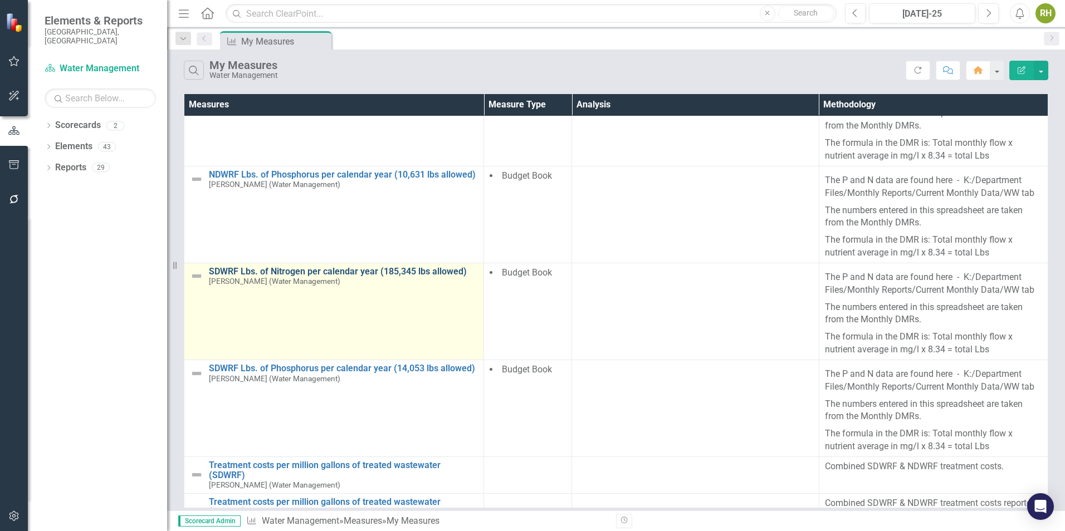
scroll to position [171, 0]
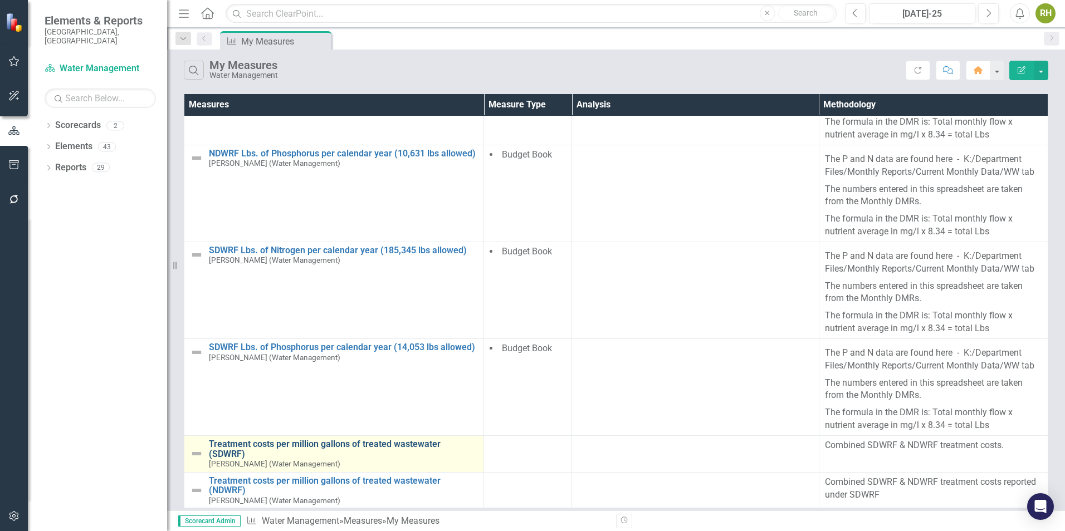
click at [347, 443] on link "Treatment costs per million gallons of treated wastewater (SDWRF)" at bounding box center [343, 448] width 269 height 19
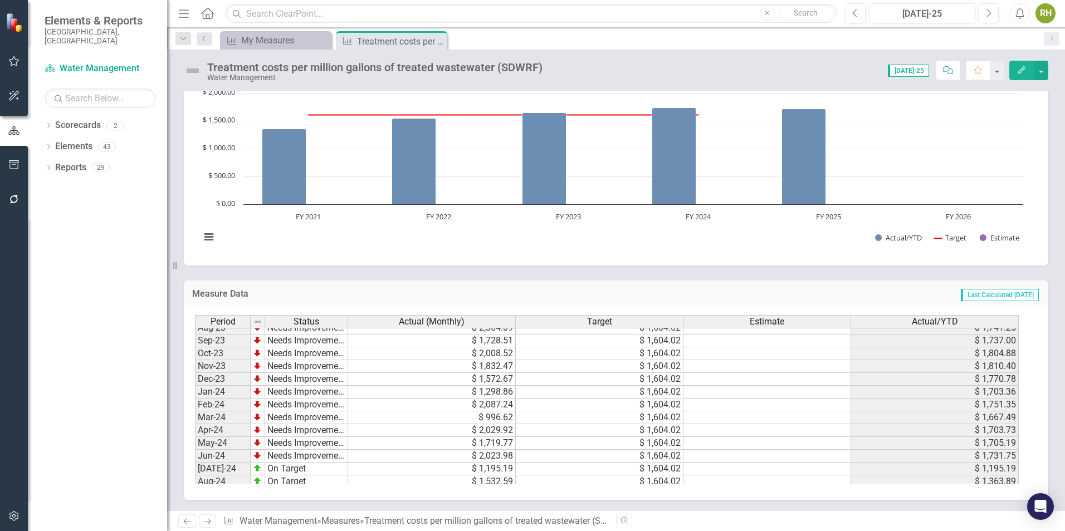
scroll to position [232, 0]
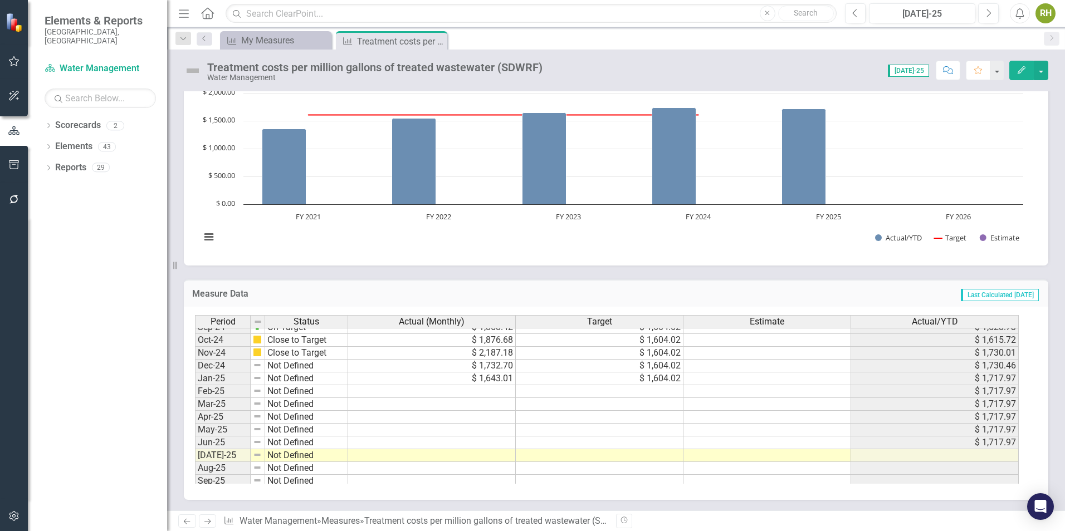
click at [665, 377] on tbody "Sep-23 Needs Improvement $ 1,728.51 $ 1,604.02 $ 1,737.00 Oct-23 Needs Improvem…" at bounding box center [606, 353] width 823 height 372
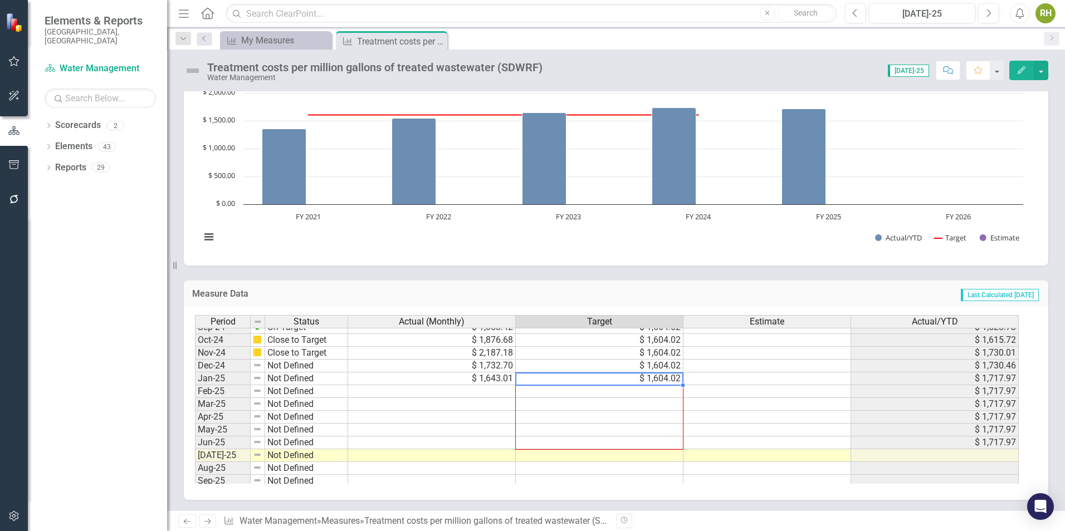
drag, startPoint x: 680, startPoint y: 386, endPoint x: 675, endPoint y: 438, distance: 51.5
click at [195, 438] on div "Period Status Actual (Monthly) Target Estimate Actual/YTD Oct-23 Needs Improvem…" at bounding box center [195, 352] width 0 height 372
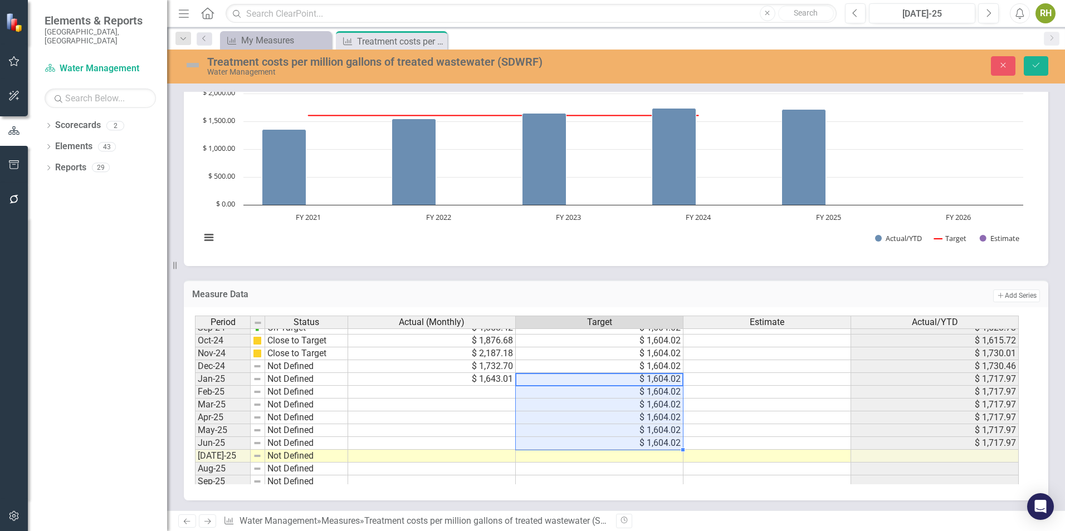
click at [477, 391] on td at bounding box center [432, 392] width 168 height 13
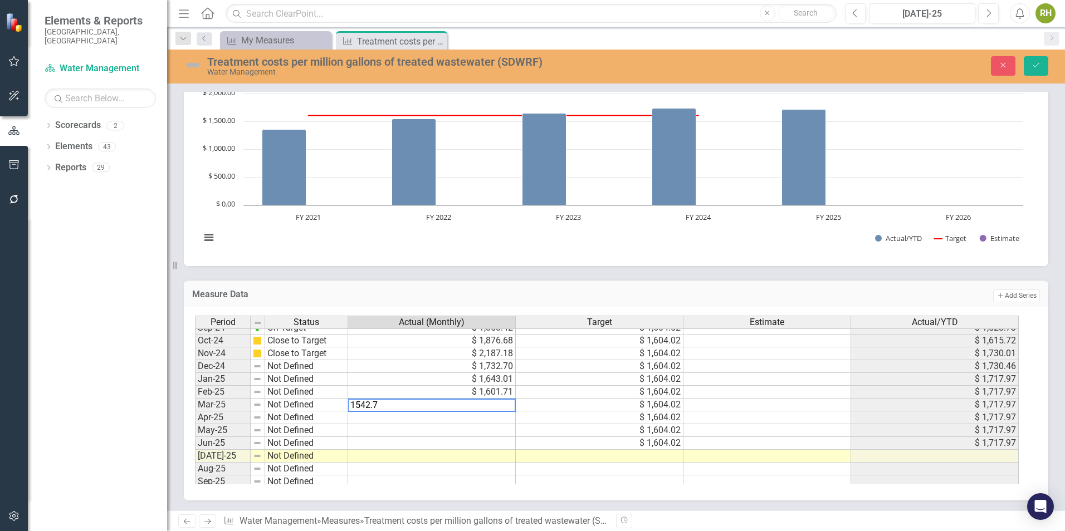
type textarea "1542.74"
type textarea "1886.3"
type textarea "2046.34"
click at [299, 356] on td "Close to Target" at bounding box center [306, 353] width 83 height 13
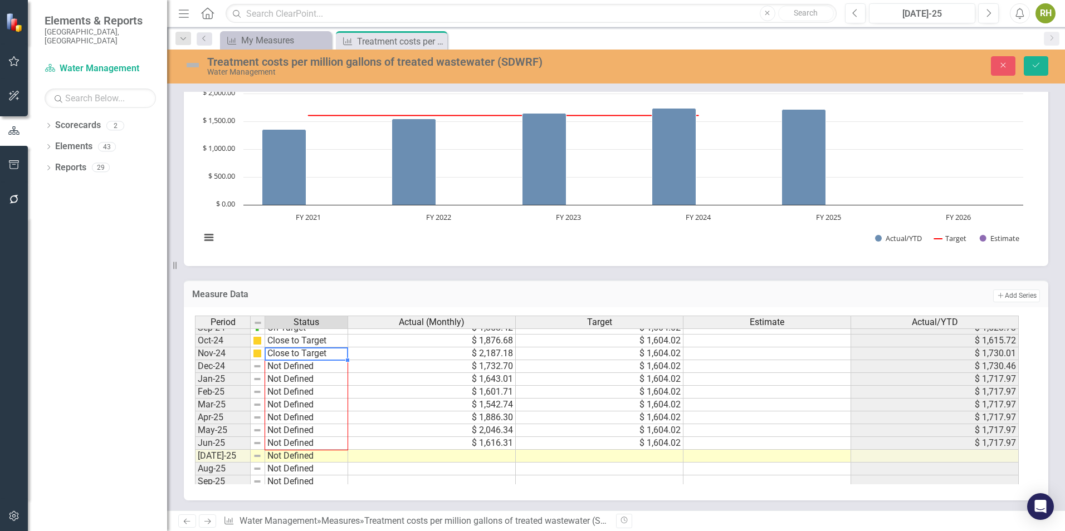
drag, startPoint x: 345, startPoint y: 361, endPoint x: 340, endPoint y: 443, distance: 82.0
click at [195, 443] on div "Period Status Oct-23 Needs Improvement Nov-23 Needs Improvement Dec-23 Needs Im…" at bounding box center [195, 353] width 0 height 372
type textarea "Close to Target"
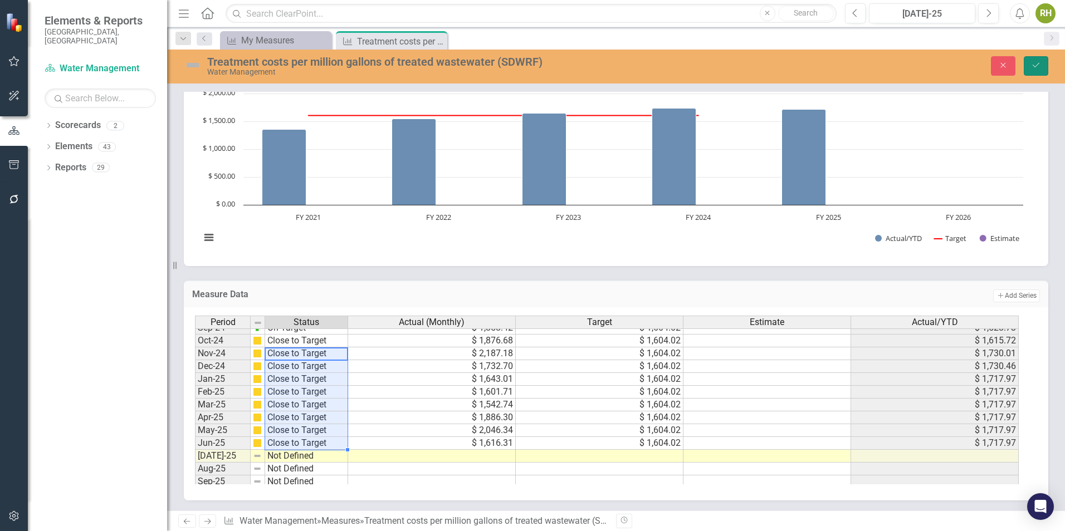
click at [1038, 69] on icon "Save" at bounding box center [1036, 65] width 10 height 8
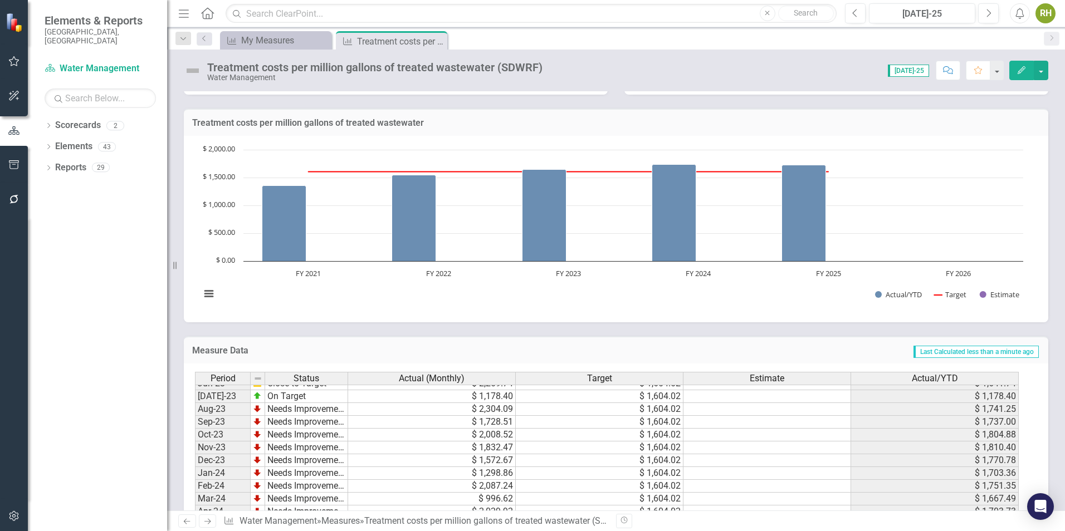
scroll to position [177, 0]
click at [438, 42] on icon "Close" at bounding box center [436, 41] width 11 height 9
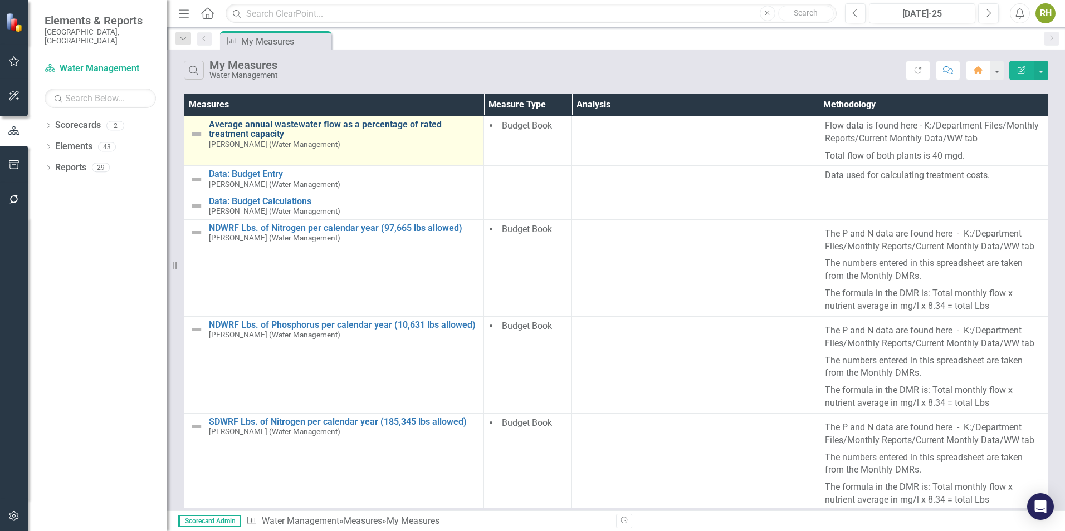
click at [273, 126] on link "Average annual wastewater flow as a percentage of rated treatment capacity" at bounding box center [343, 129] width 269 height 19
